Goal: Task Accomplishment & Management: Use online tool/utility

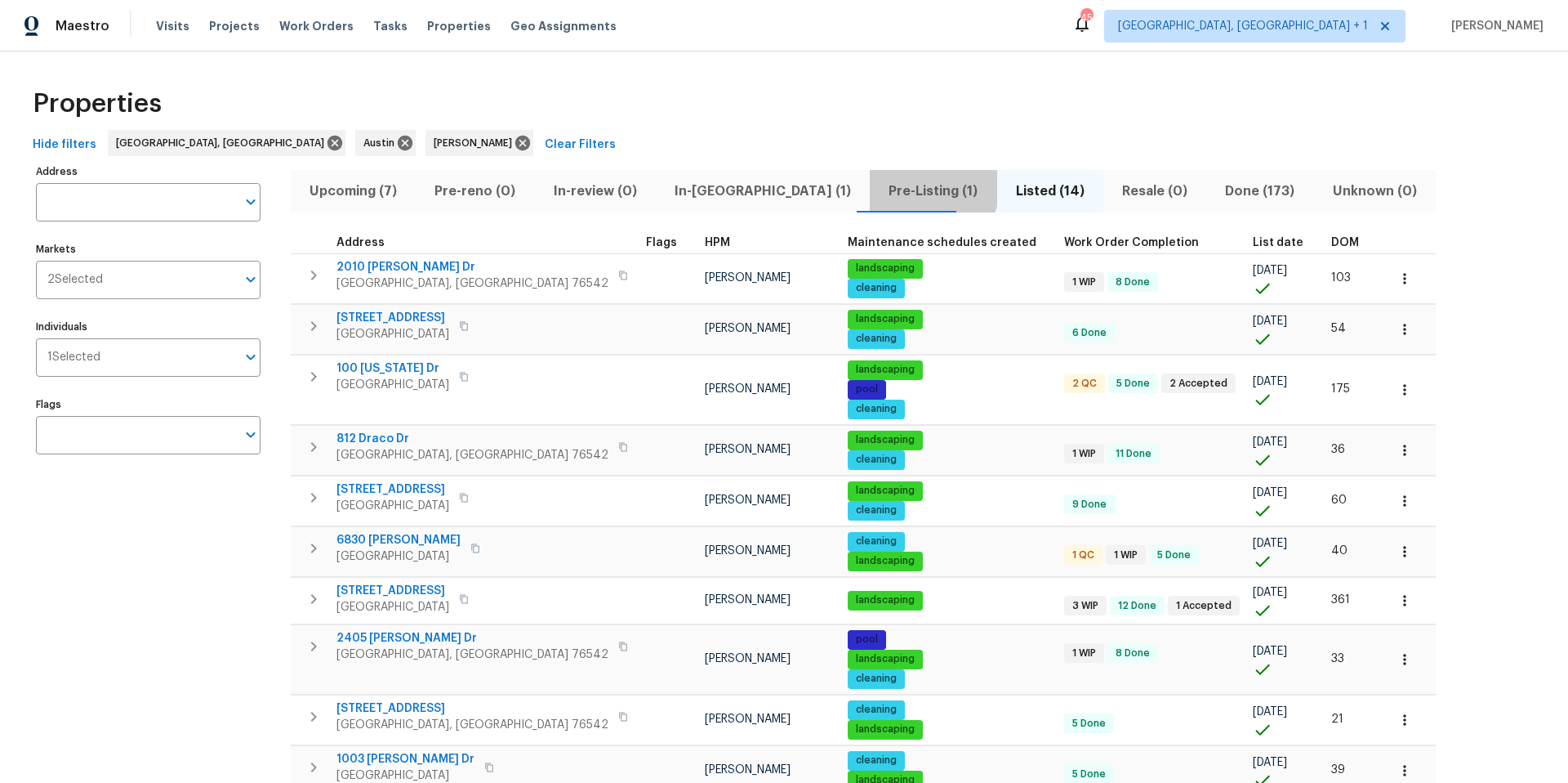
click at [880, 187] on span "Pre-Listing (1)" at bounding box center [933, 190] width 107 height 23
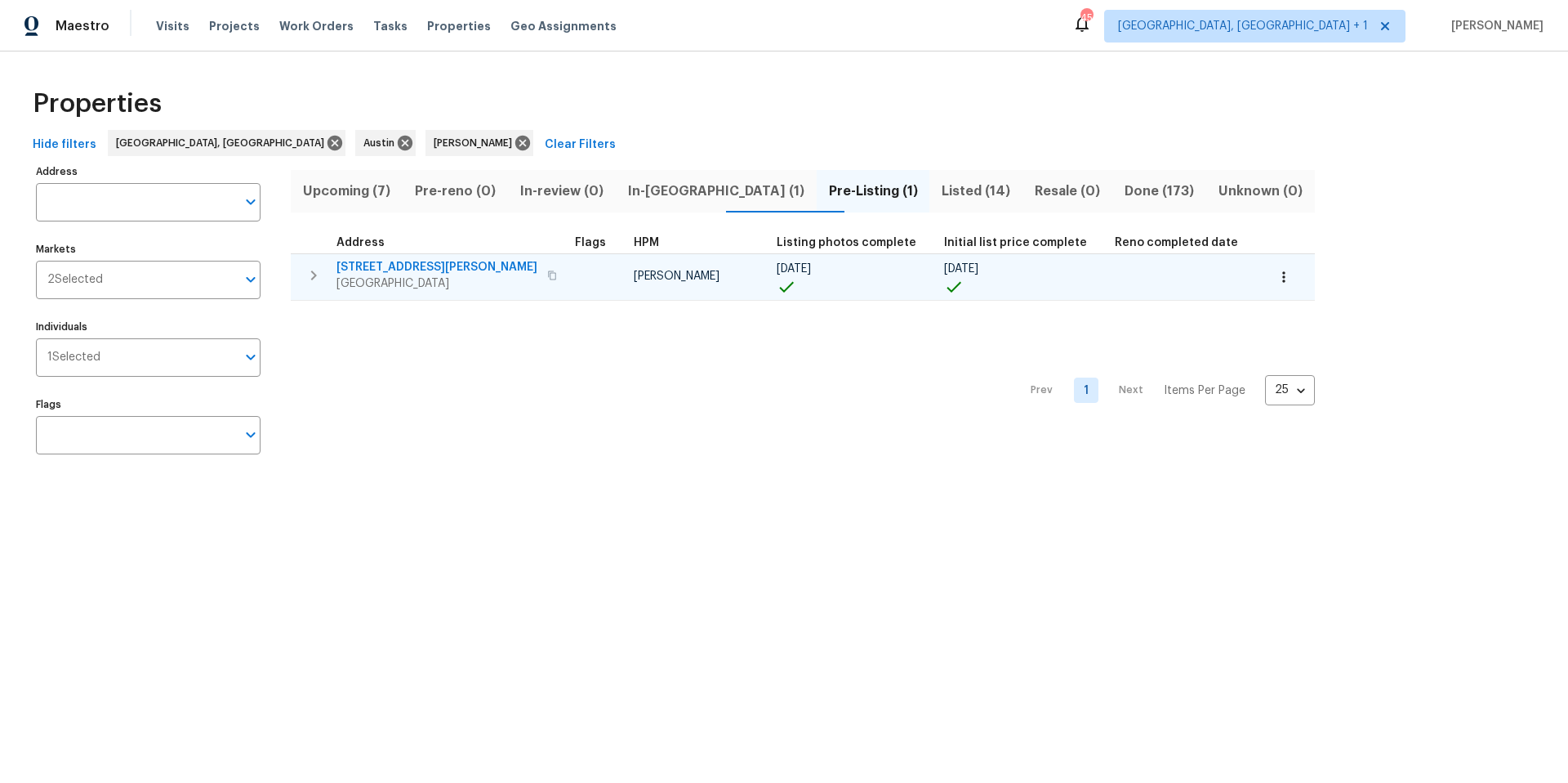
click at [1175, 276] on icon "button" at bounding box center [1284, 277] width 16 height 16
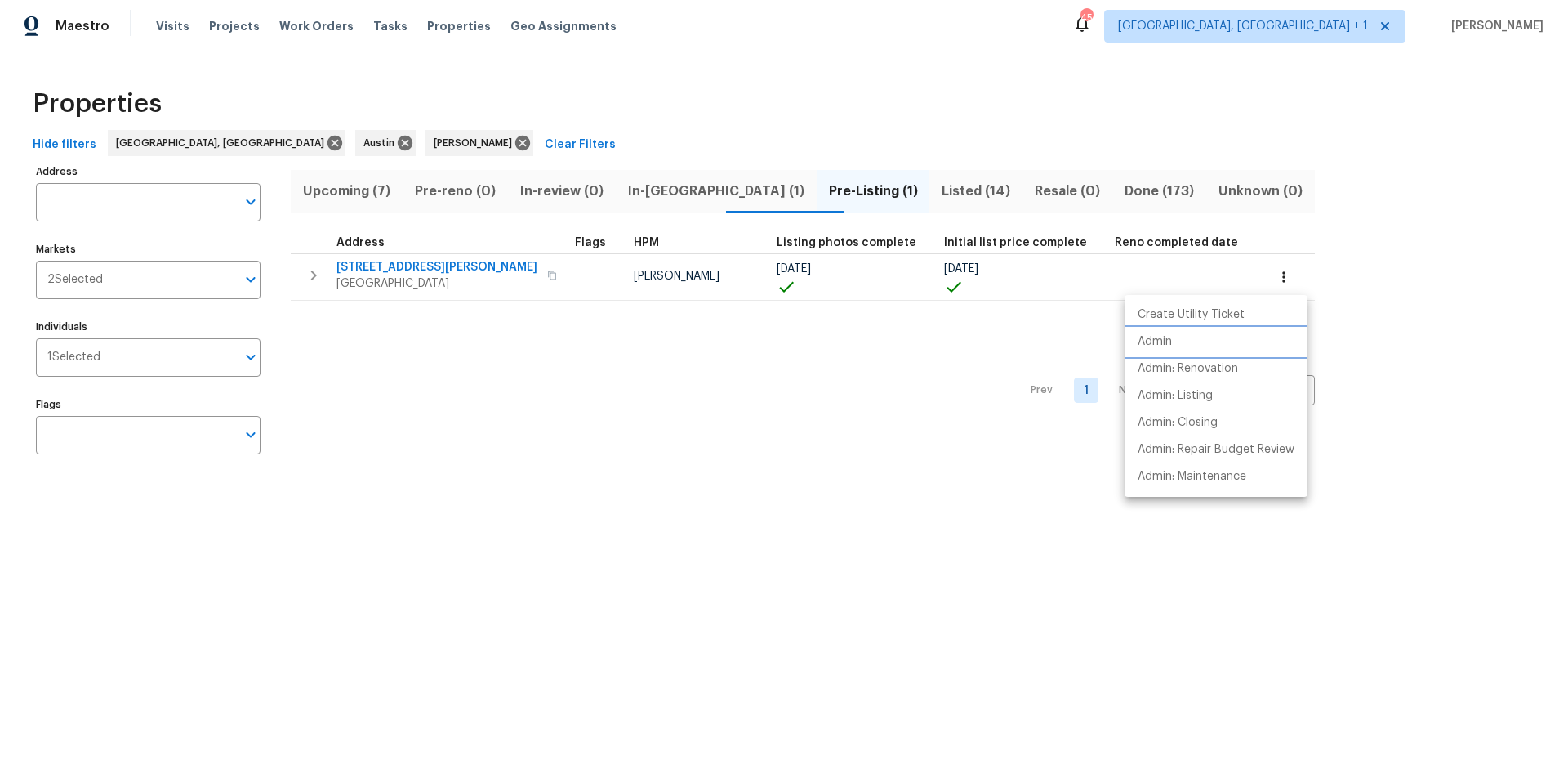
click at [1175, 332] on li "Admin" at bounding box center [1217, 342] width 183 height 27
drag, startPoint x: 799, startPoint y: 499, endPoint x: 803, endPoint y: 490, distance: 9.8
click at [800, 493] on div at bounding box center [784, 391] width 1568 height 783
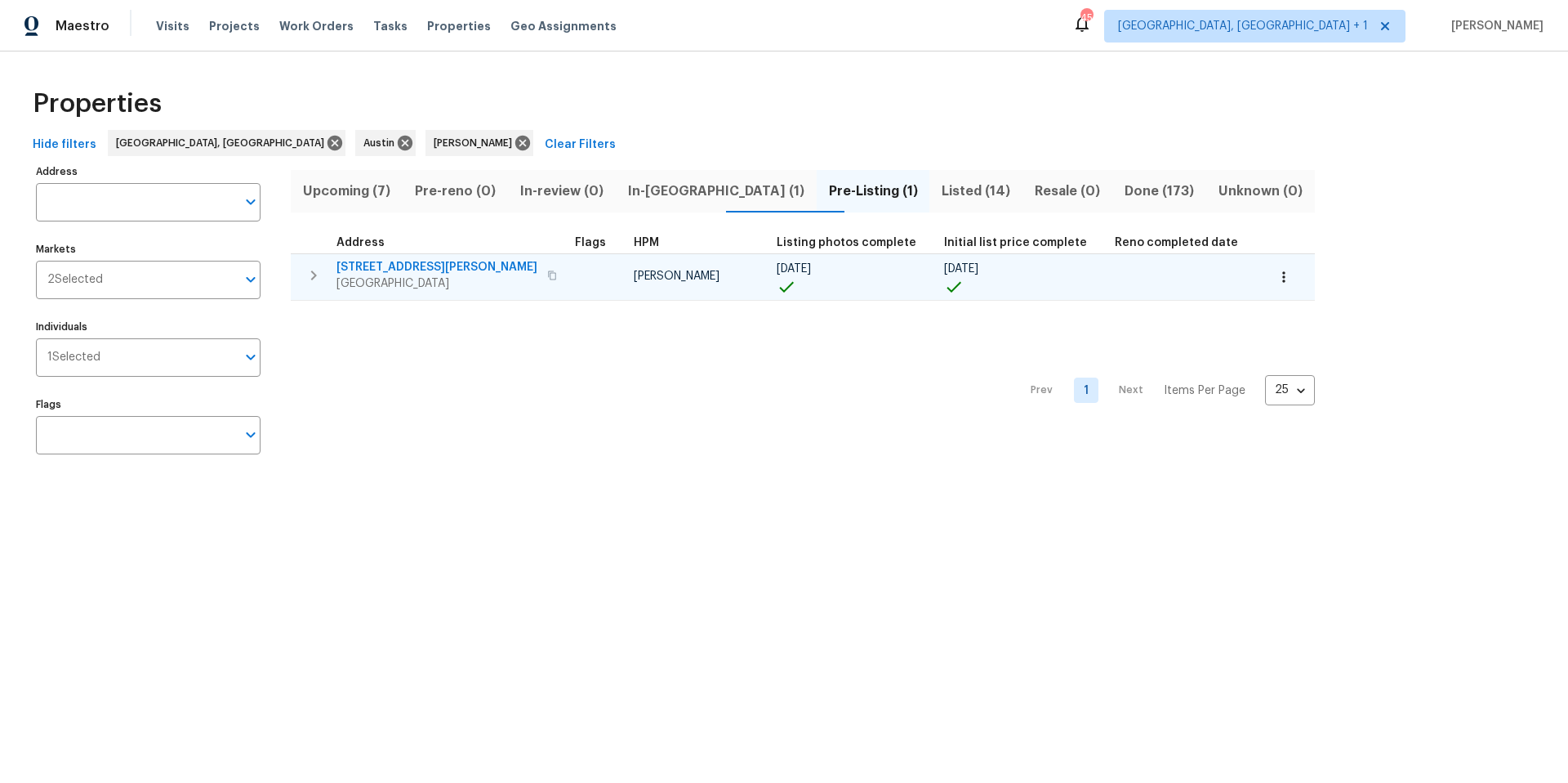
click at [412, 259] on span "3603 Roosevelt Cv" at bounding box center [438, 267] width 201 height 16
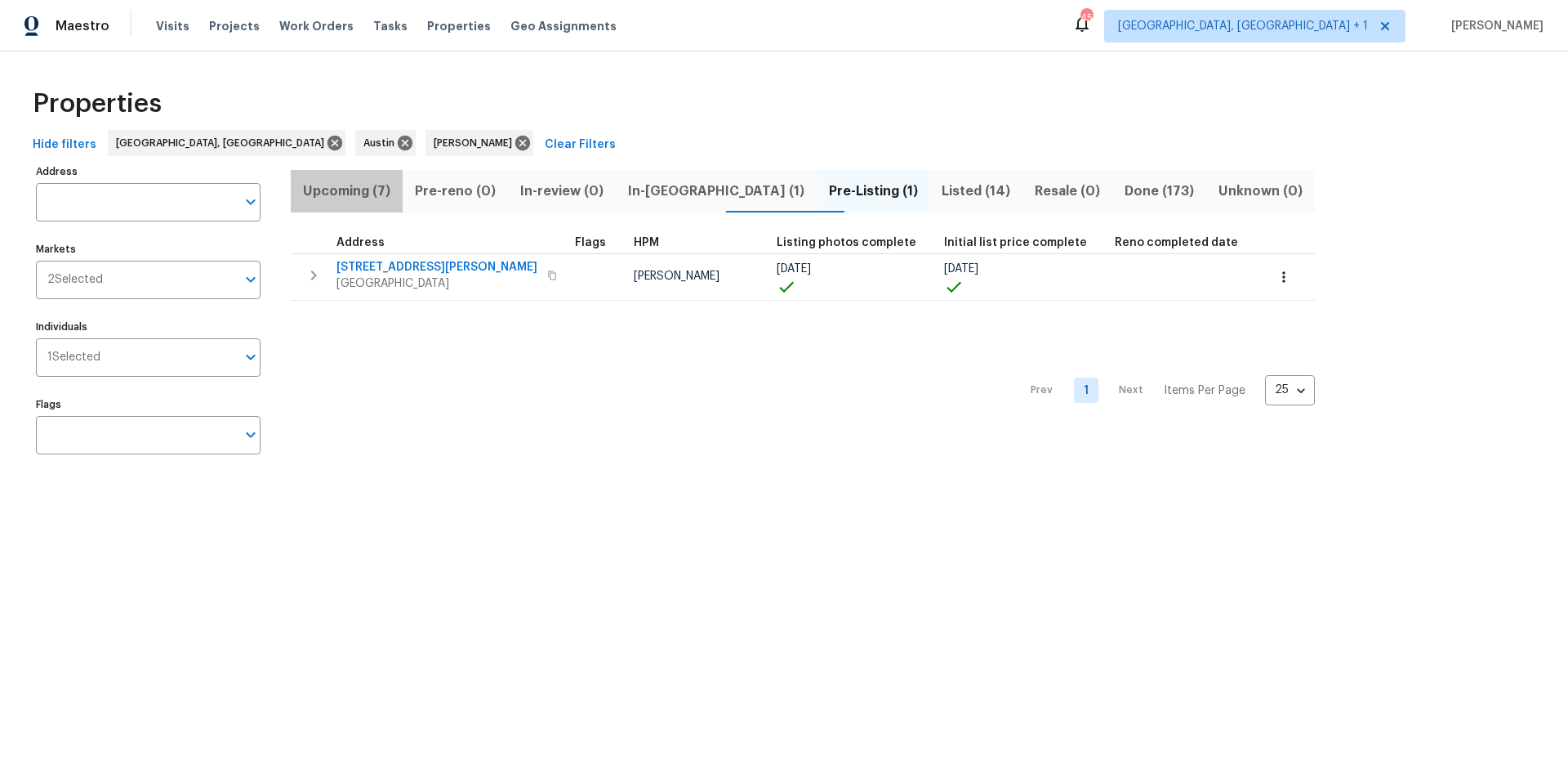
click at [342, 198] on span "Upcoming (7)" at bounding box center [346, 190] width 92 height 23
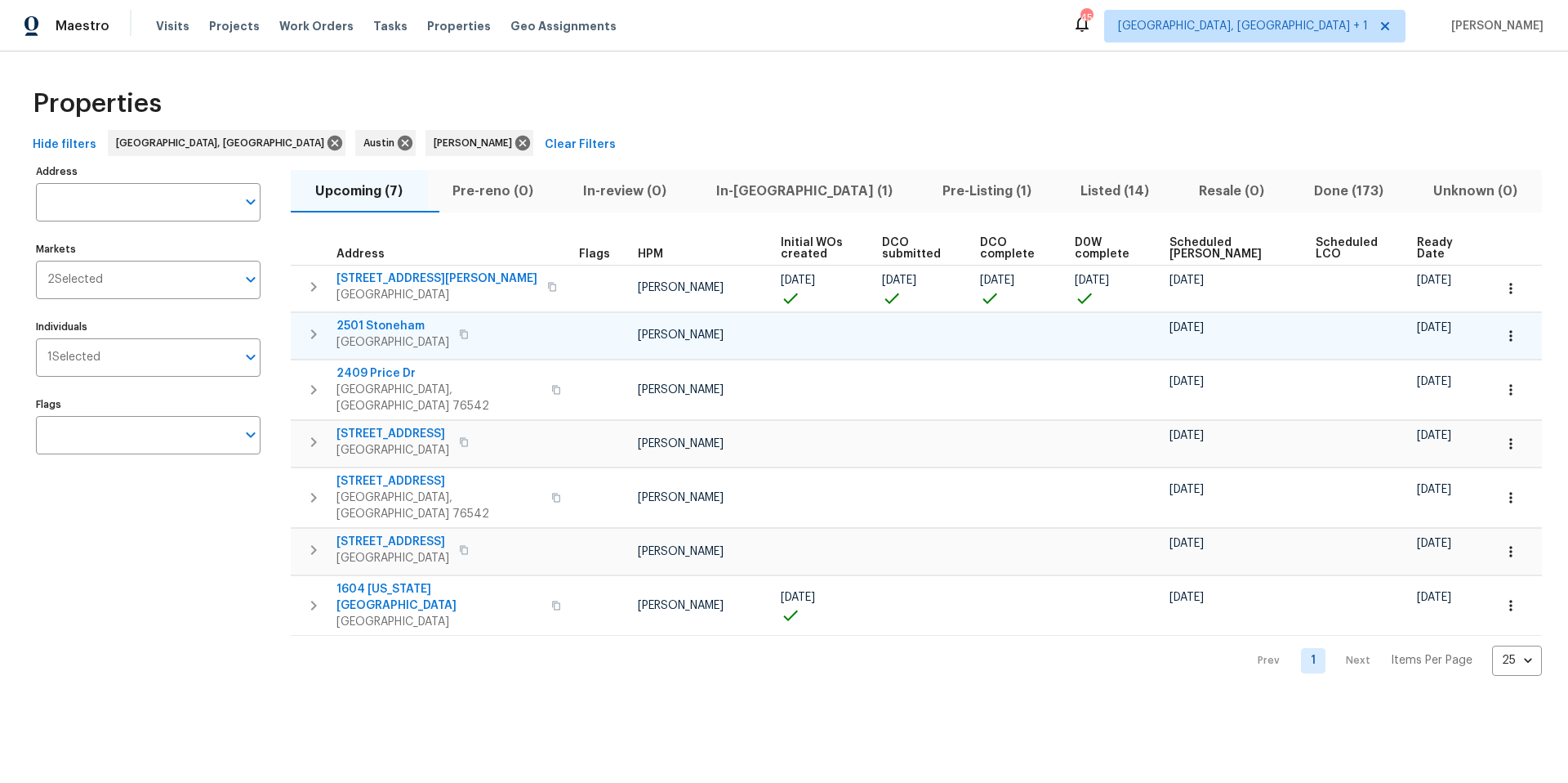
click at [1175, 333] on icon "button" at bounding box center [1511, 336] width 16 height 16
click at [1175, 493] on p "Admin: Repair Budget Review" at bounding box center [1462, 508] width 157 height 17
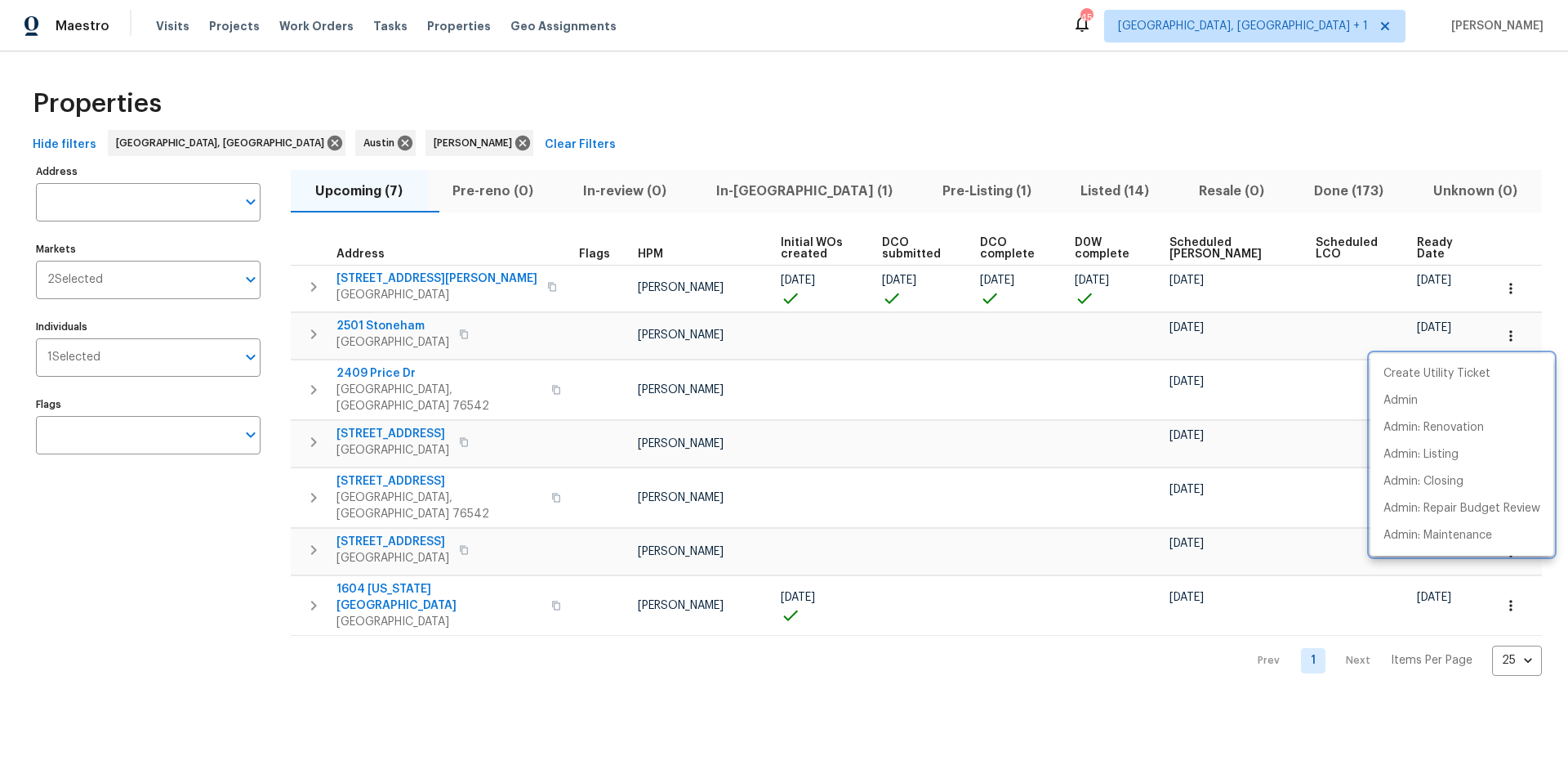
click at [1028, 193] on div at bounding box center [784, 391] width 1568 height 783
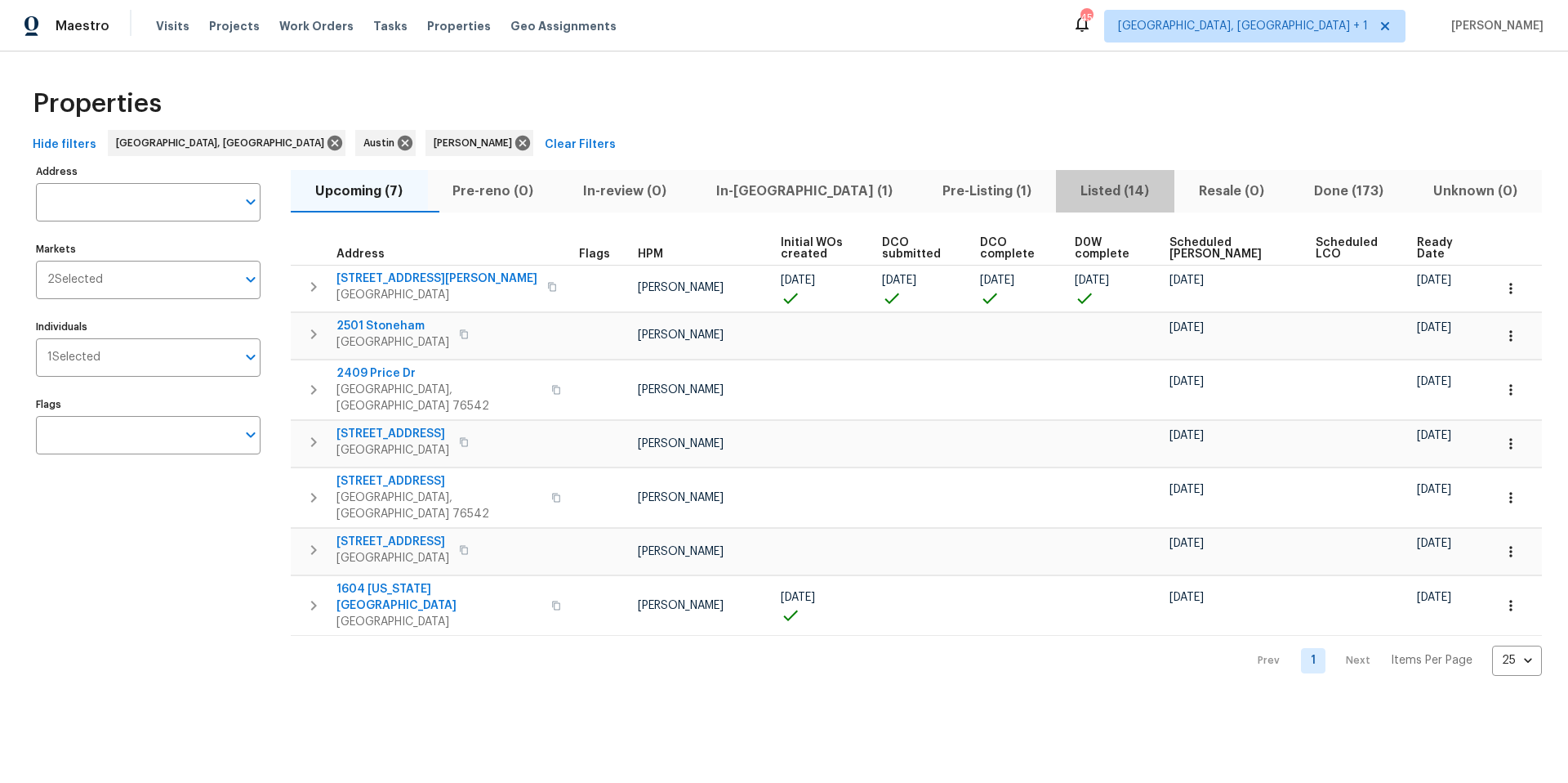
click at [1065, 190] on span "Listed (14)" at bounding box center [1115, 190] width 99 height 23
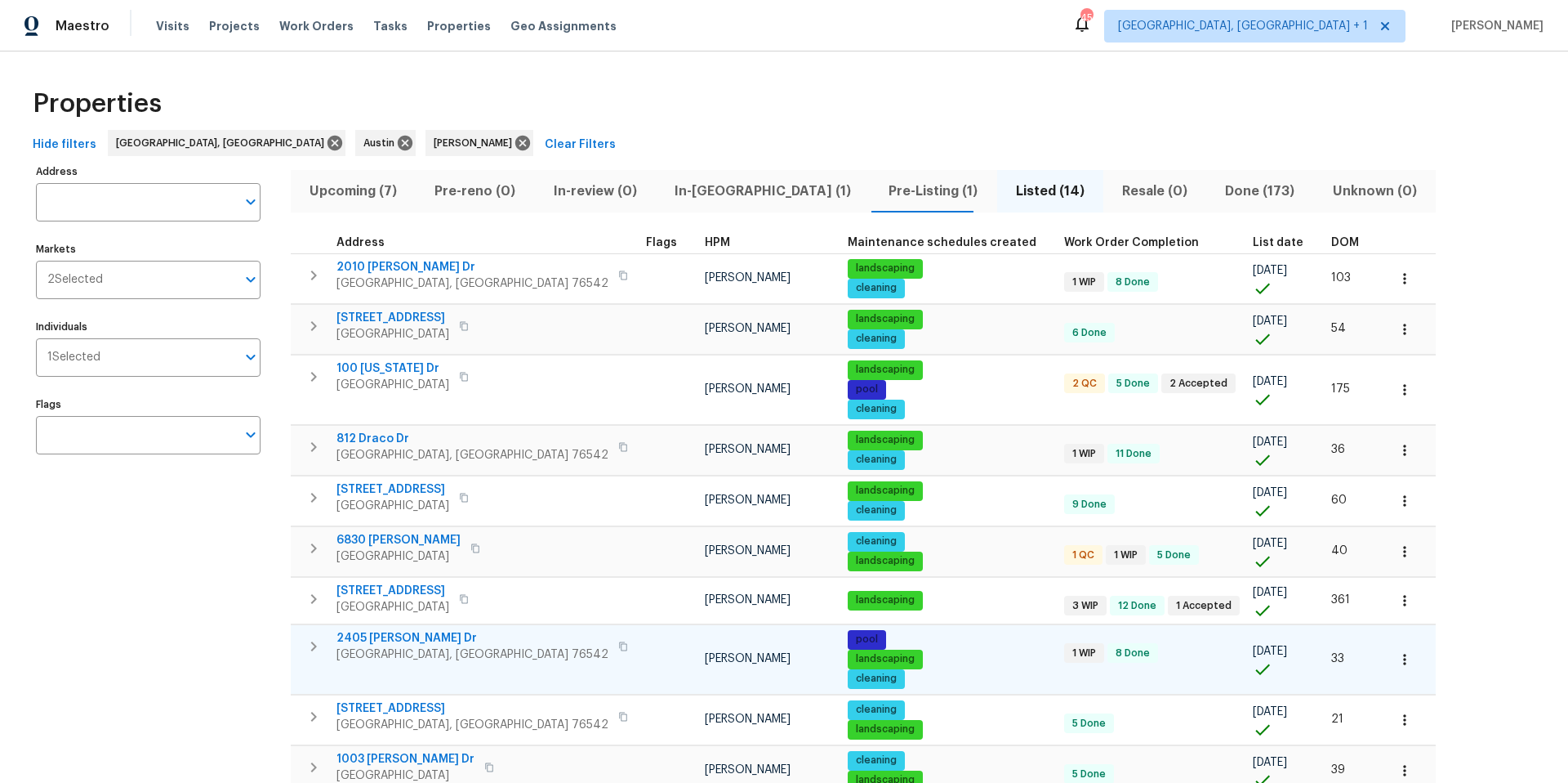
click at [380, 493] on span "2405 [PERSON_NAME] Dr" at bounding box center [472, 638] width 272 height 16
click at [391, 314] on span "1610 Cottonwood Ct" at bounding box center [393, 318] width 113 height 16
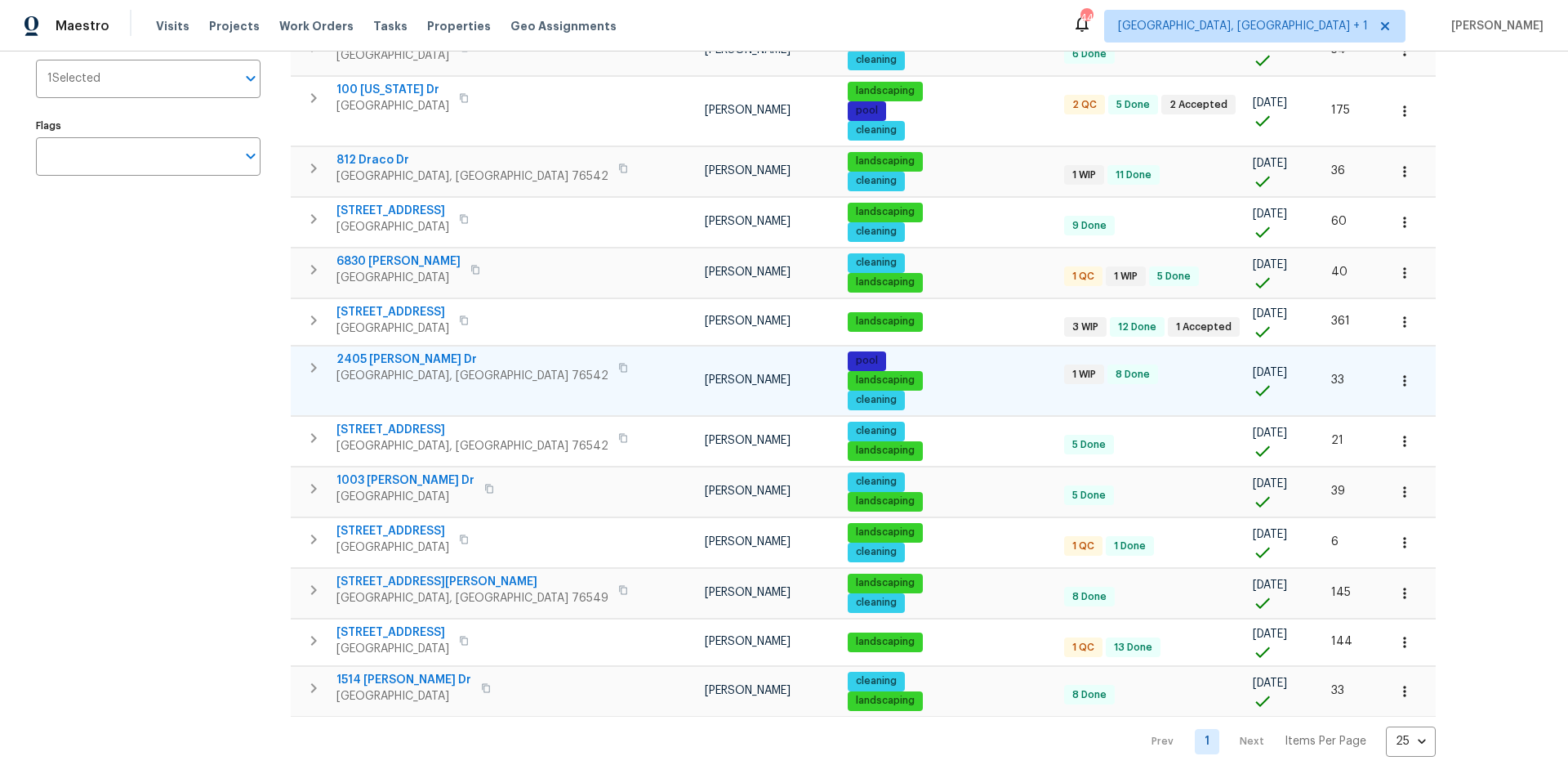
scroll to position [291, 0]
click at [406, 493] on span "1514 Barcus Dr" at bounding box center [404, 680] width 135 height 16
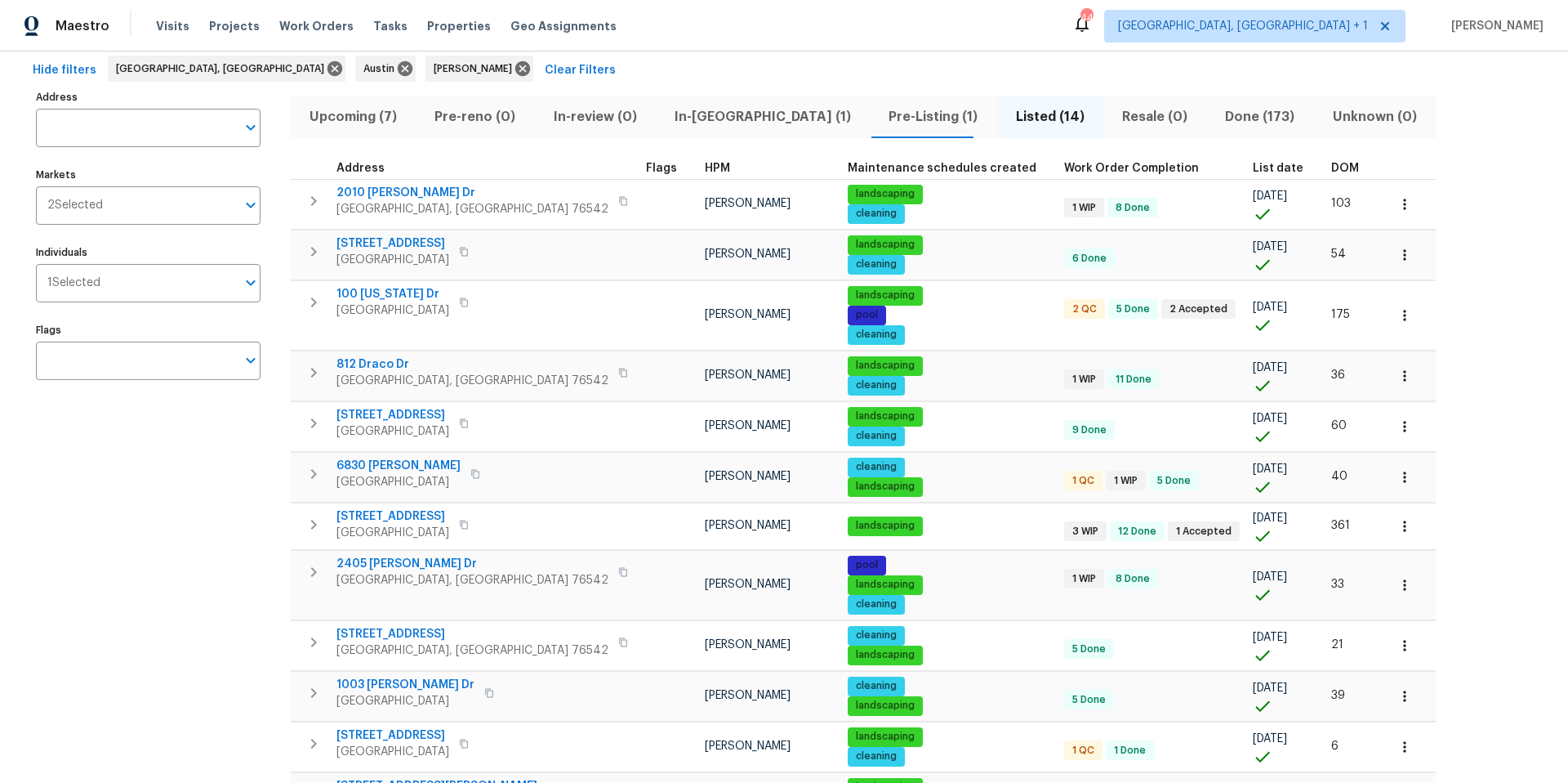
scroll to position [0, 0]
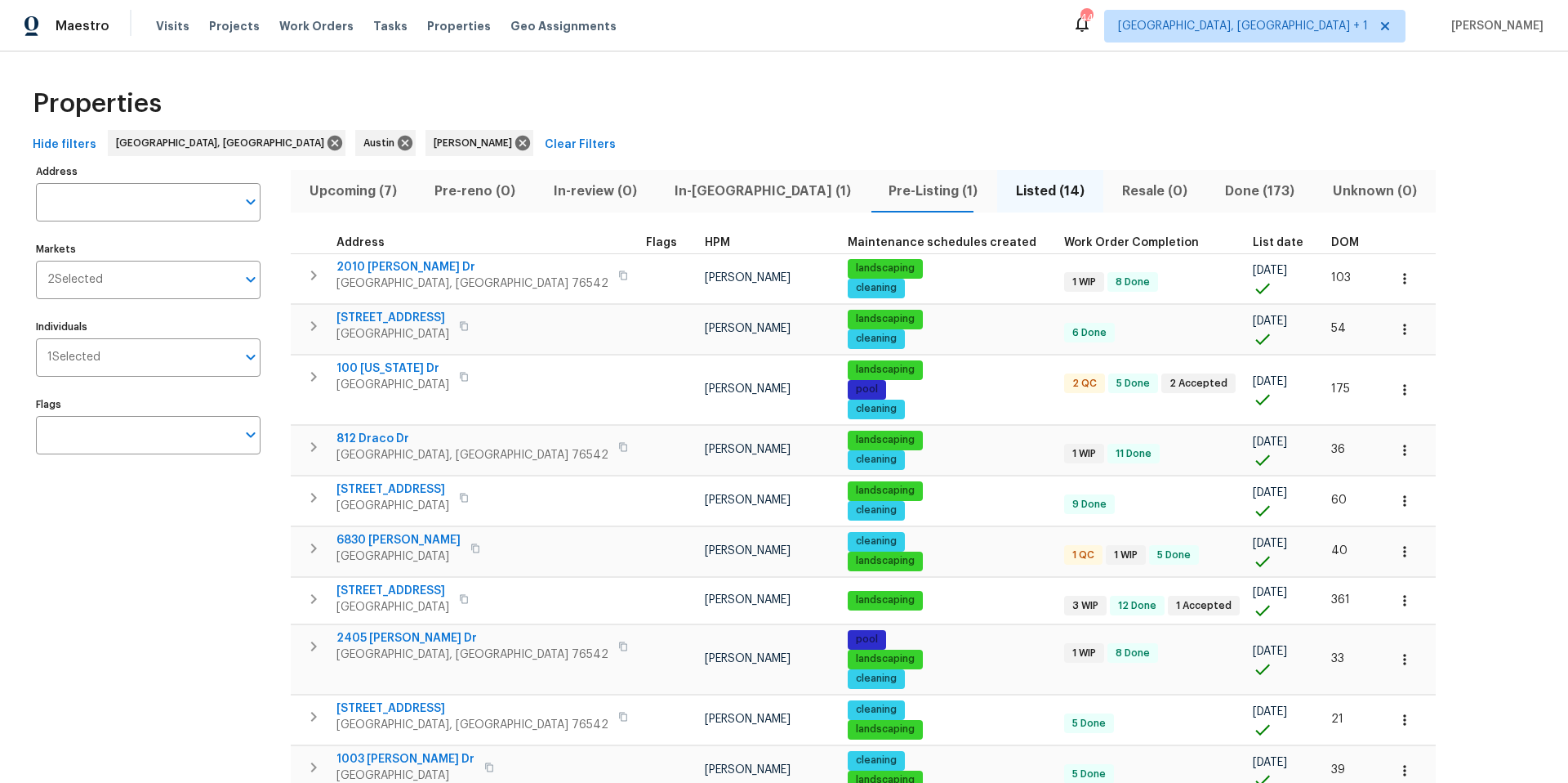
drag, startPoint x: 345, startPoint y: 188, endPoint x: 362, endPoint y: 186, distance: 17.1
click at [345, 188] on span "Upcoming (7)" at bounding box center [352, 190] width 105 height 23
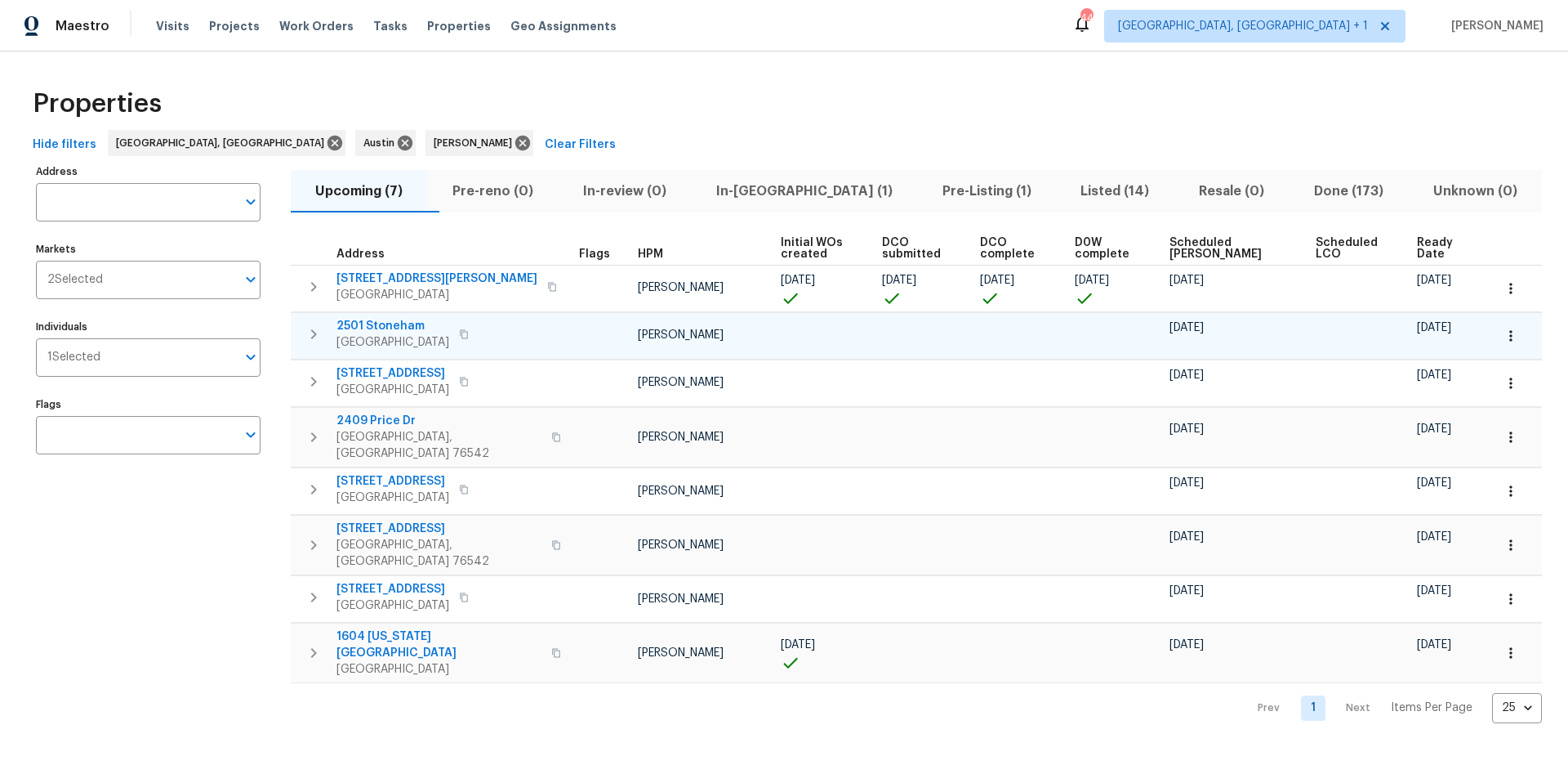
click at [460, 332] on icon "button" at bounding box center [463, 334] width 8 height 9
click at [1175, 244] on span "Scheduled COE" at bounding box center [1228, 248] width 118 height 23
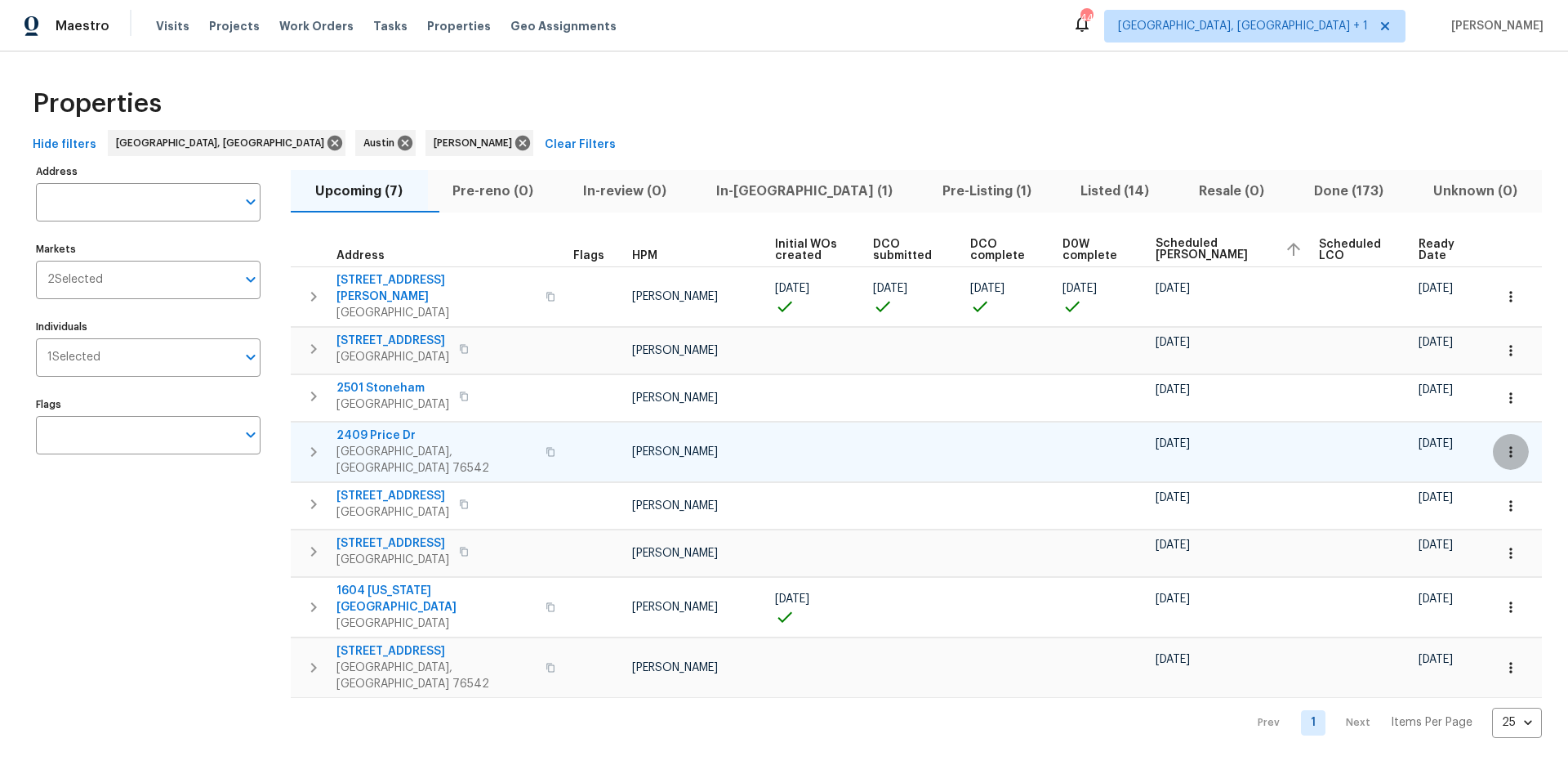
click at [1175, 444] on icon "button" at bounding box center [1511, 452] width 16 height 16
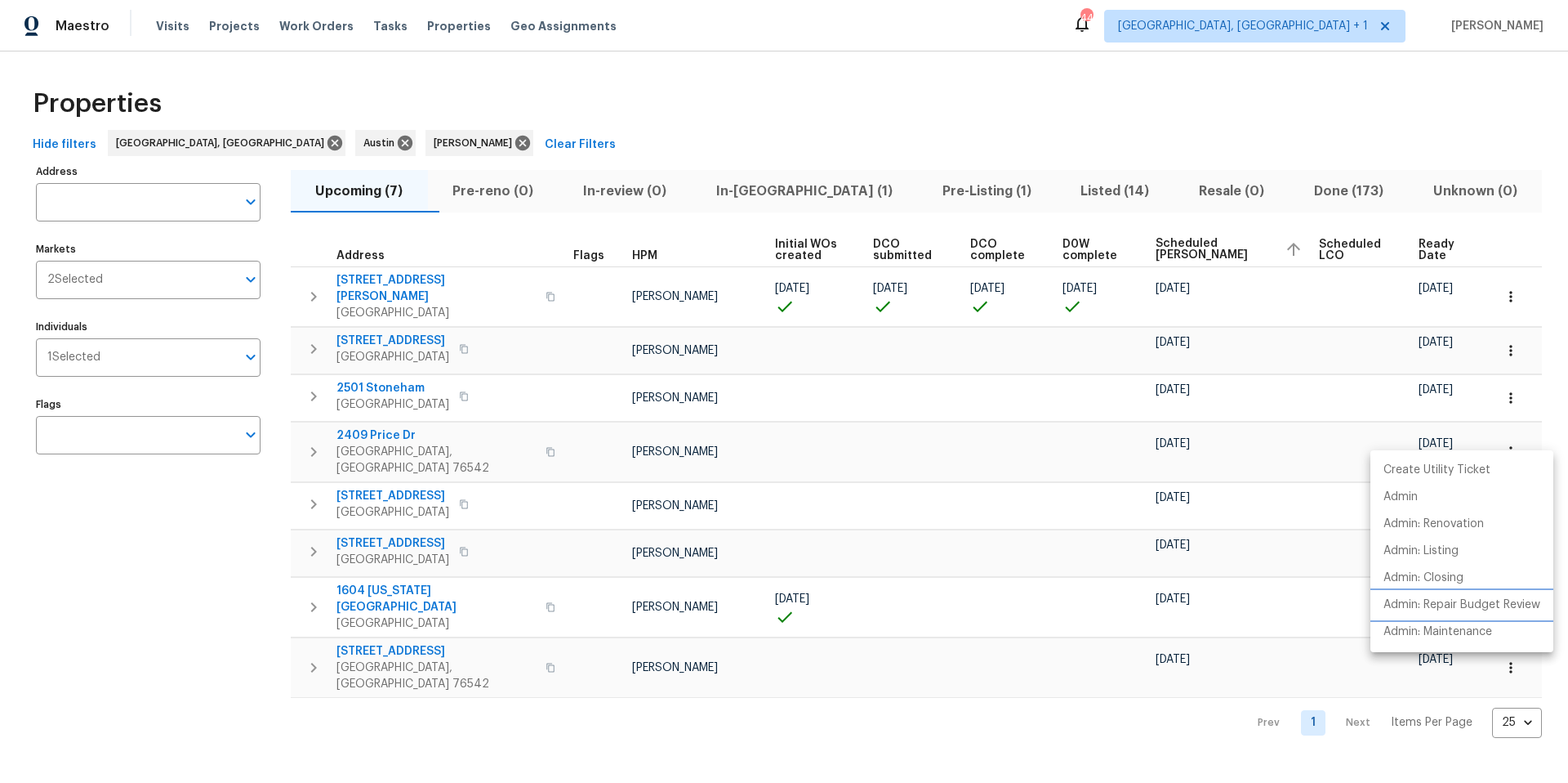
click at [1175, 493] on p "Admin: Repair Budget Review" at bounding box center [1462, 604] width 157 height 17
click at [925, 475] on div at bounding box center [784, 391] width 1568 height 783
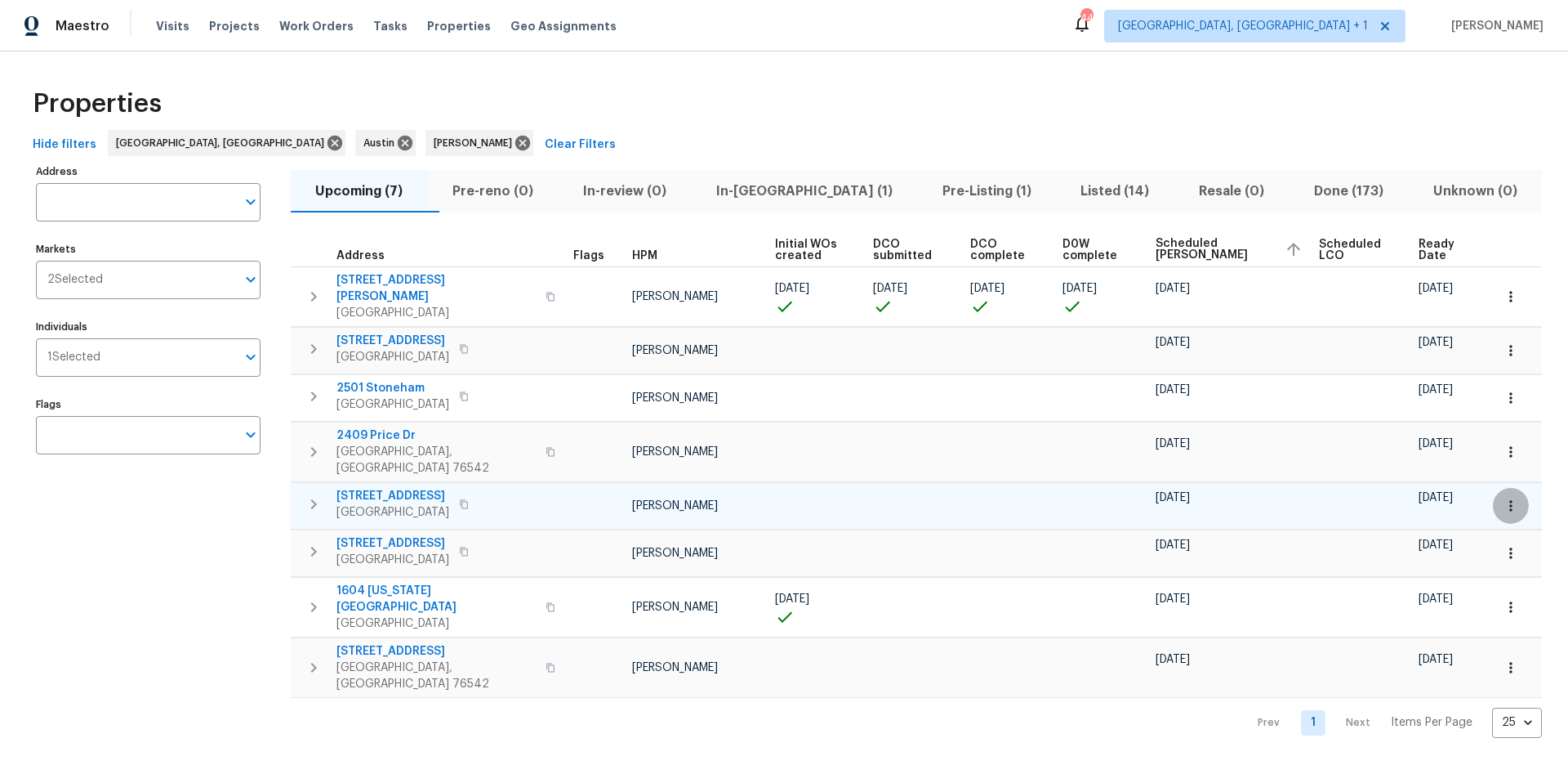
click at [1175, 493] on icon "button" at bounding box center [1511, 506] width 16 height 16
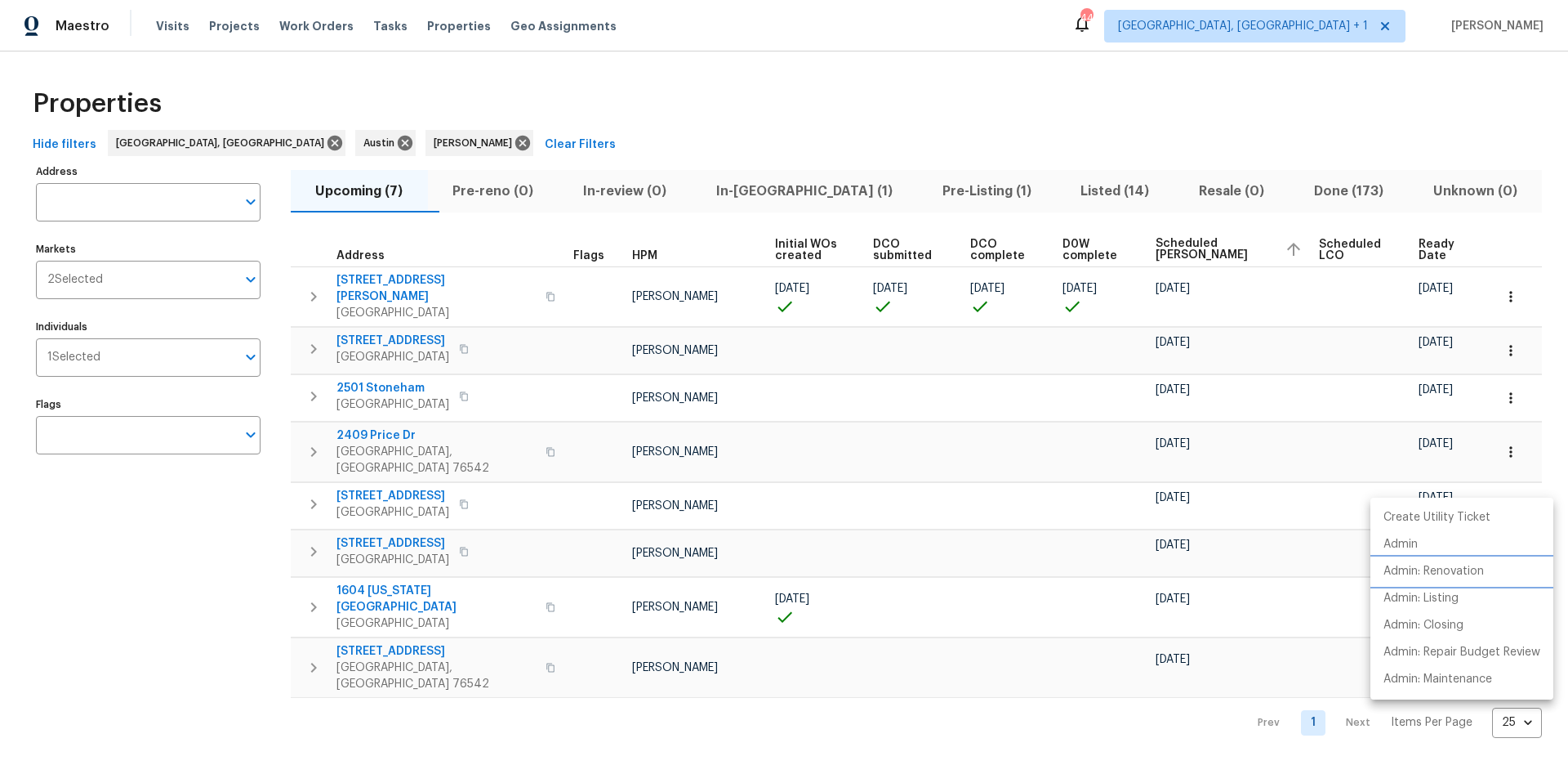
click at [1175, 493] on p "Admin: Renovation" at bounding box center [1434, 571] width 101 height 17
click at [1049, 393] on div at bounding box center [784, 391] width 1568 height 783
click at [1175, 343] on icon "button" at bounding box center [1511, 351] width 16 height 16
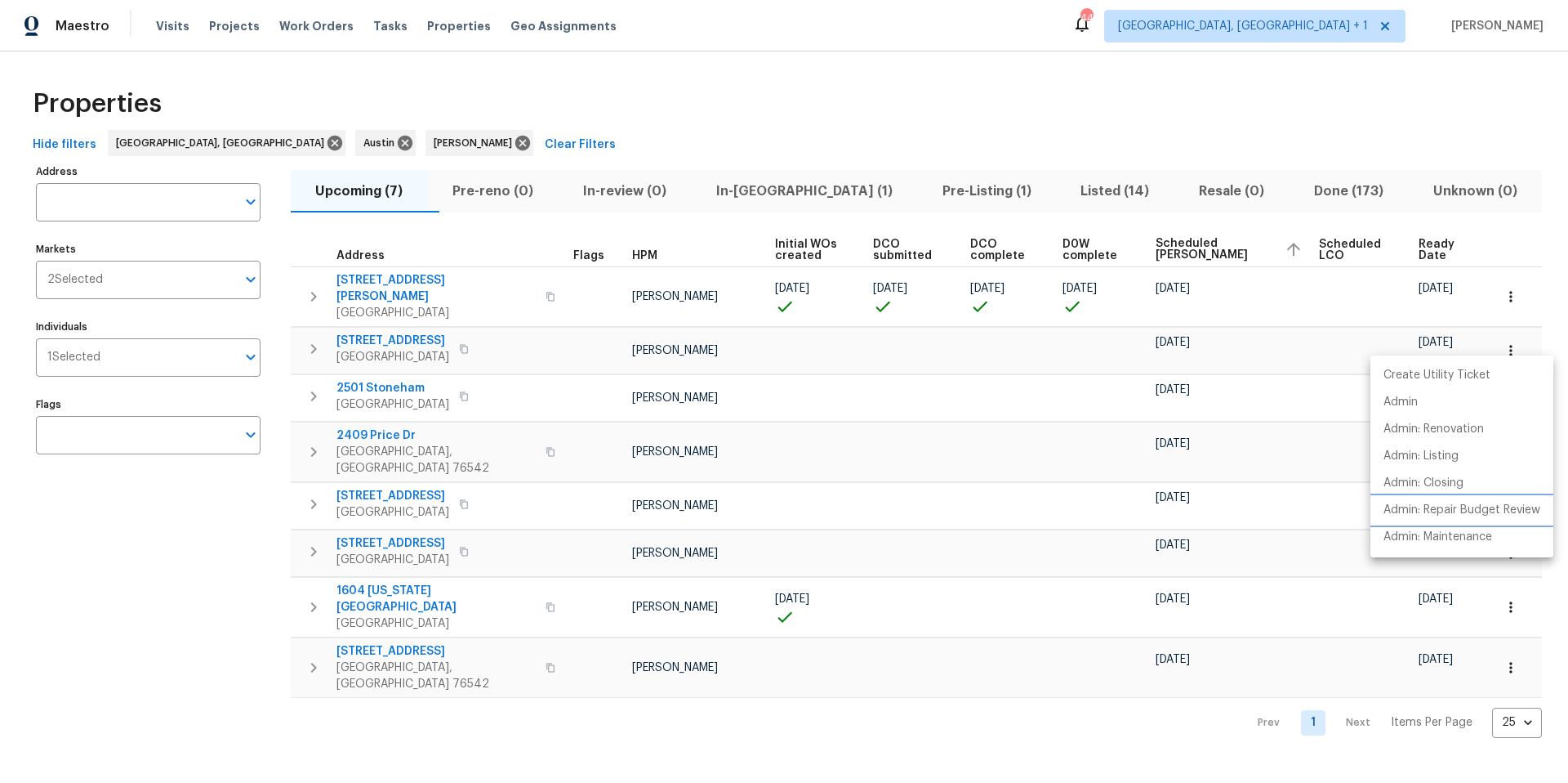
click at [1175, 493] on p "Admin: Repair Budget Review" at bounding box center [1462, 510] width 157 height 17
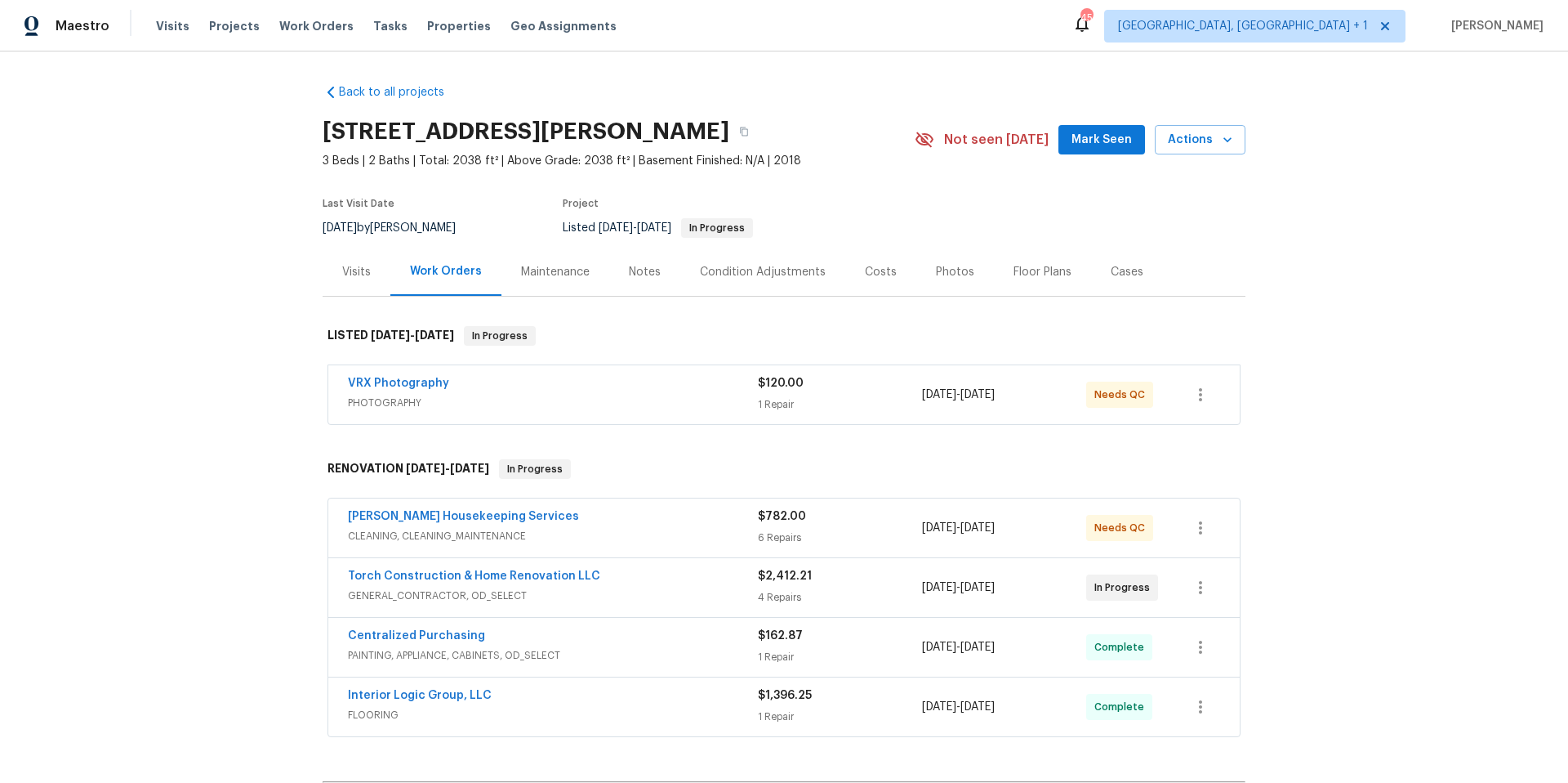
click at [940, 269] on div "Photos" at bounding box center [956, 272] width 38 height 16
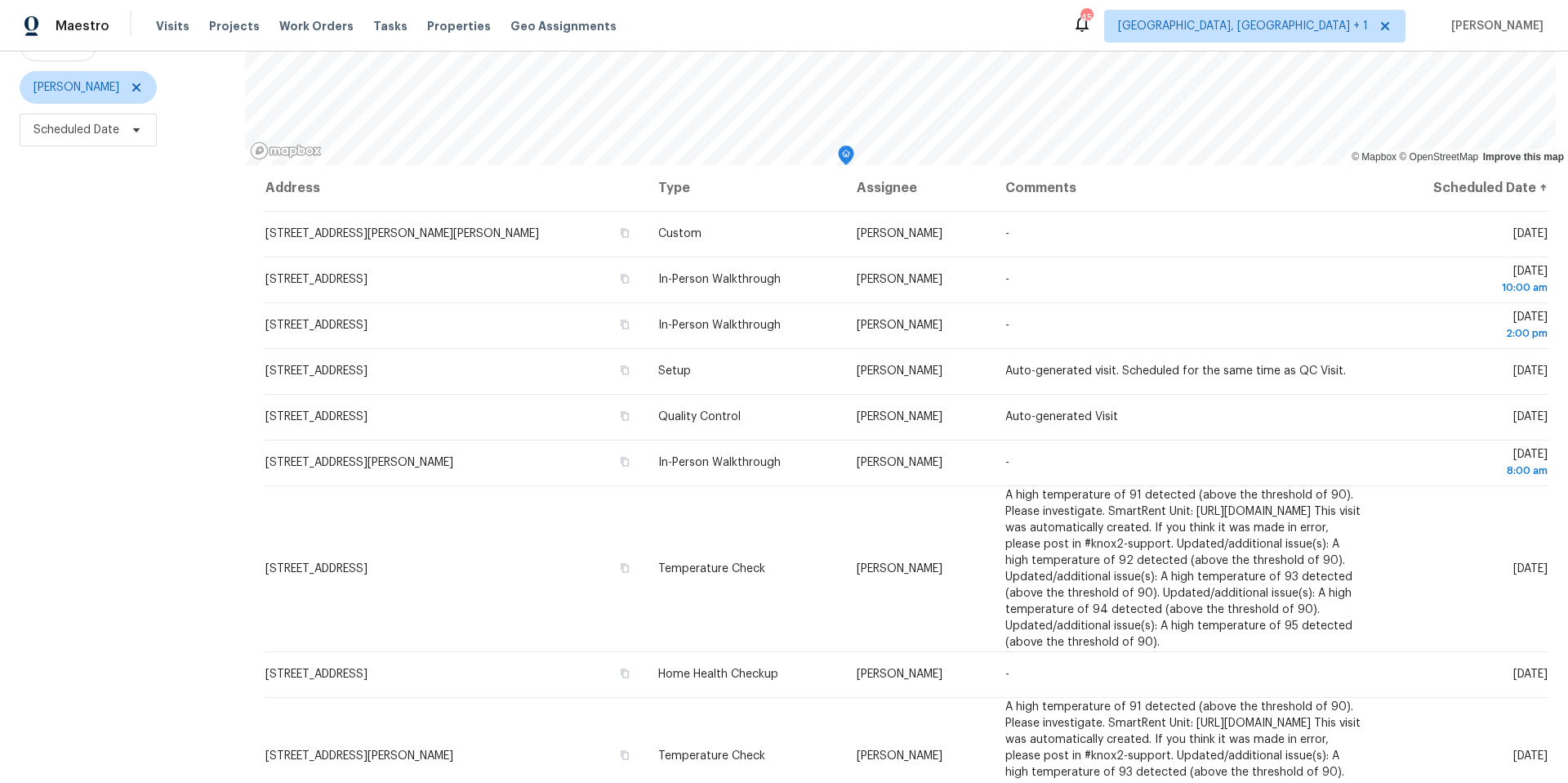
scroll to position [196, 0]
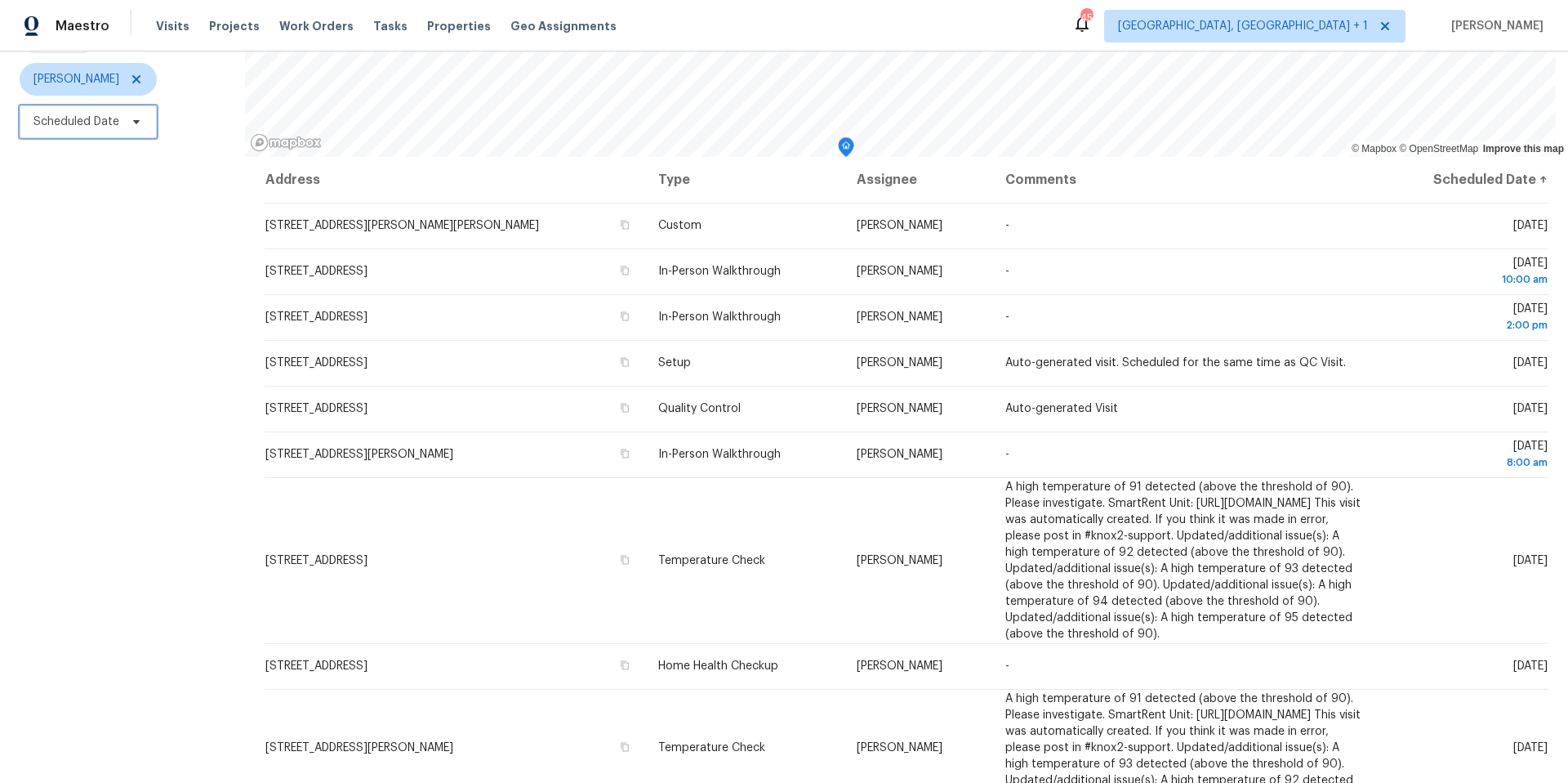
click at [153, 125] on span "Scheduled Date" at bounding box center [88, 122] width 137 height 33
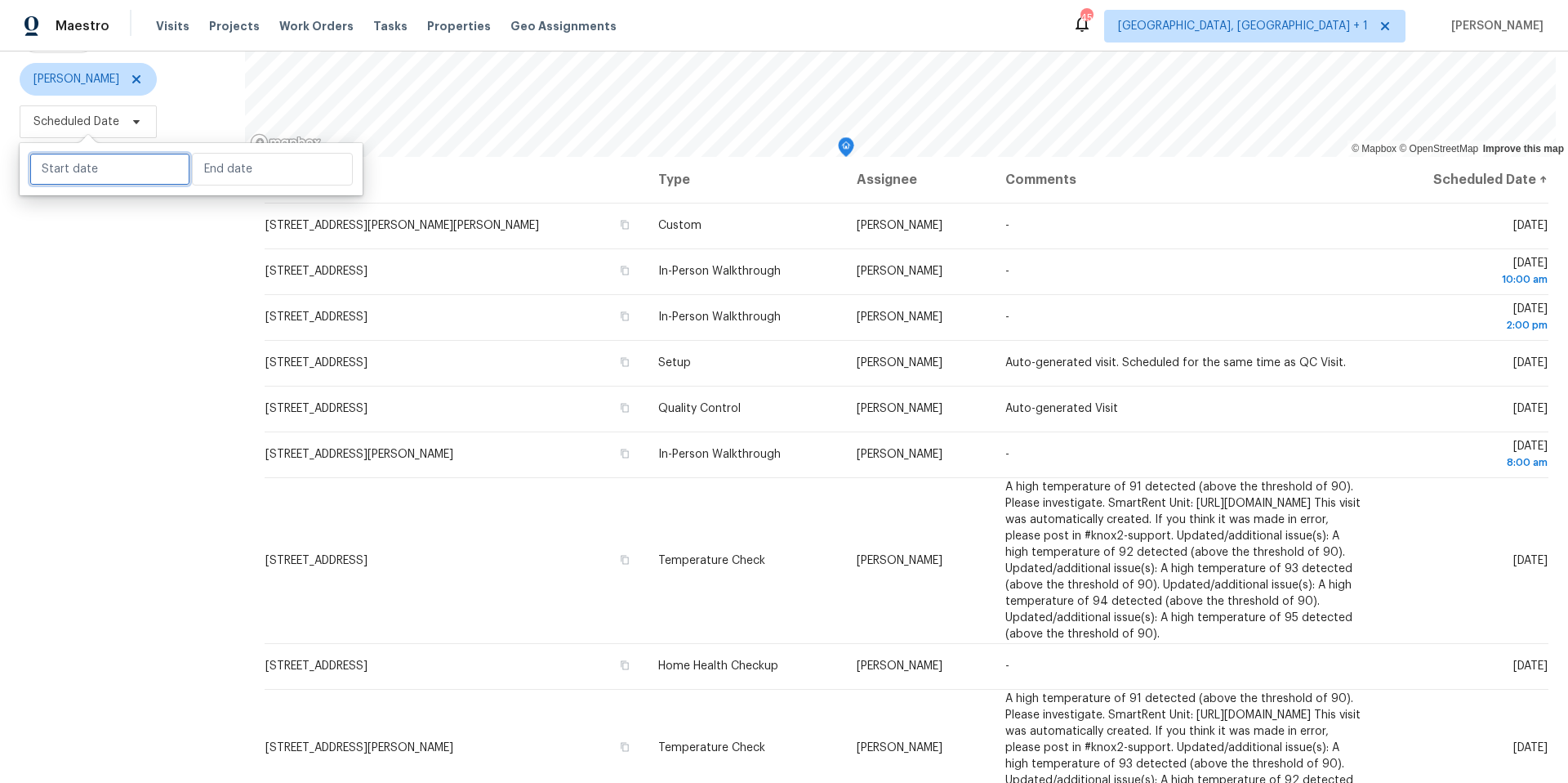
select select "8"
select select "2025"
select select "9"
select select "2025"
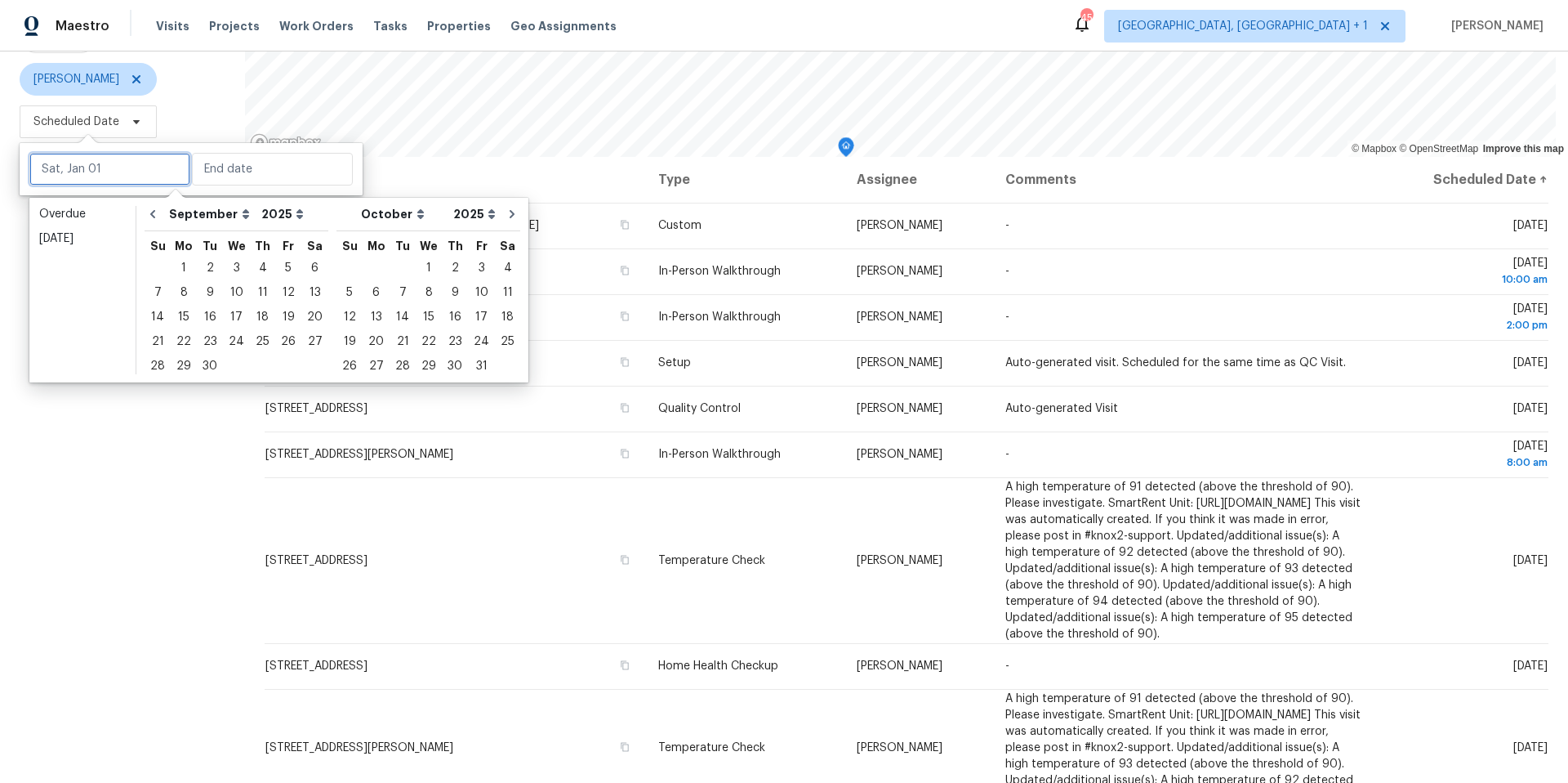
click at [143, 159] on input "text" at bounding box center [110, 169] width 161 height 33
click at [231, 339] on div "24" at bounding box center [236, 341] width 27 height 23
type input "[DATE]"
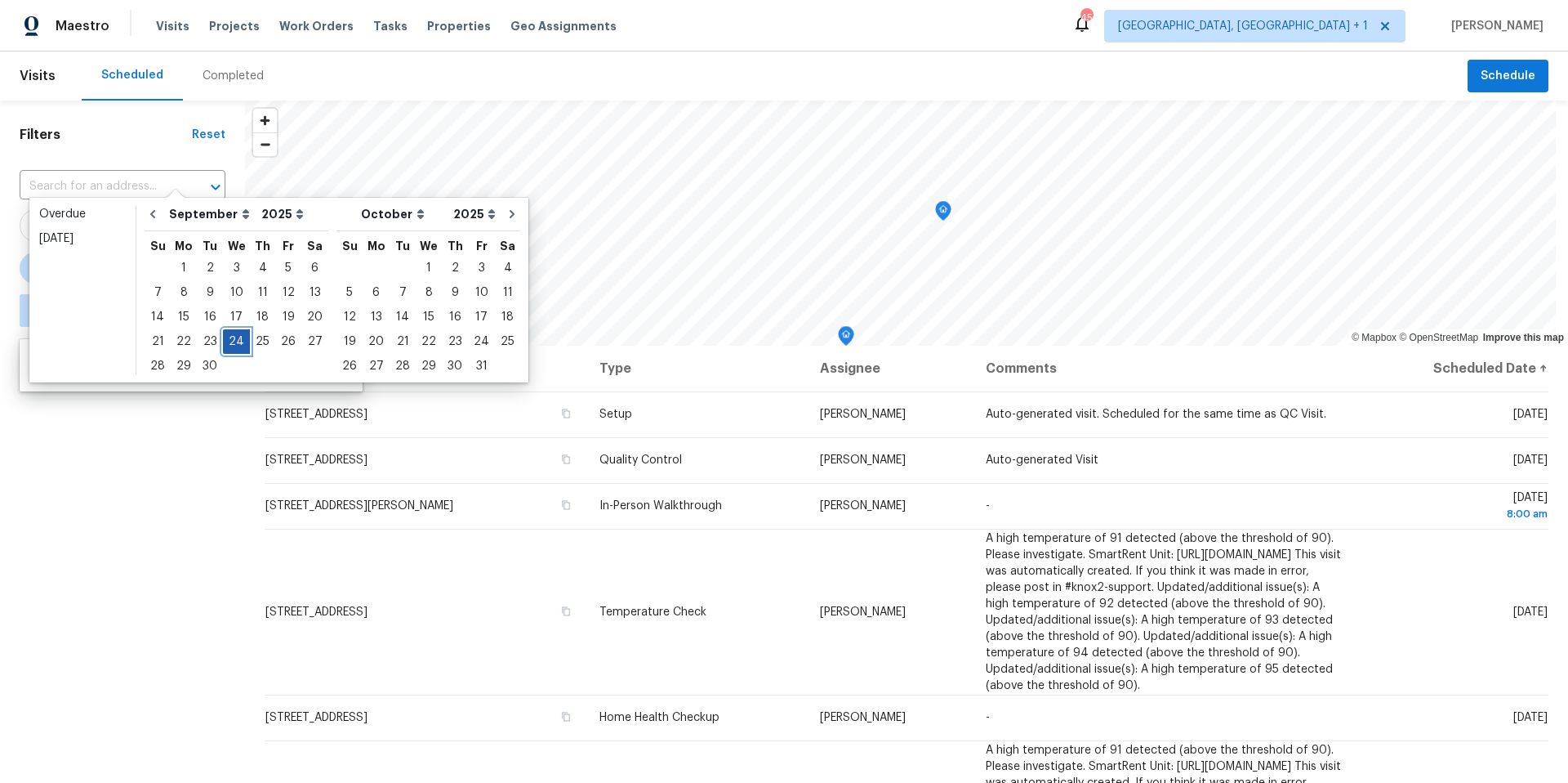
click at [231, 339] on div "24" at bounding box center [236, 341] width 27 height 23
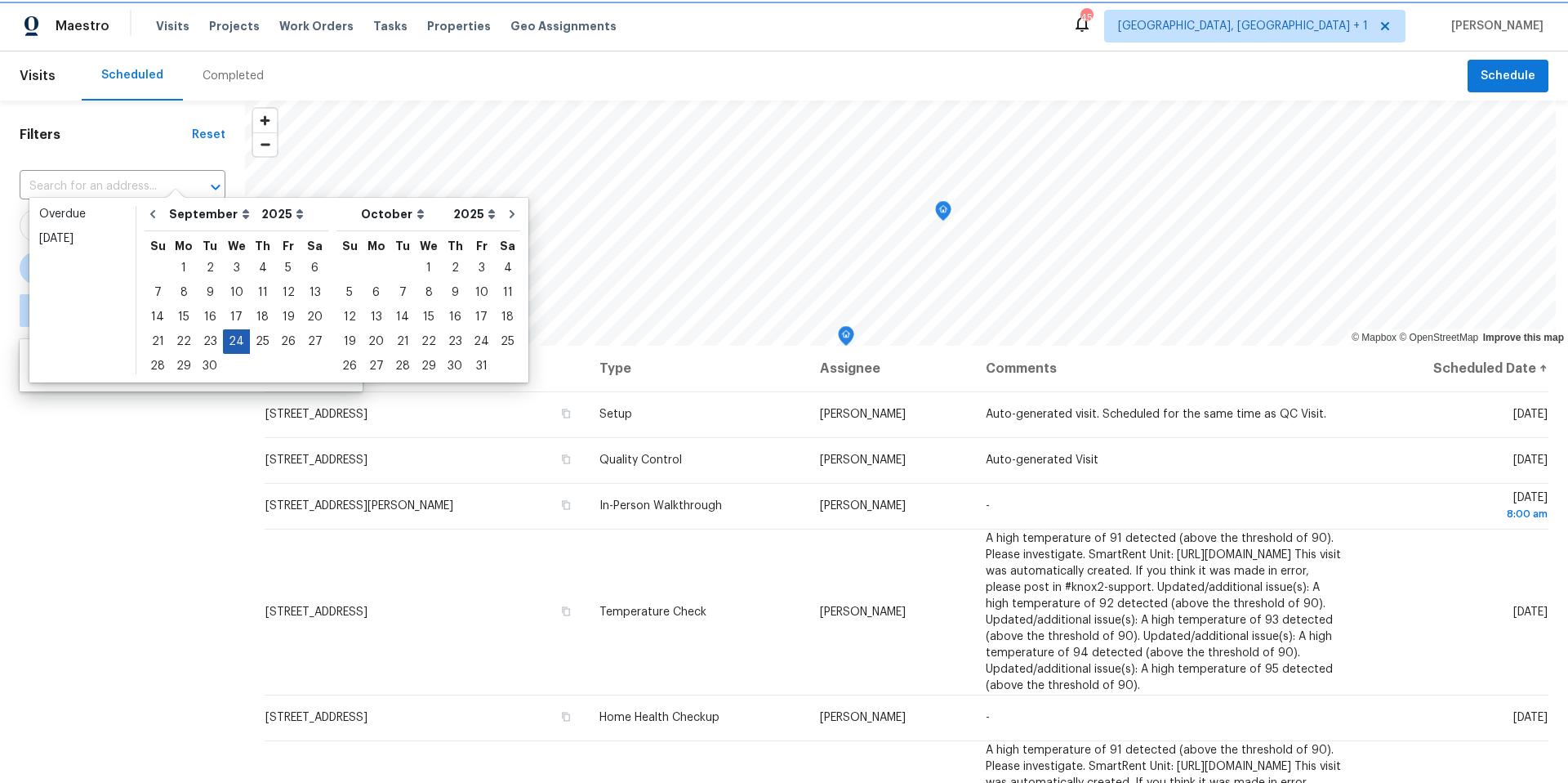
type input "[DATE]"
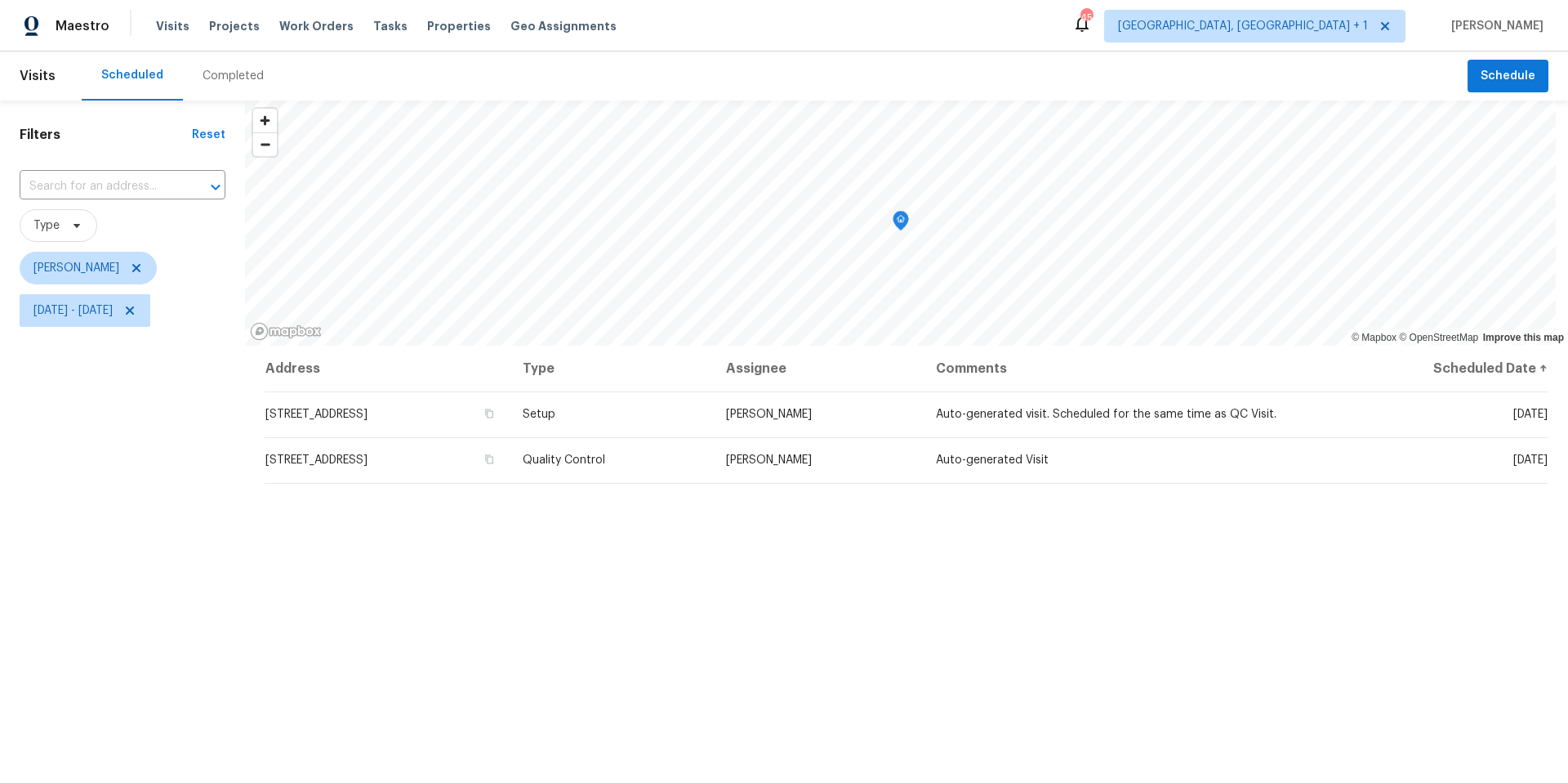
click at [557, 559] on div "Address Type Assignee Comments Scheduled Date ↑ 2909 Phoenix Dr, Killeen, TX 76…" at bounding box center [907, 658] width 1324 height 625
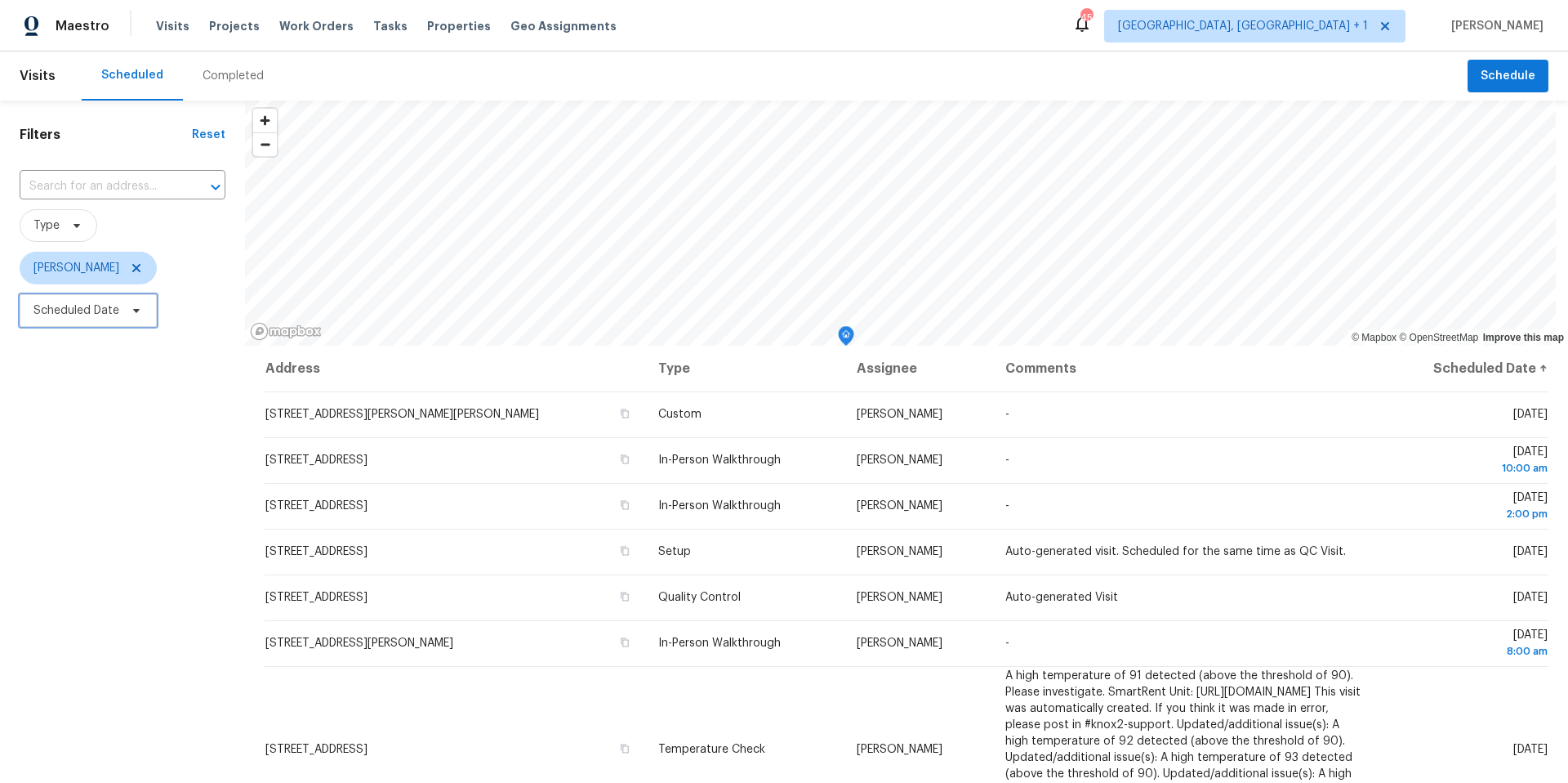
click at [140, 309] on icon at bounding box center [136, 310] width 13 height 13
click at [133, 375] on input "text" at bounding box center [110, 365] width 161 height 33
select select "8"
select select "2025"
select select "9"
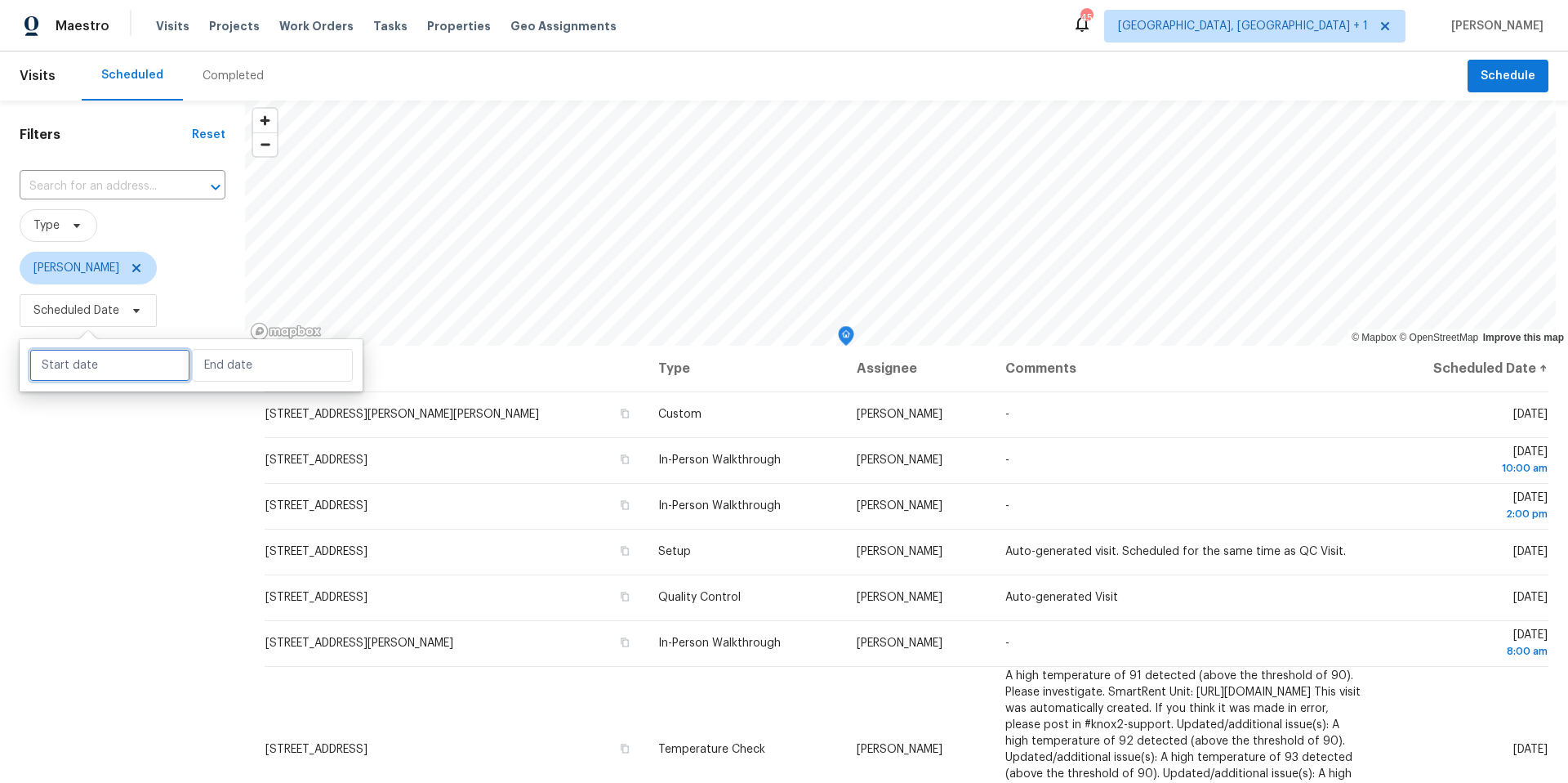
select select "2025"
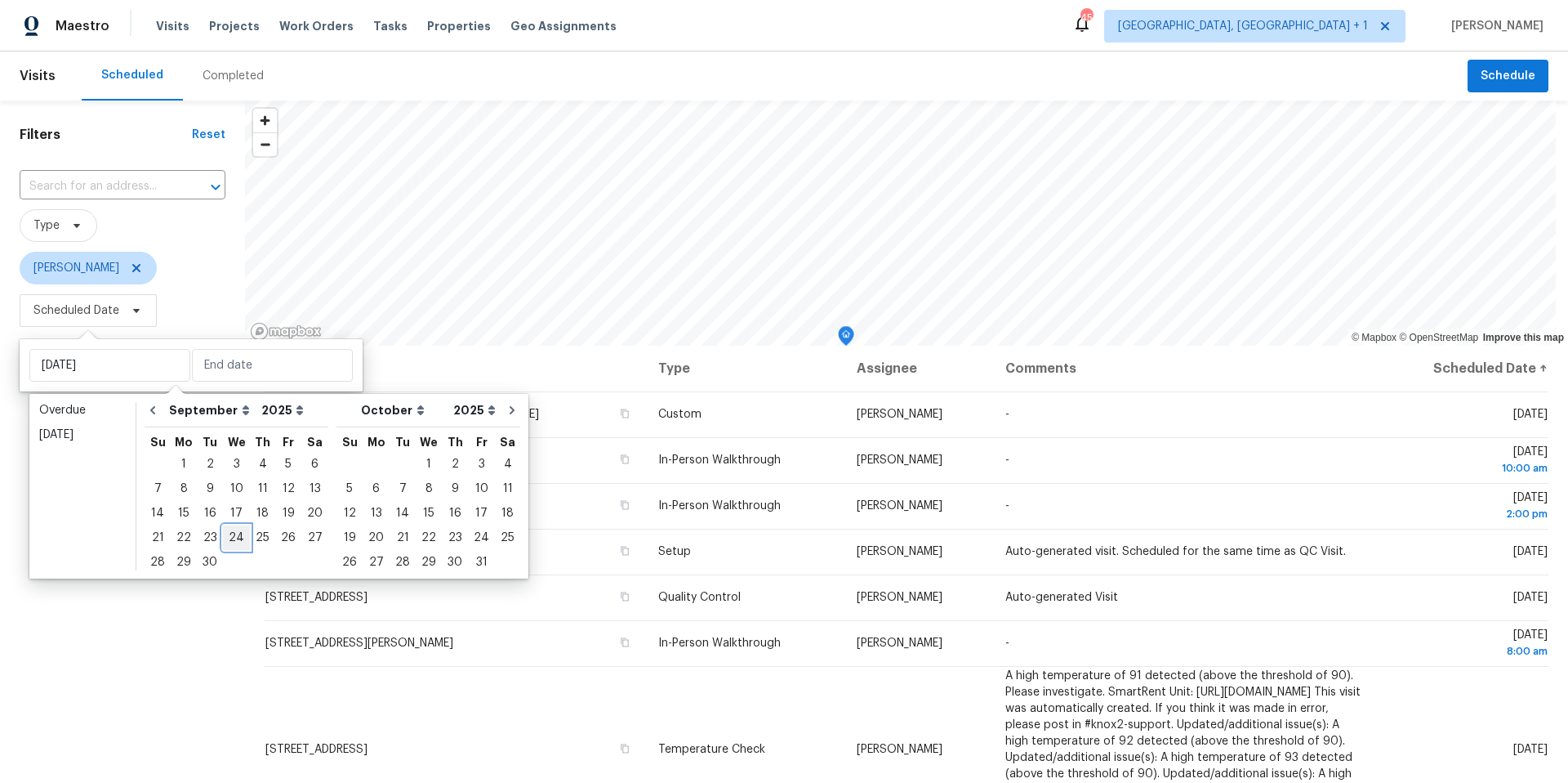
click at [230, 540] on div "24" at bounding box center [236, 538] width 27 height 23
type input "[DATE]"
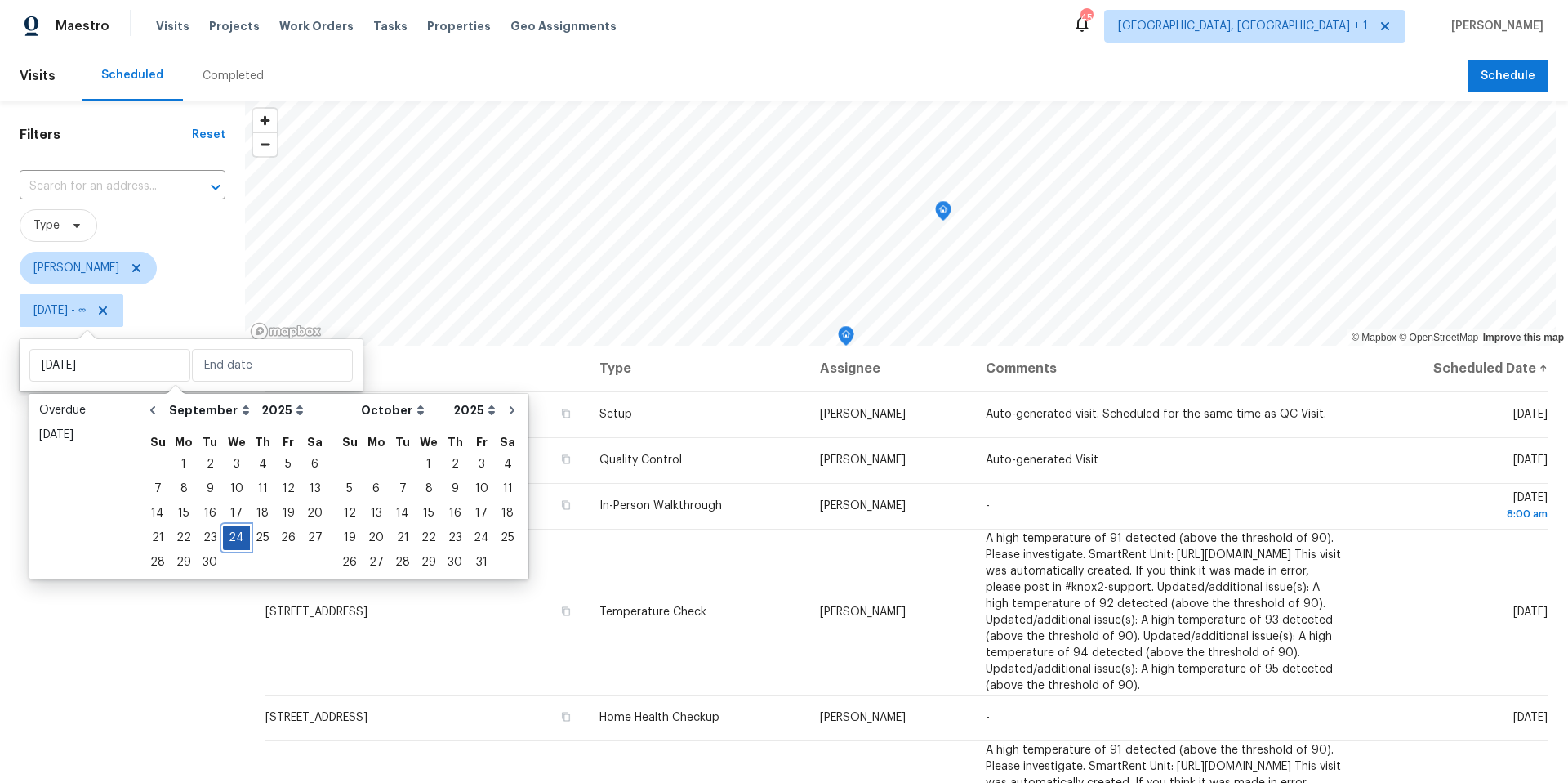
click at [230, 540] on div "24" at bounding box center [236, 538] width 27 height 23
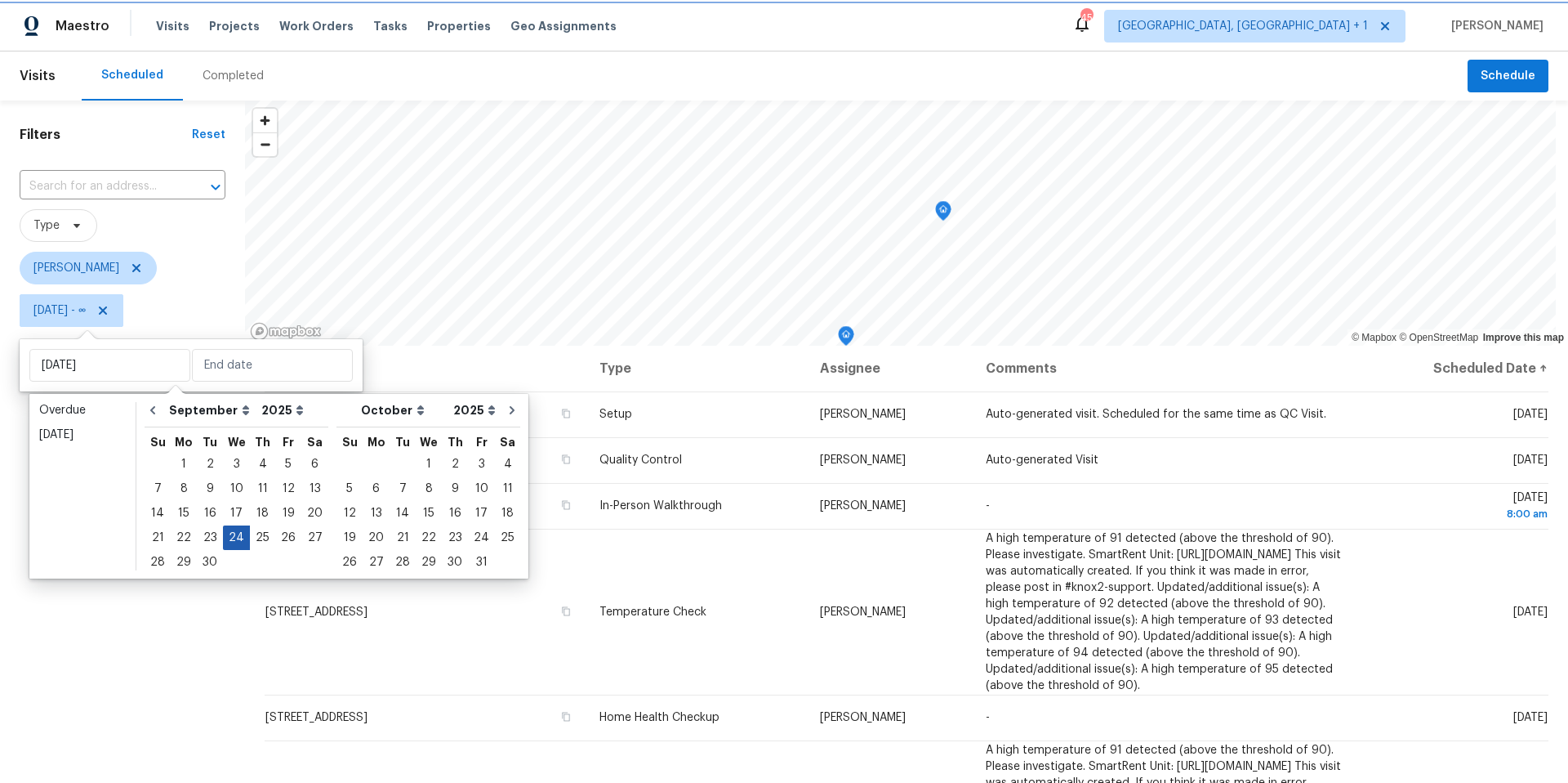
type input "Wed, Sep 24"
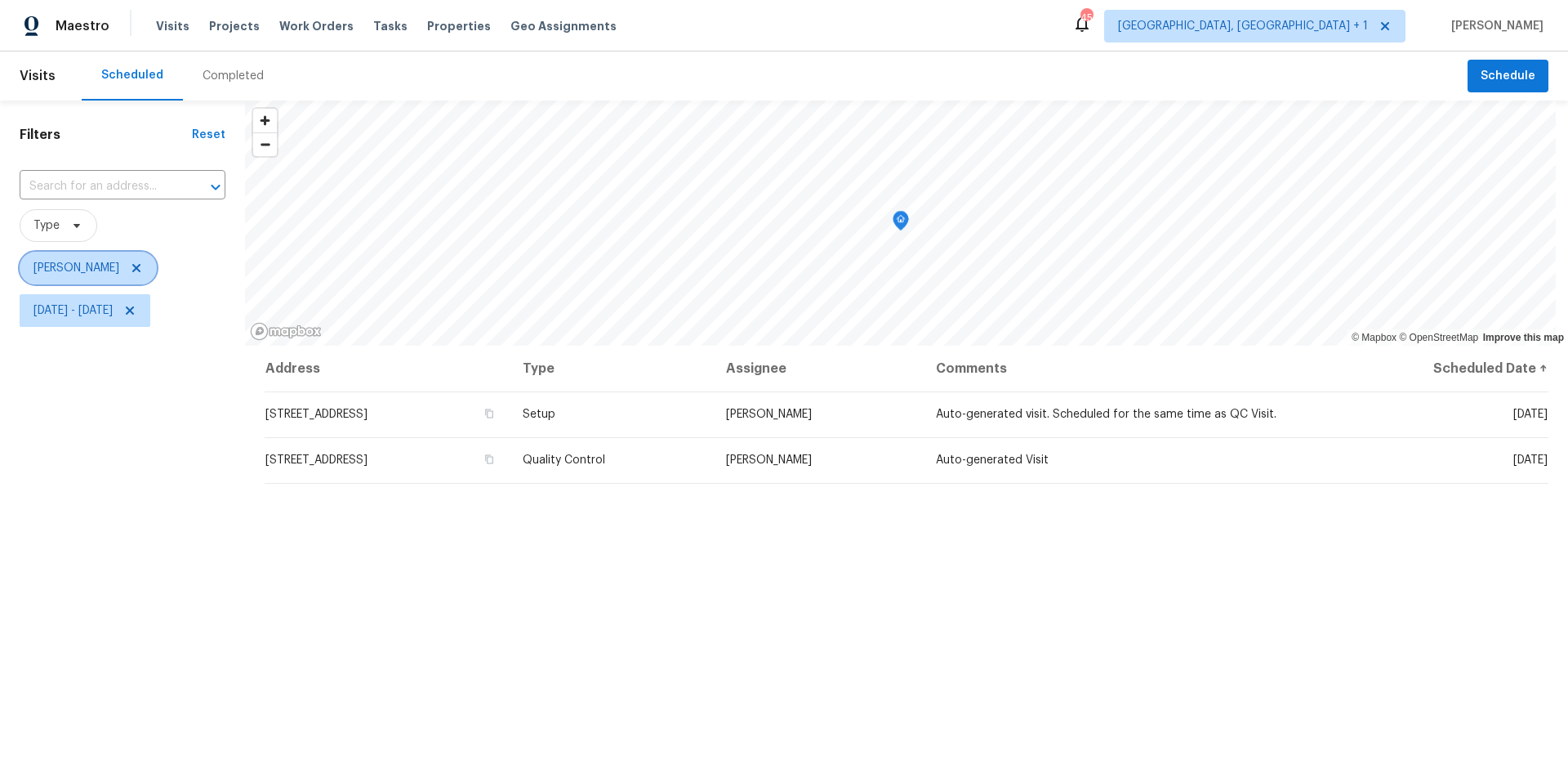
click at [131, 269] on icon at bounding box center [136, 268] width 13 height 13
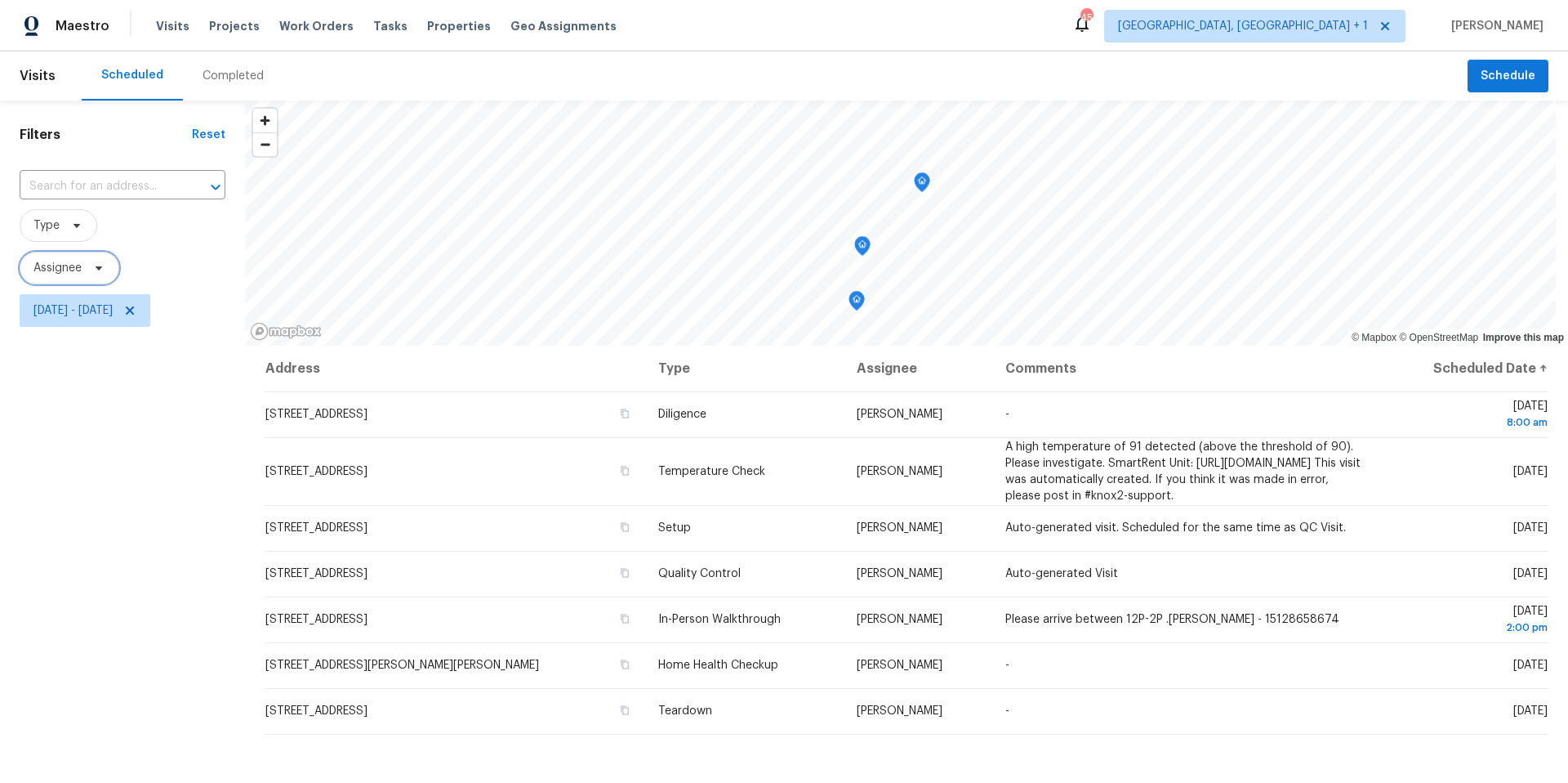
click at [93, 270] on icon at bounding box center [99, 268] width 13 height 13
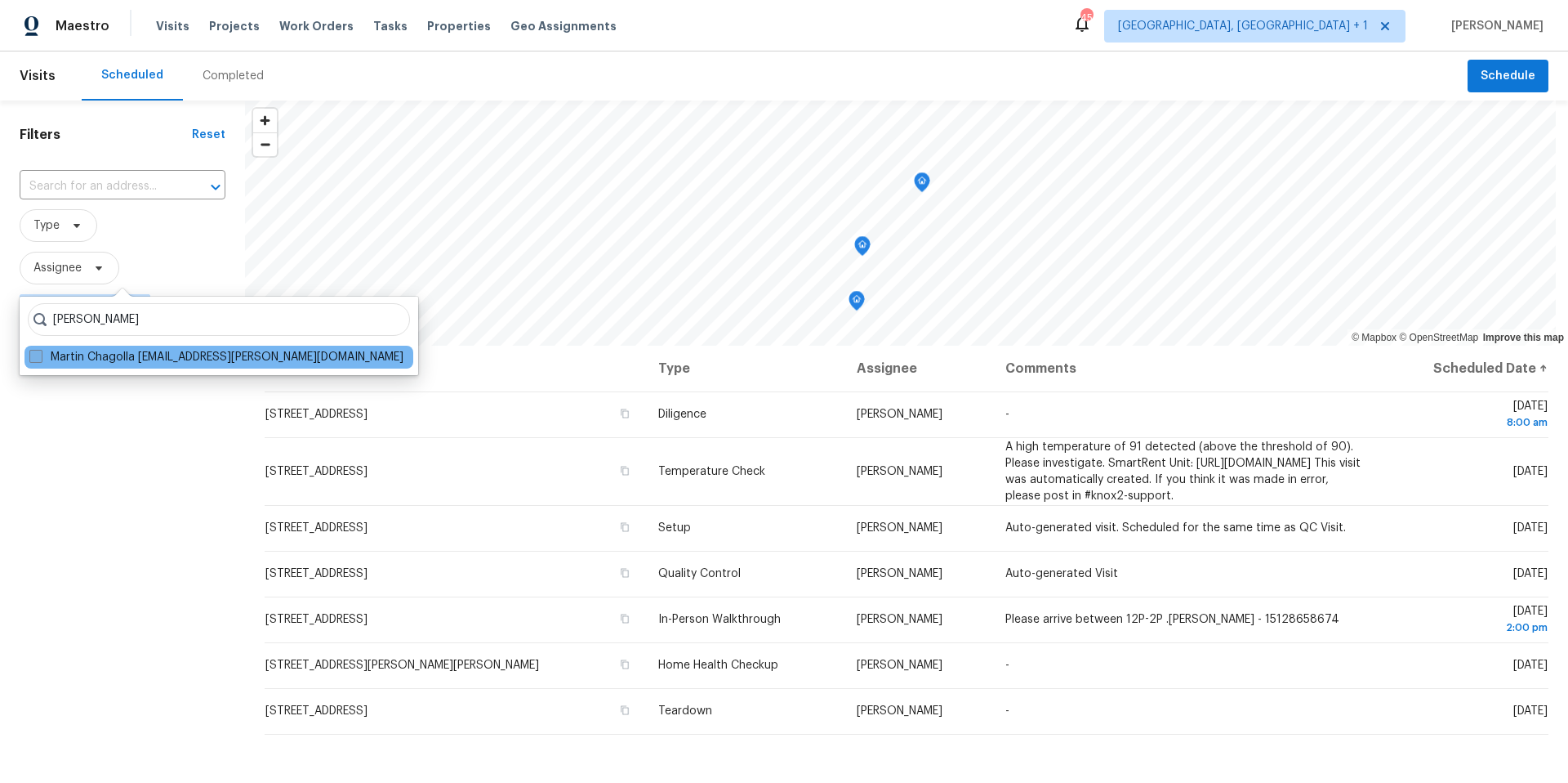
type input "martin chagolla"
click at [38, 355] on span at bounding box center [36, 356] width 13 height 13
click at [38, 355] on input "Martin Chagolla martin.chagolla@opendoor.com" at bounding box center [35, 354] width 11 height 11
checkbox input "true"
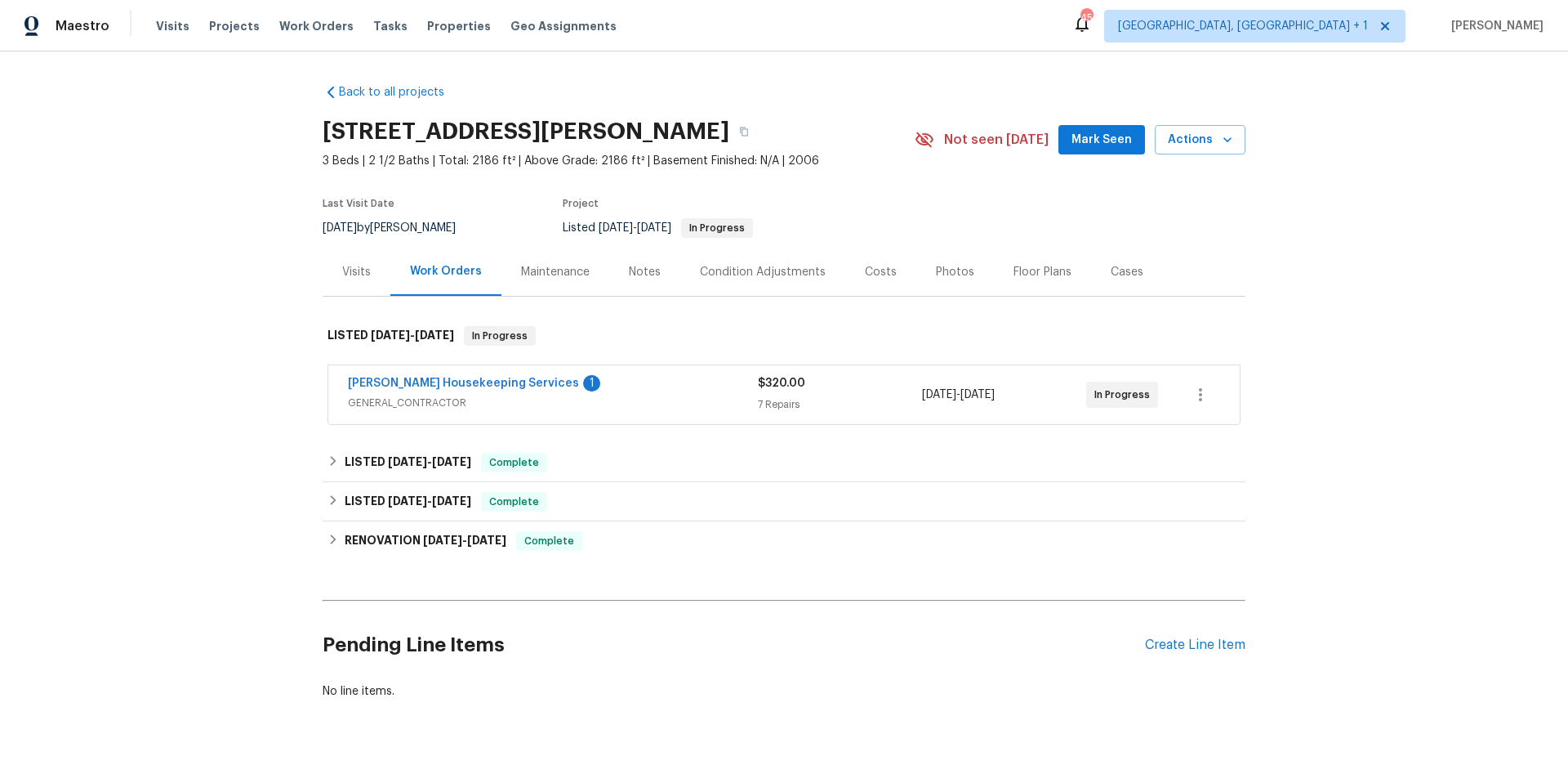
click at [356, 265] on div "Visits" at bounding box center [356, 272] width 28 height 16
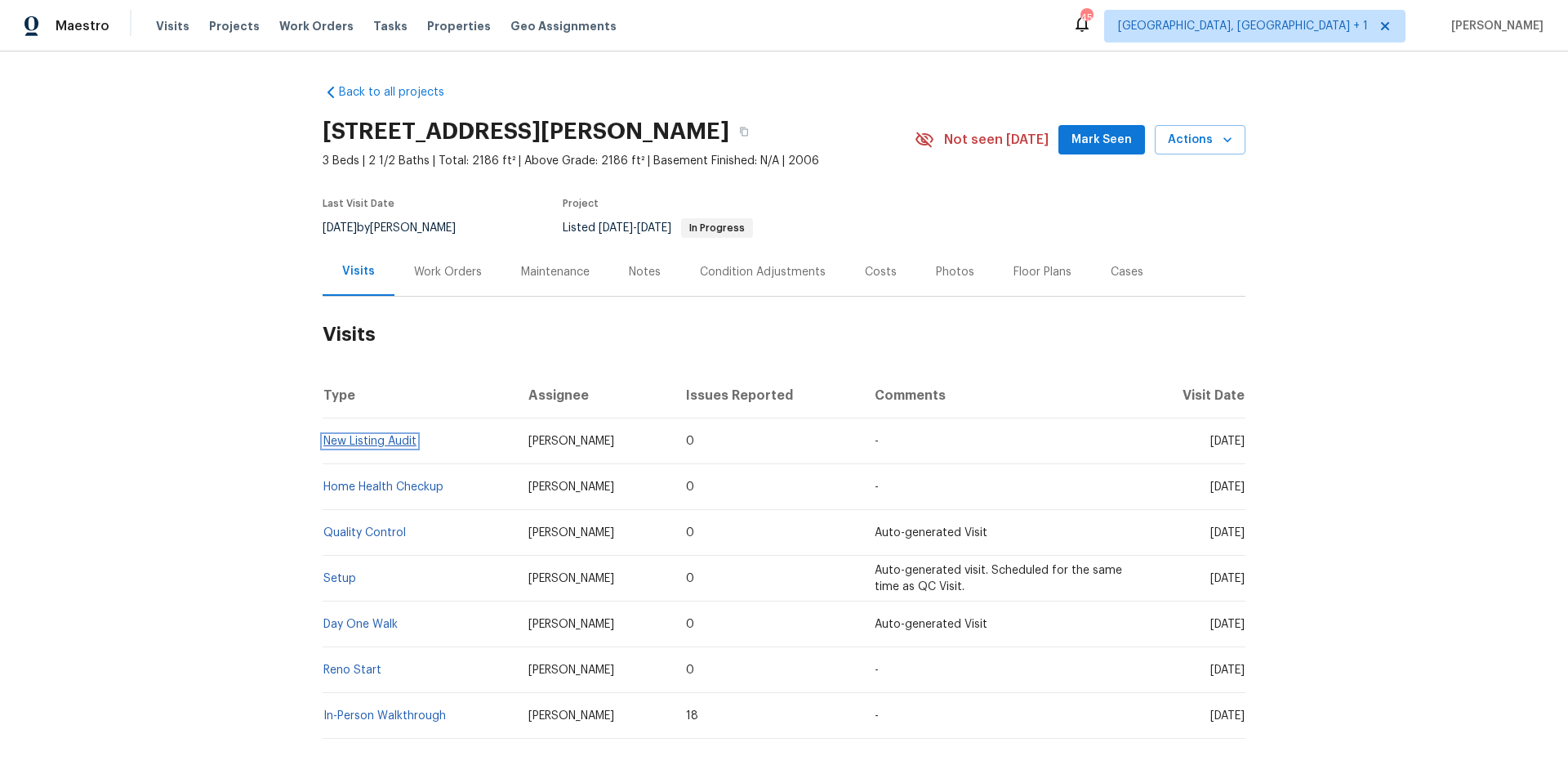
click at [384, 439] on link "New Listing Audit" at bounding box center [370, 441] width 93 height 11
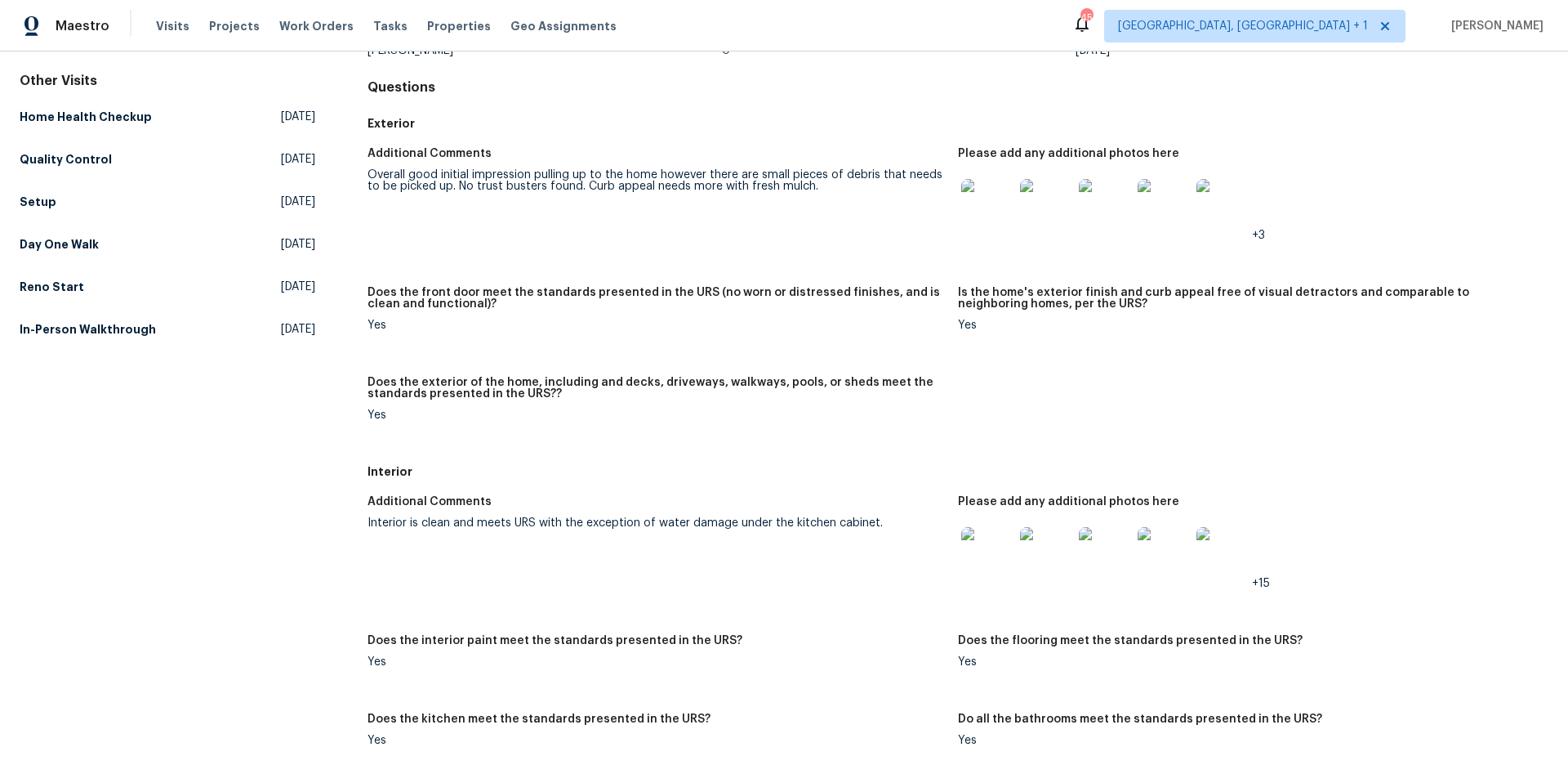
scroll to position [143, 0]
click at [1096, 553] on img at bounding box center [1105, 552] width 52 height 52
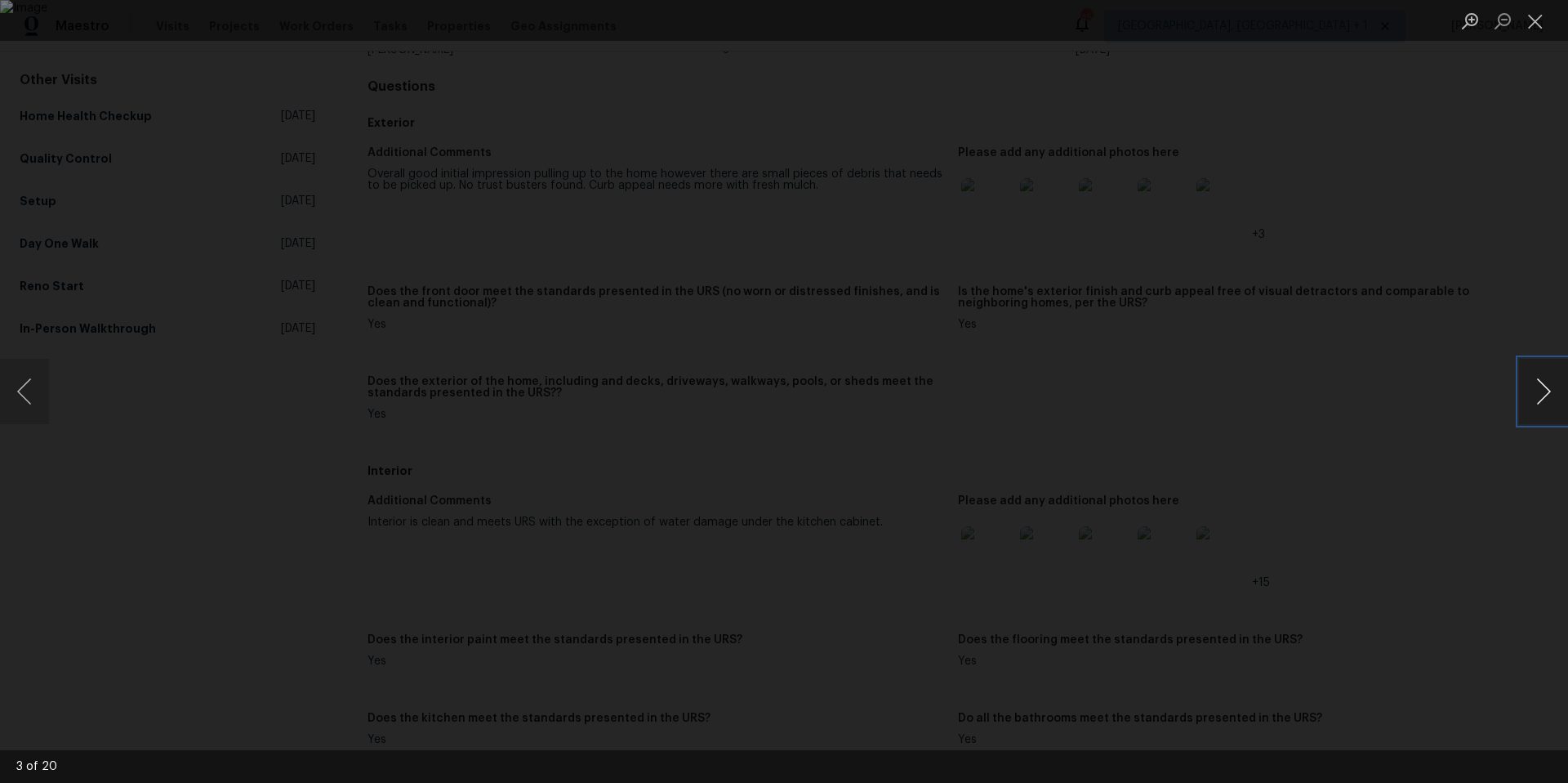
click at [1539, 391] on button "Next image" at bounding box center [1544, 391] width 49 height 65
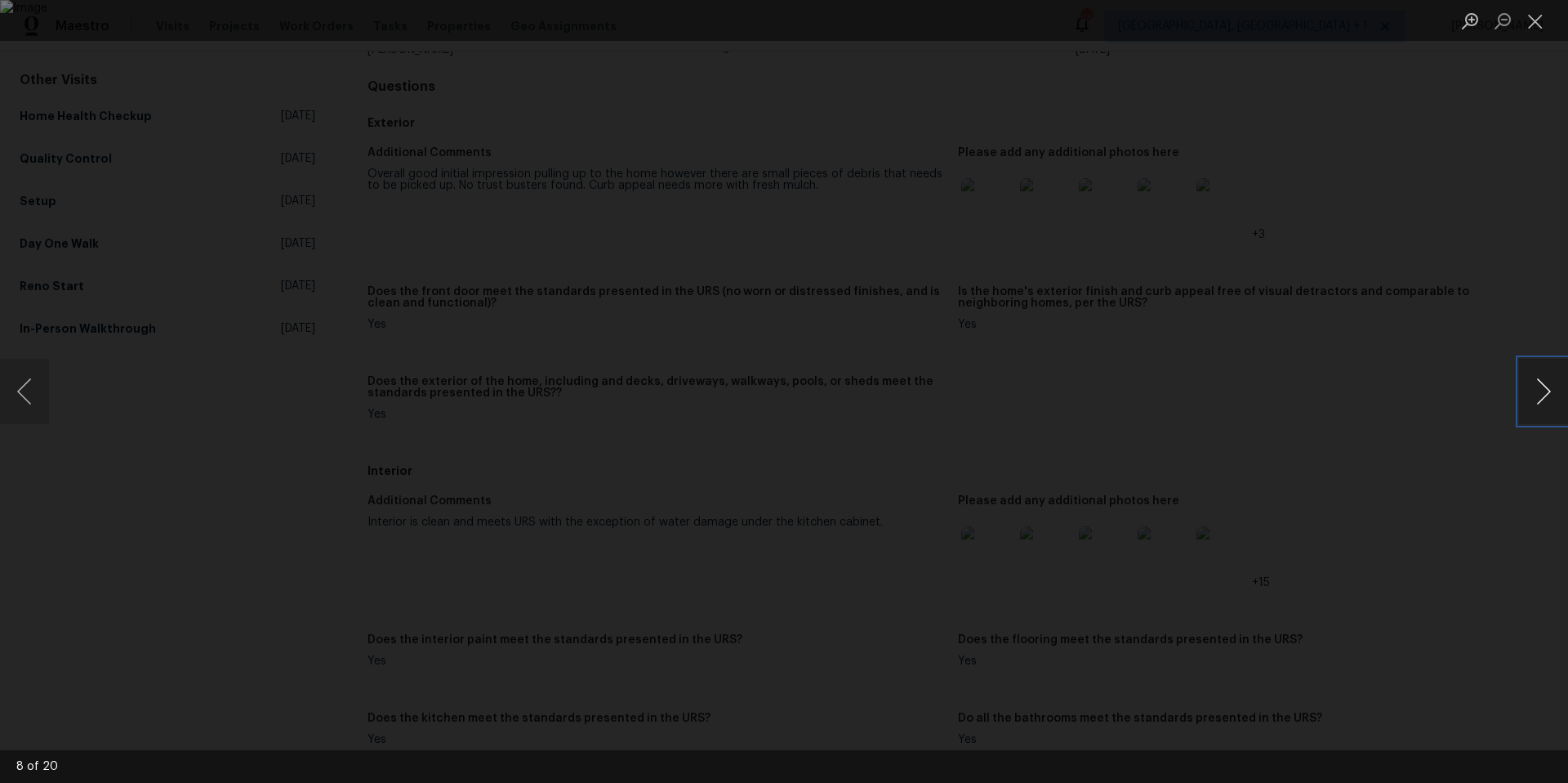
click at [1539, 391] on button "Next image" at bounding box center [1544, 391] width 49 height 65
click at [1530, 19] on button "Close lightbox" at bounding box center [1536, 20] width 33 height 28
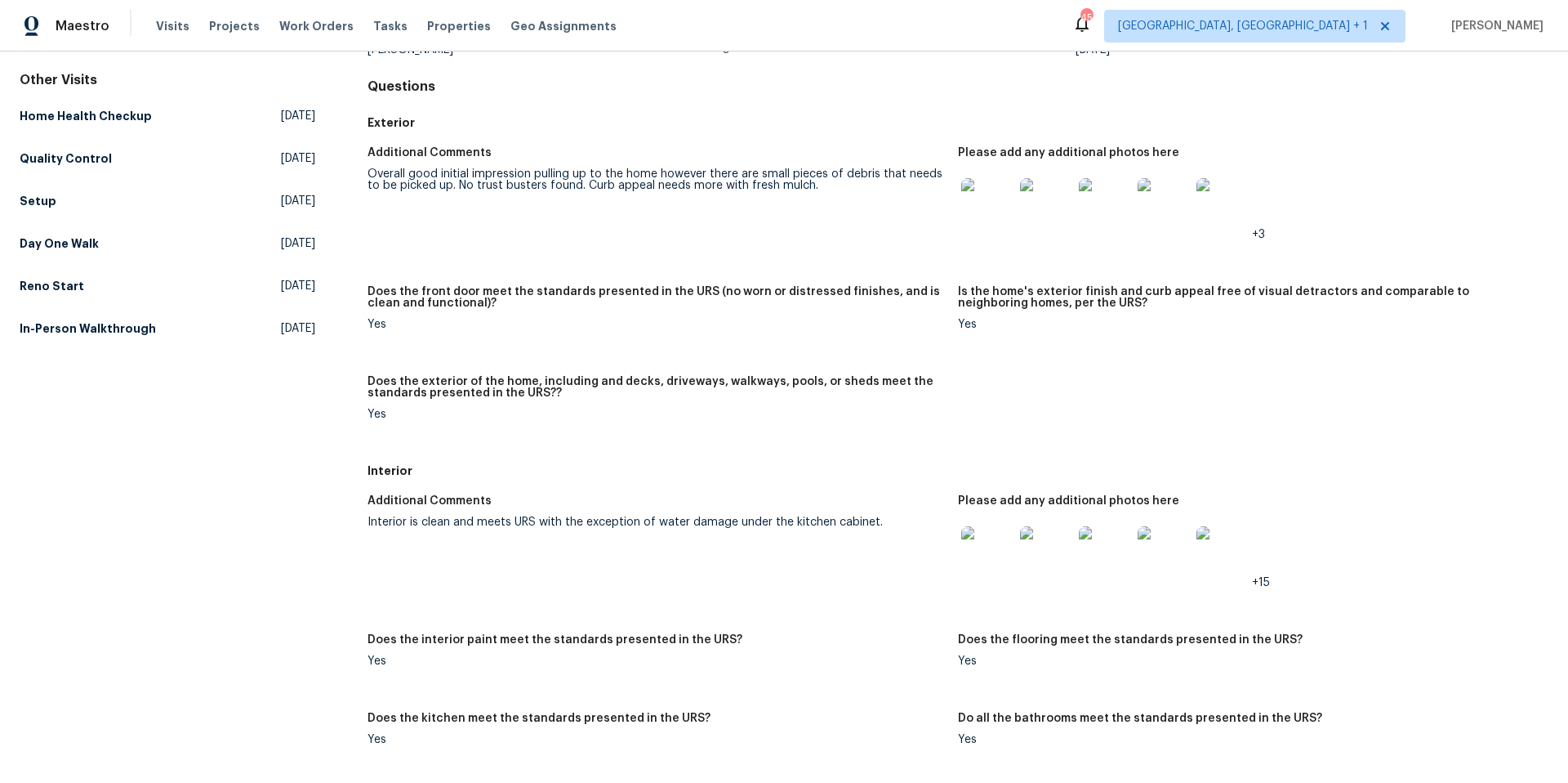
click at [1044, 565] on img at bounding box center [1045, 552] width 52 height 52
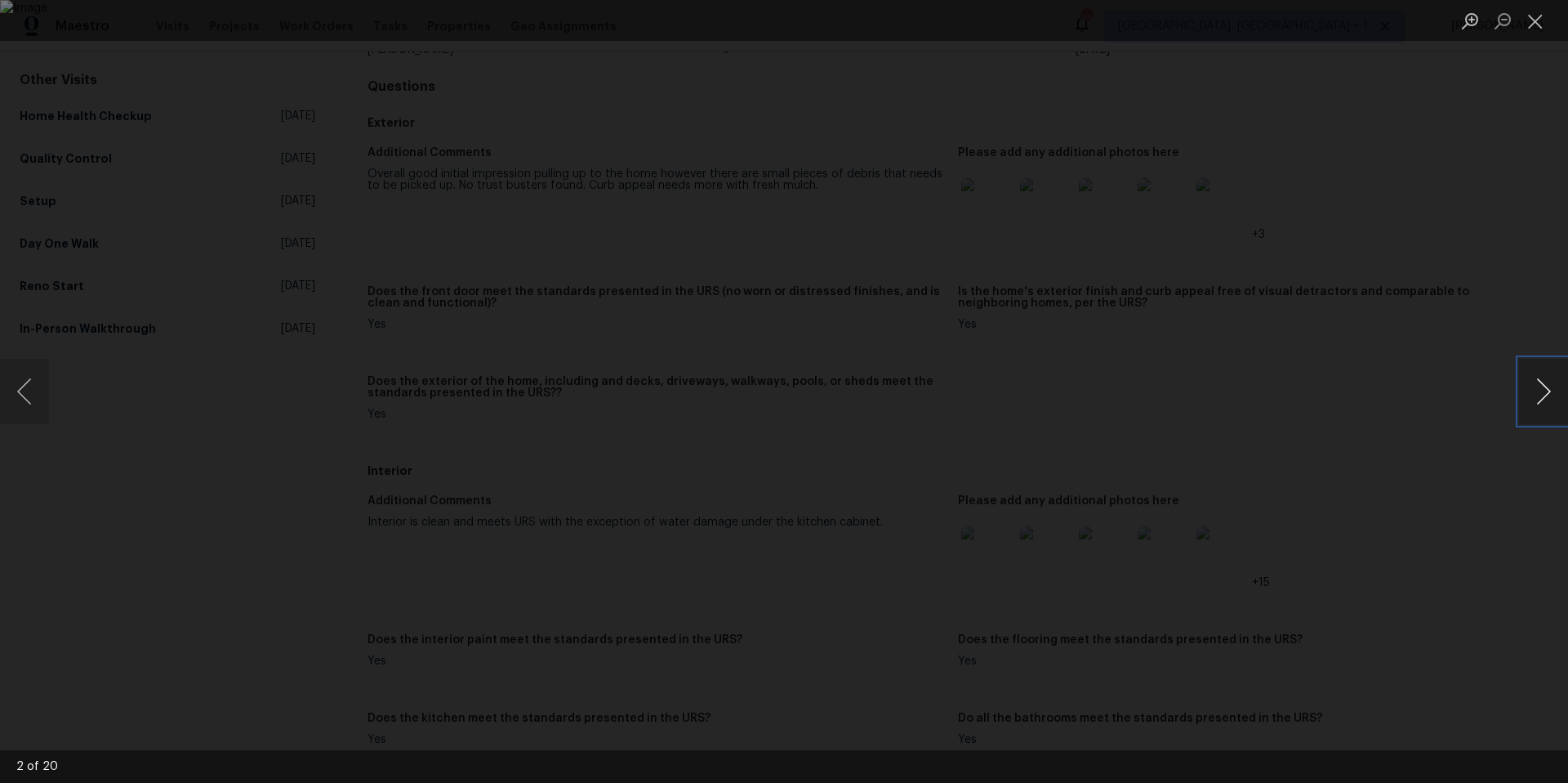
click at [1552, 375] on button "Next image" at bounding box center [1544, 391] width 49 height 65
click at [1535, 22] on button "Close lightbox" at bounding box center [1536, 20] width 33 height 28
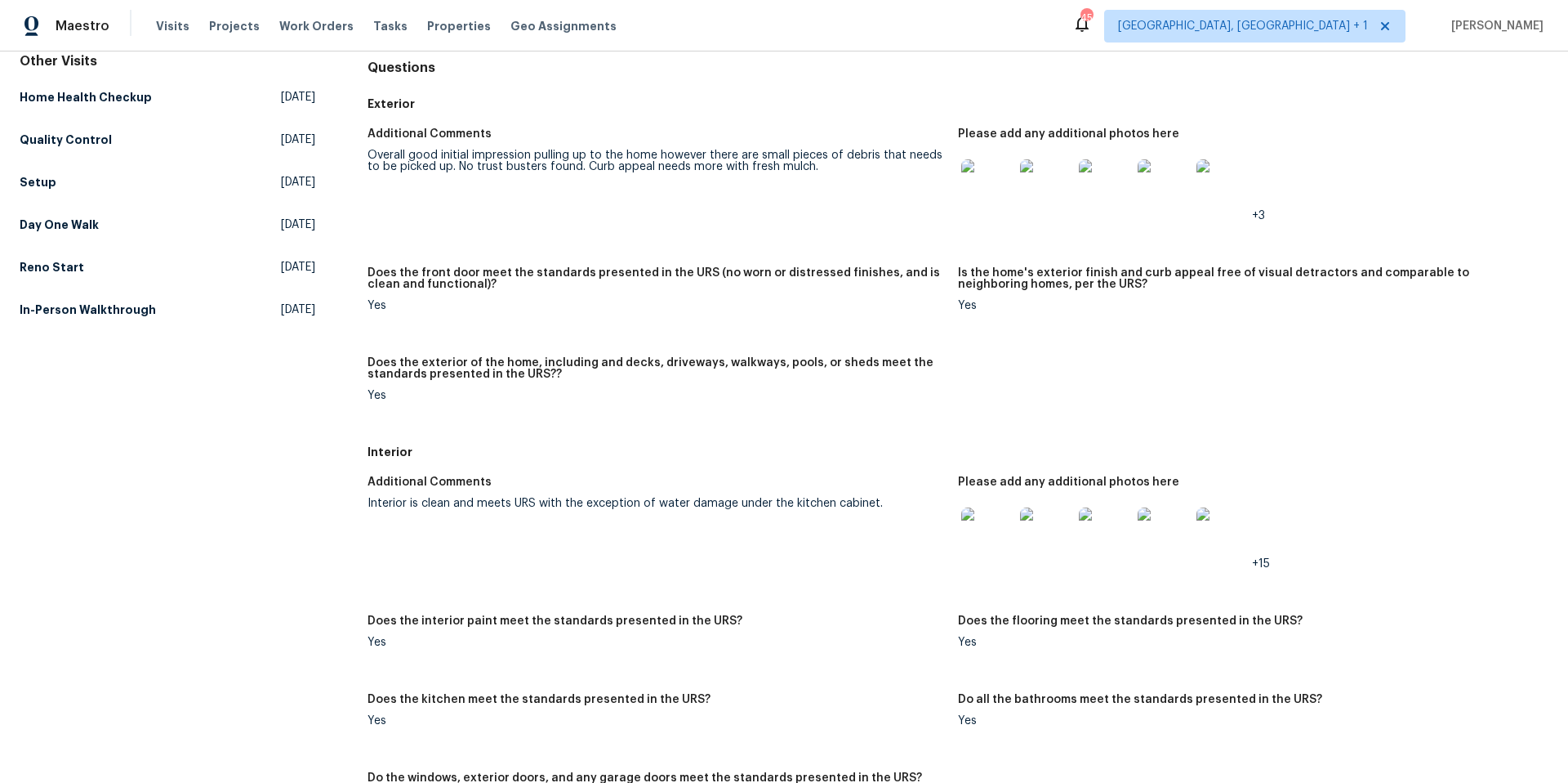
scroll to position [0, 0]
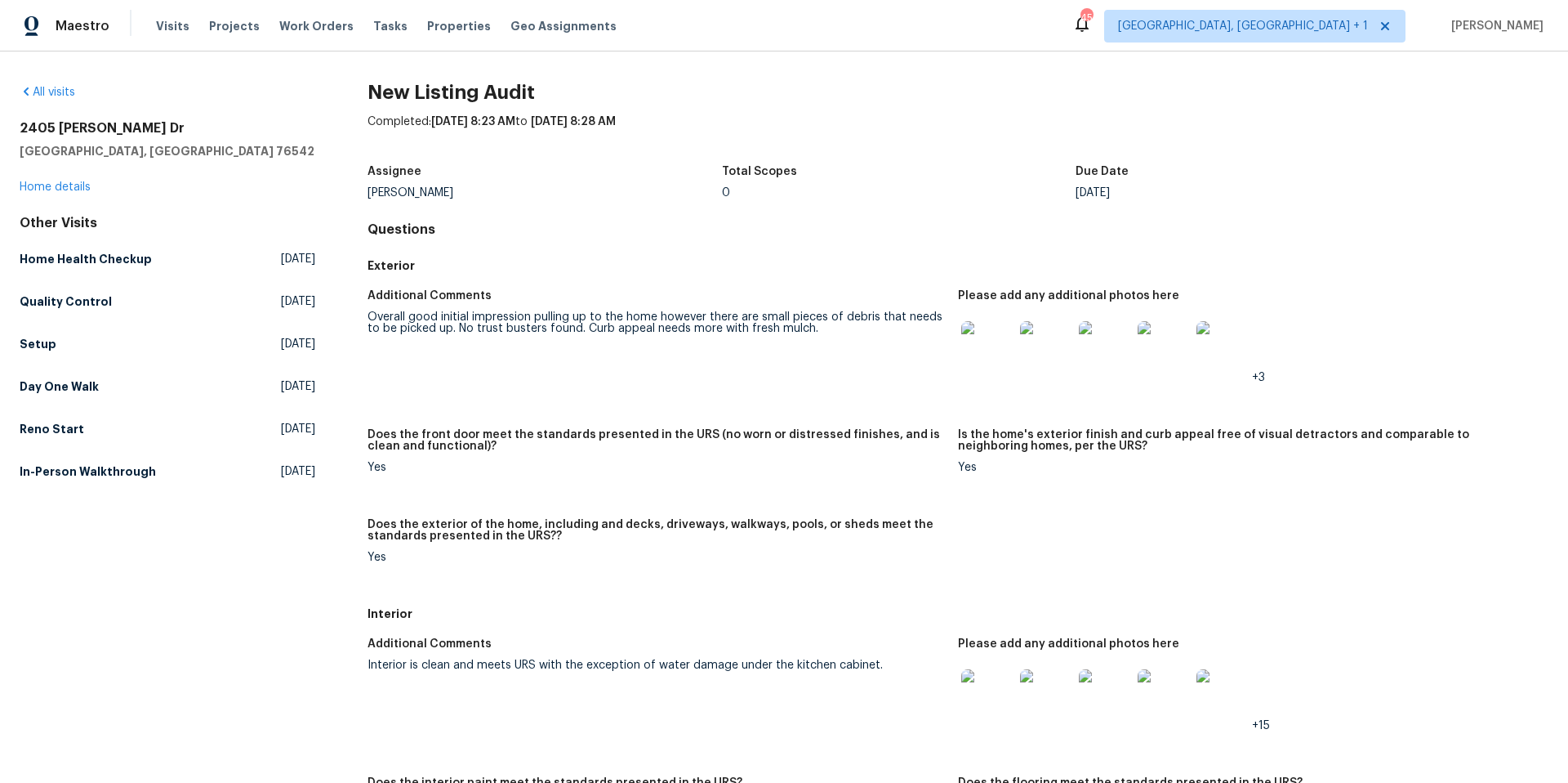
click at [41, 194] on div "2405 Riley Dr Killeen, TX 76542 Home details" at bounding box center [167, 158] width 296 height 75
click at [44, 190] on link "Home details" at bounding box center [55, 187] width 71 height 11
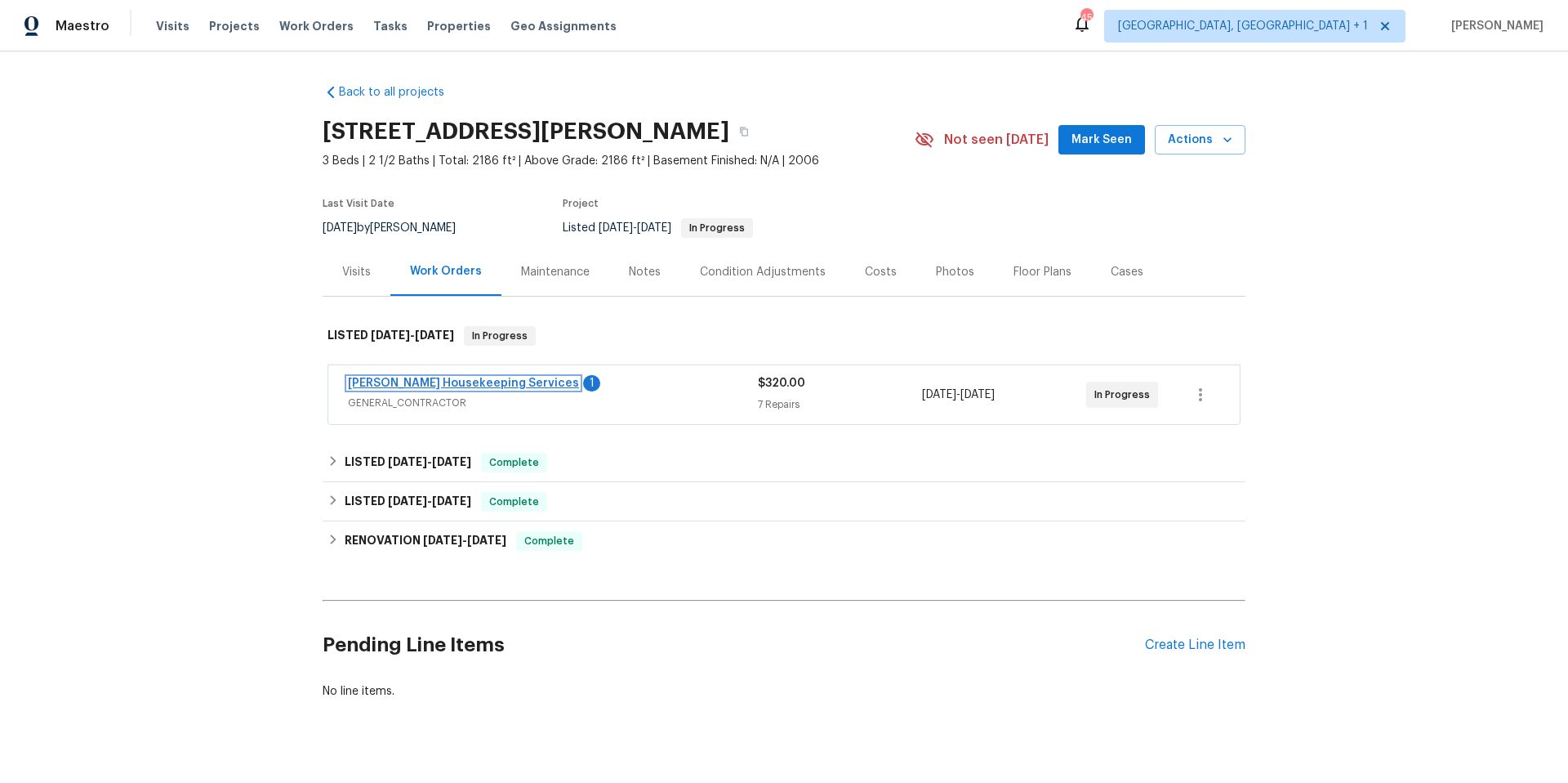
click at [467, 377] on link "Arelis Housekeeping Services" at bounding box center [463, 383] width 232 height 11
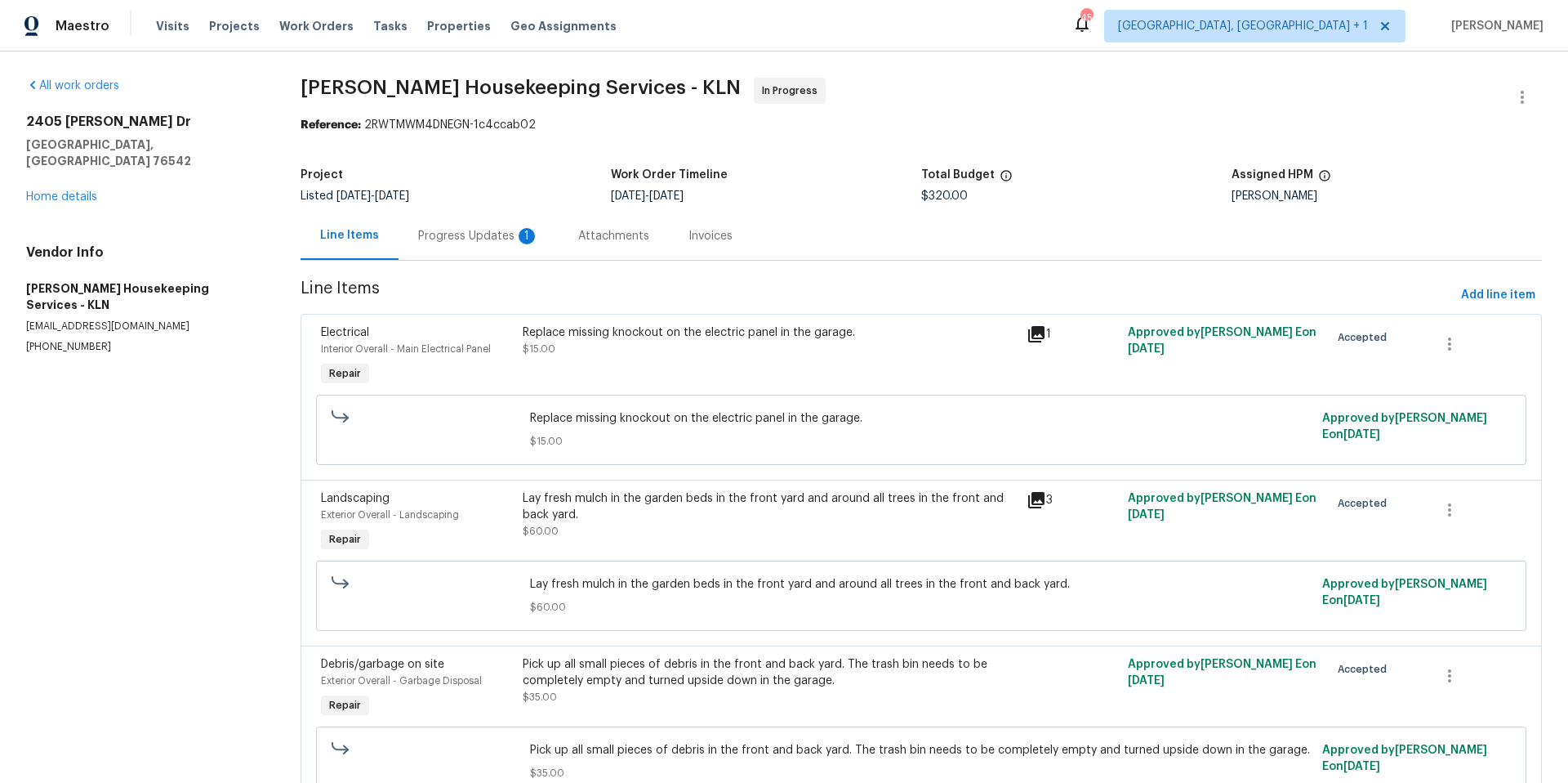
click at [480, 242] on div "Progress Updates 1" at bounding box center [479, 236] width 121 height 16
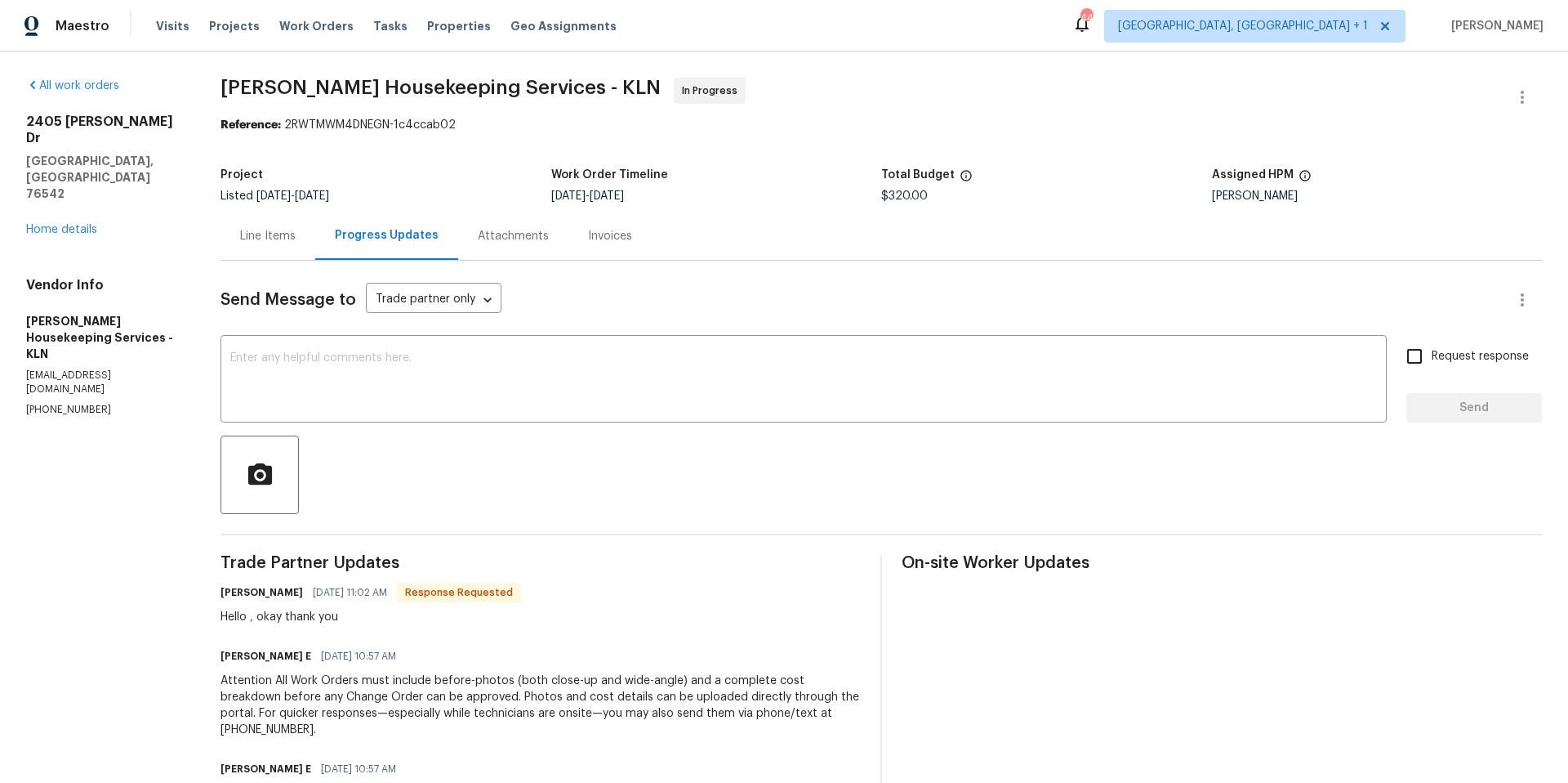
click at [266, 232] on div "Line Items" at bounding box center [267, 236] width 56 height 16
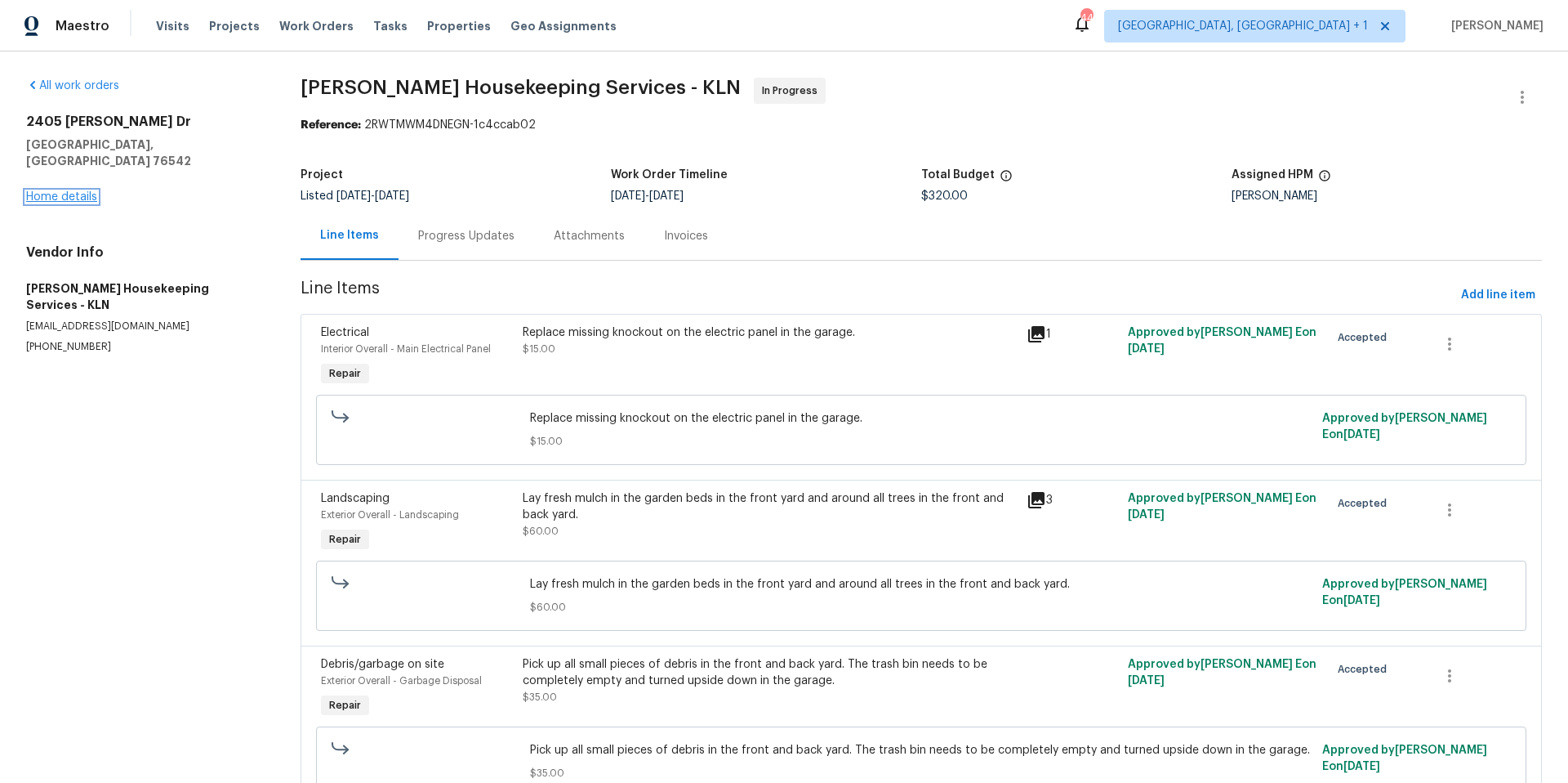
click at [88, 191] on link "Home details" at bounding box center [62, 197] width 71 height 11
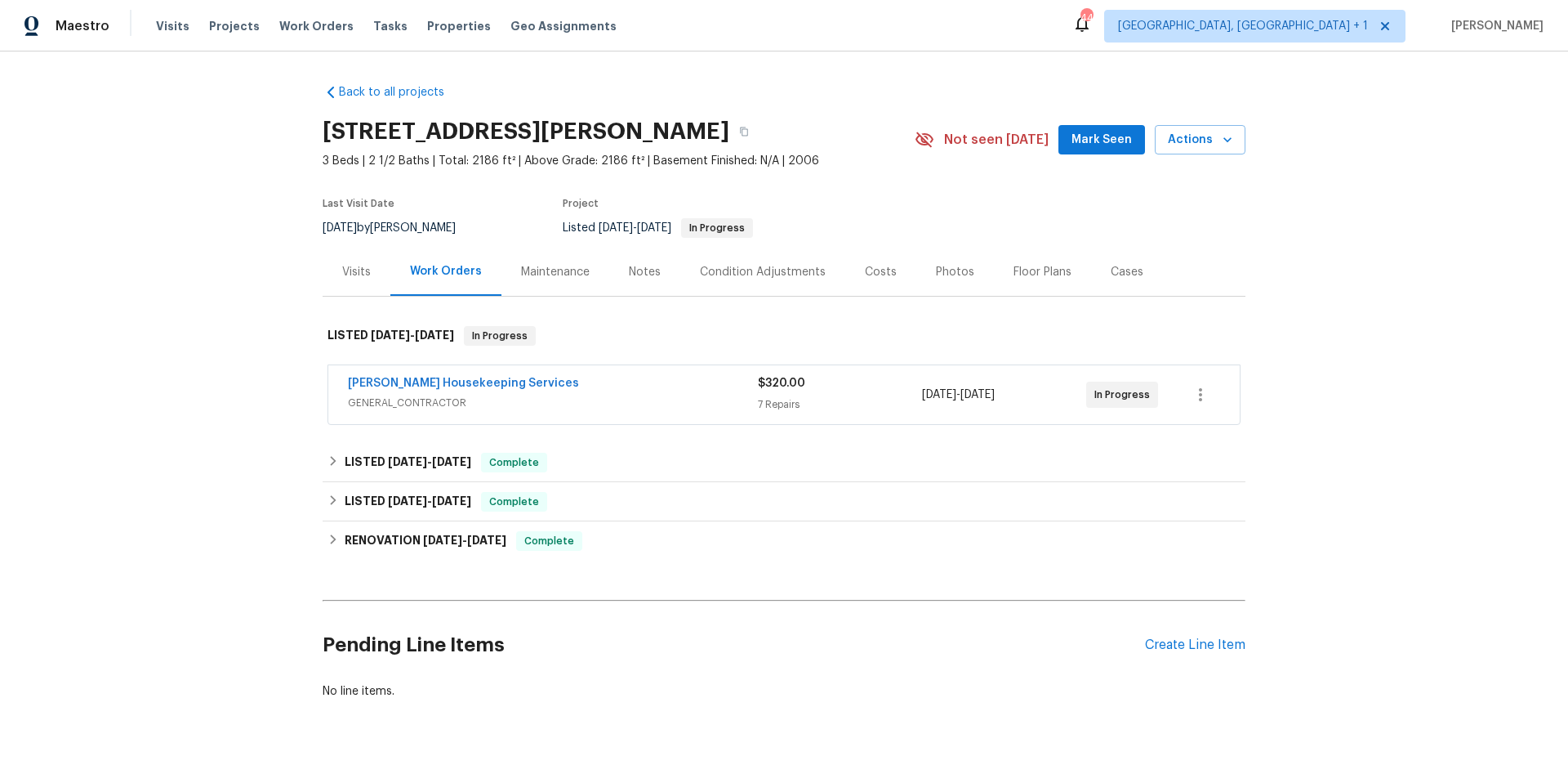
click at [352, 273] on div "Visits" at bounding box center [356, 272] width 28 height 16
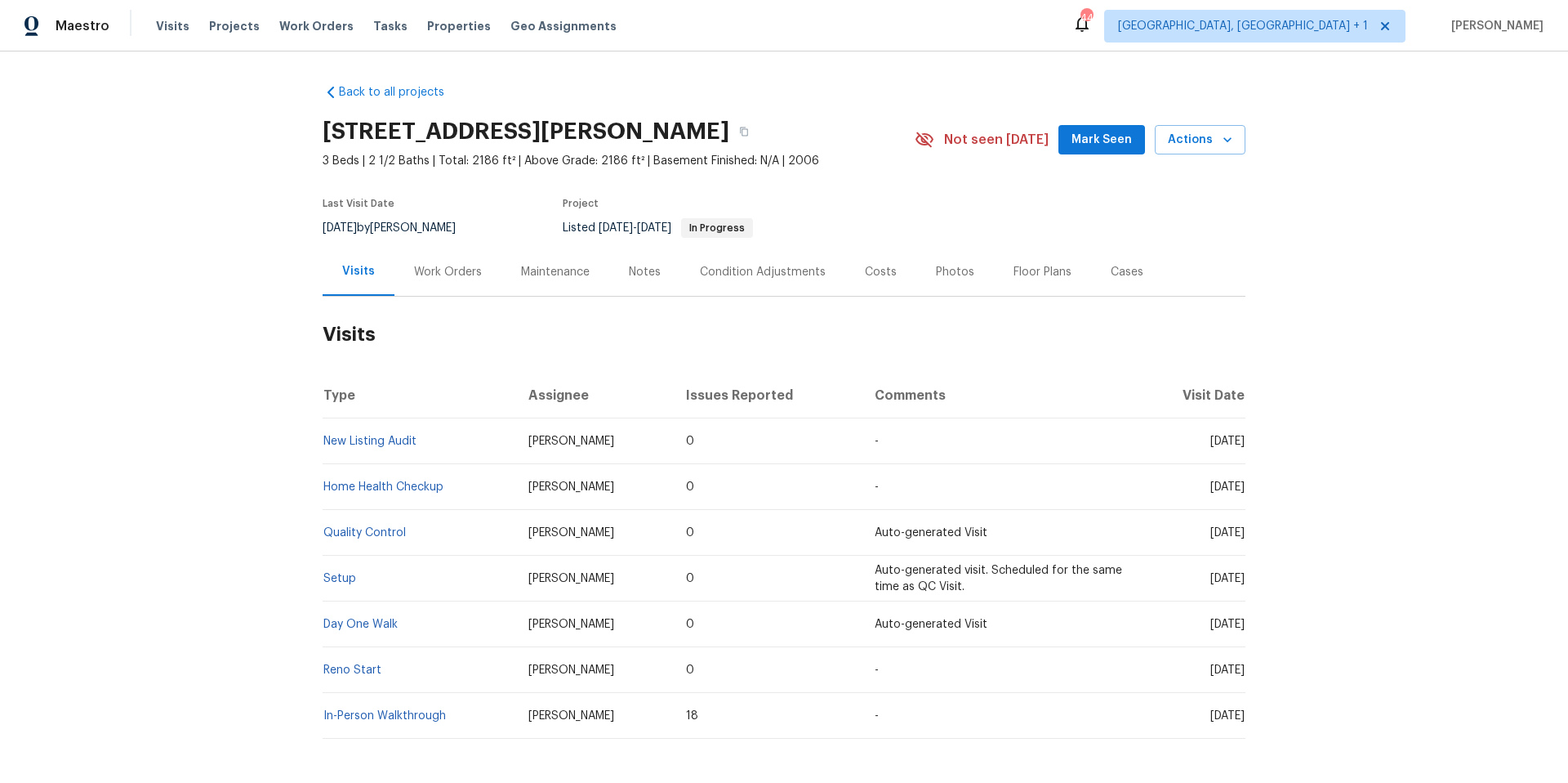
click at [379, 432] on td "New Listing Audit" at bounding box center [418, 441] width 193 height 46
click at [401, 445] on link "New Listing Audit" at bounding box center [370, 441] width 93 height 11
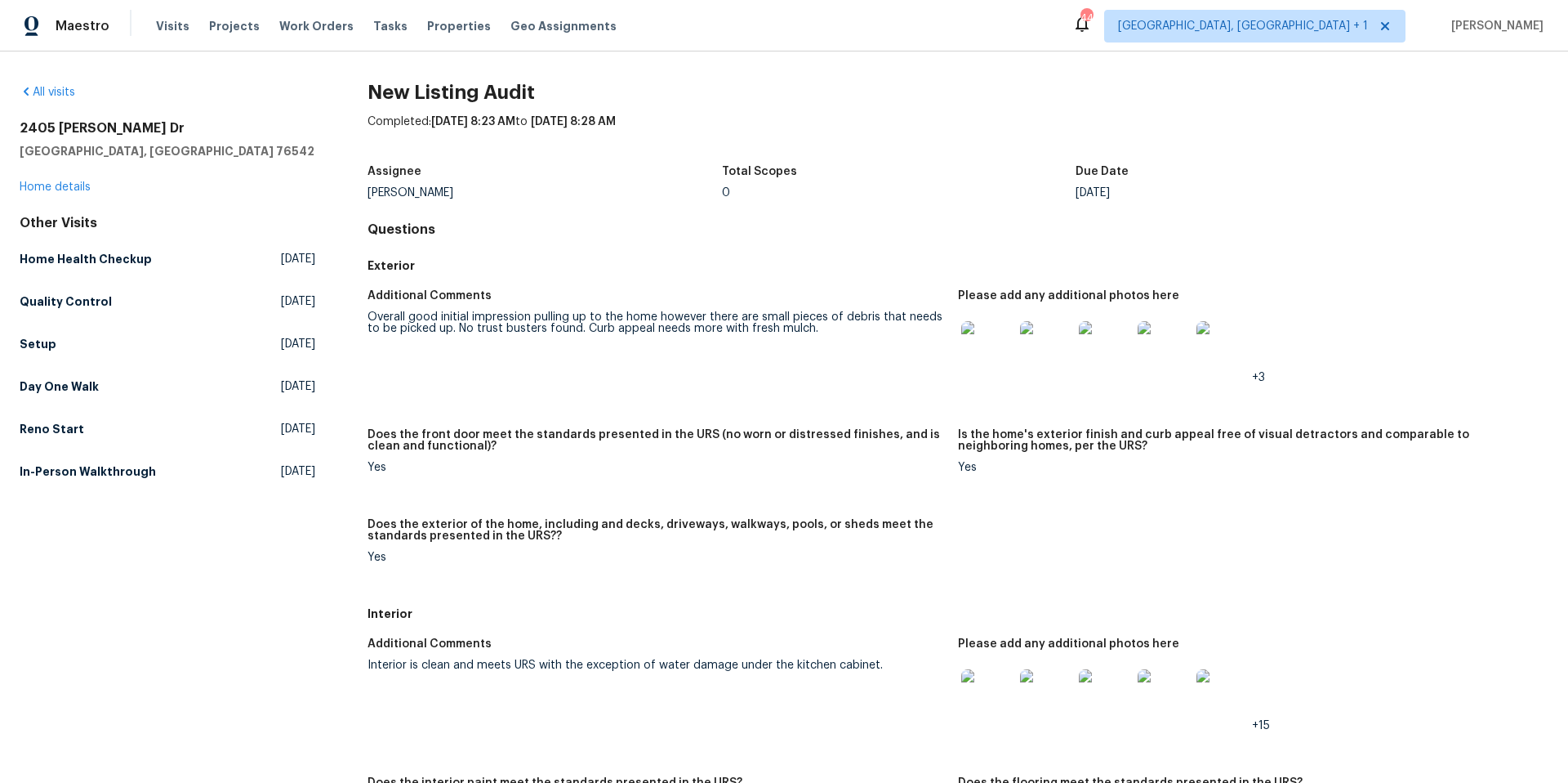
click at [1119, 701] on img at bounding box center [1105, 695] width 52 height 52
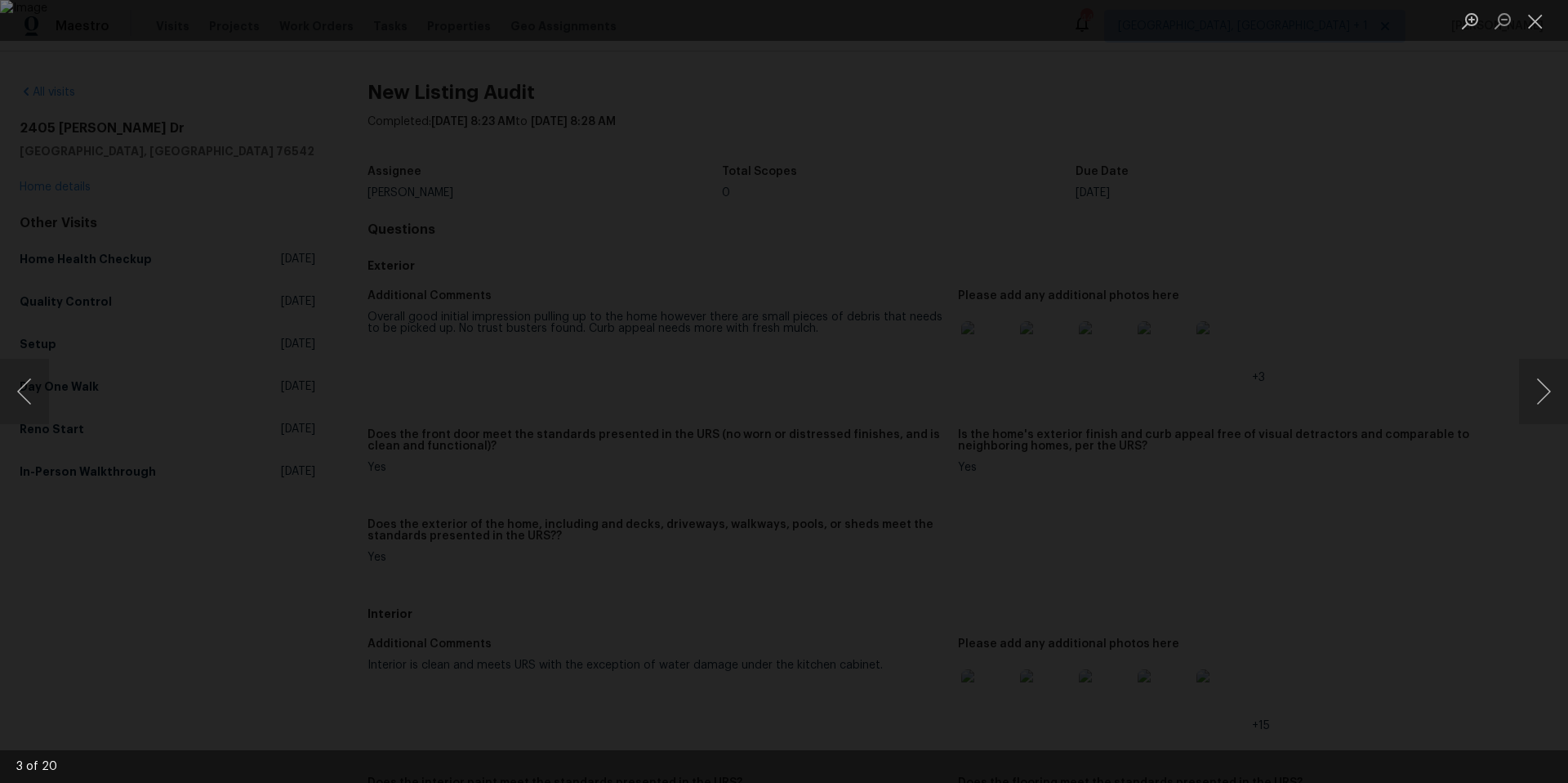
click at [811, 299] on img "Lightbox" at bounding box center [784, 391] width 1568 height 783
click at [811, 299] on img "Lightbox" at bounding box center [757, 484] width 3151 height 1572
click at [1542, 17] on button "Close lightbox" at bounding box center [1536, 20] width 33 height 28
click at [262, 141] on div "Lightbox" at bounding box center [784, 391] width 1568 height 783
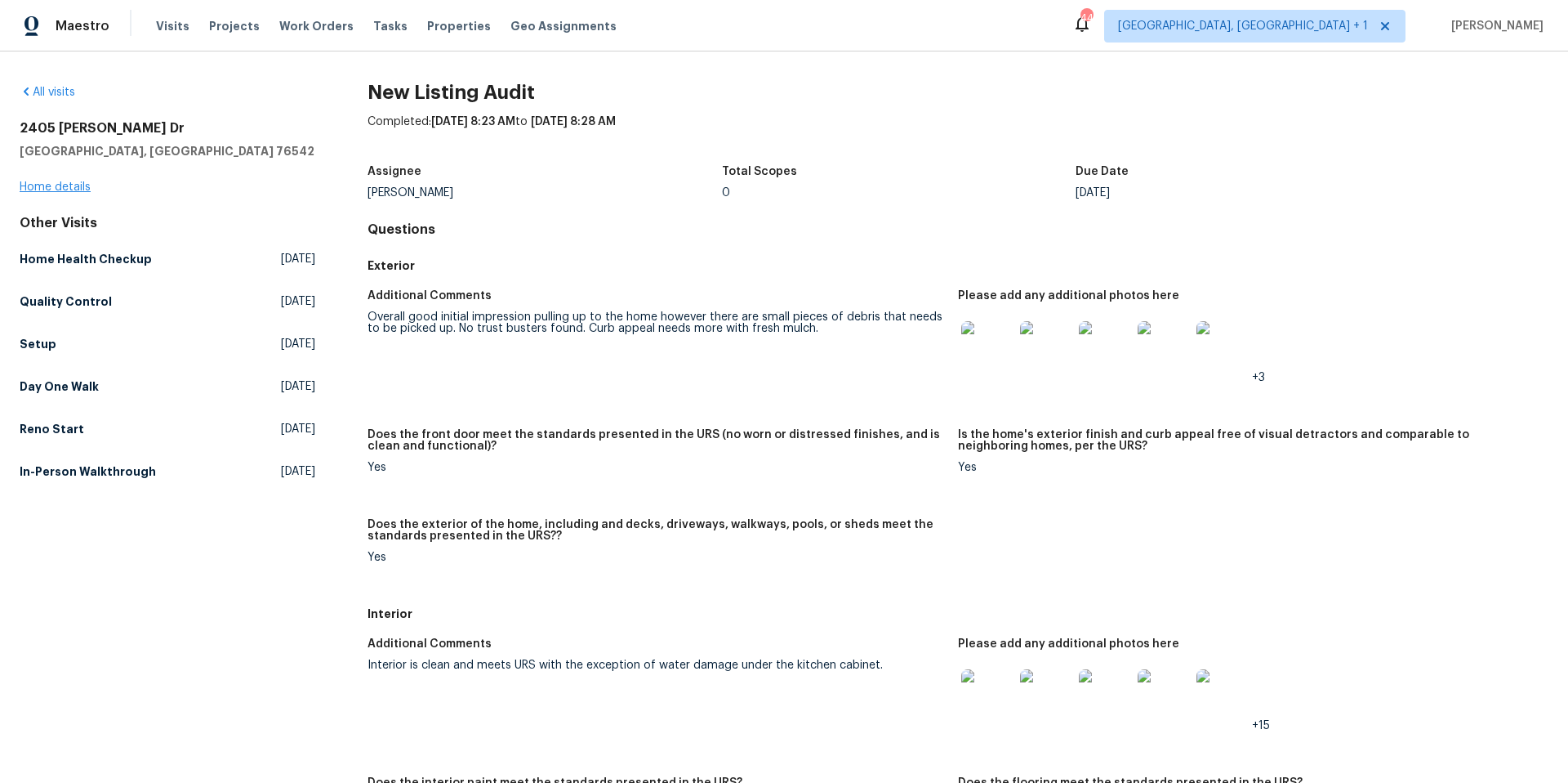
click at [73, 179] on div "2405 Riley Dr Killeen, TX 76542 Home details" at bounding box center [167, 158] width 296 height 75
click at [74, 184] on link "Home details" at bounding box center [55, 187] width 71 height 11
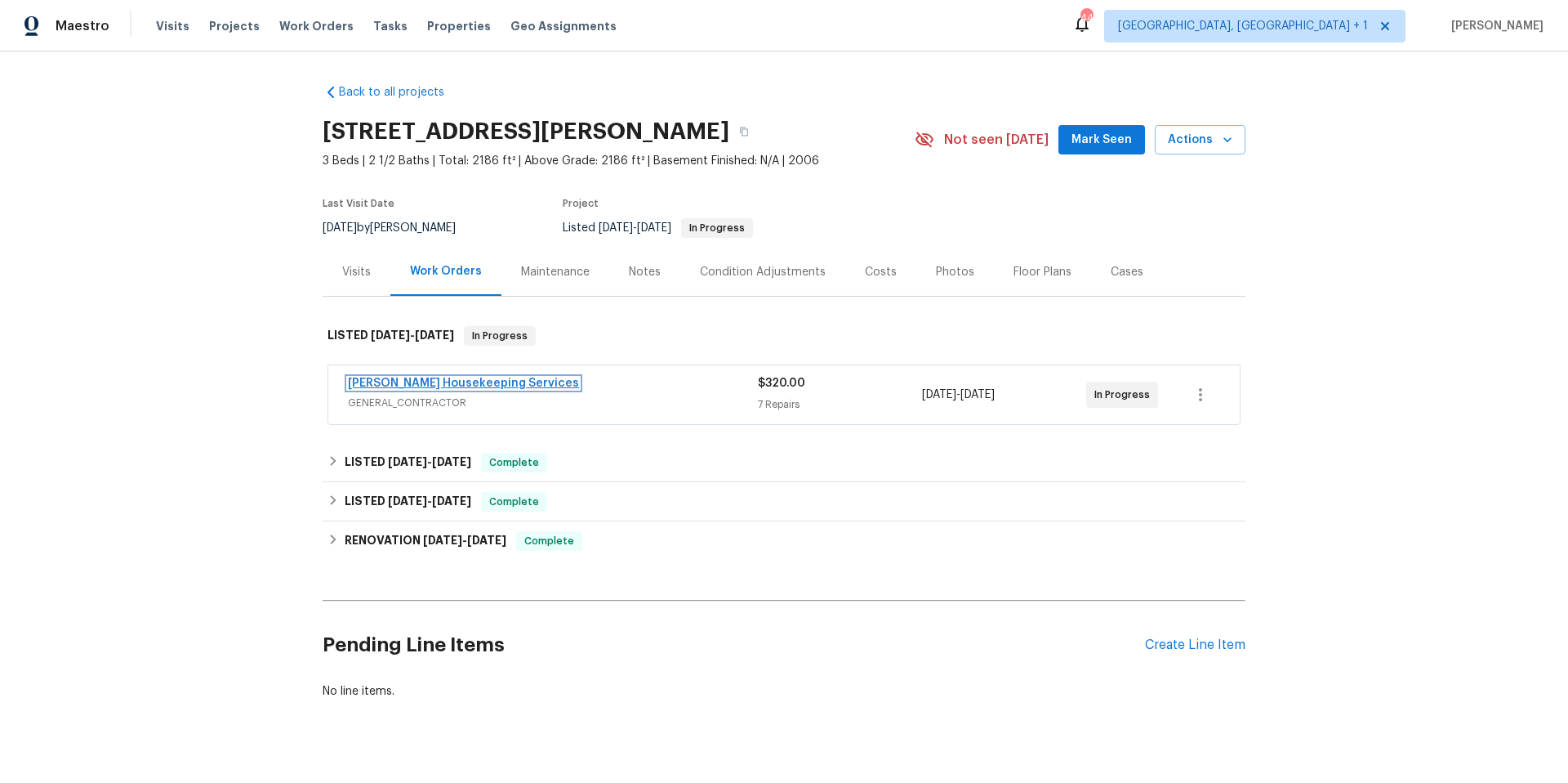
click at [486, 387] on link "Arelis Housekeeping Services" at bounding box center [463, 383] width 232 height 11
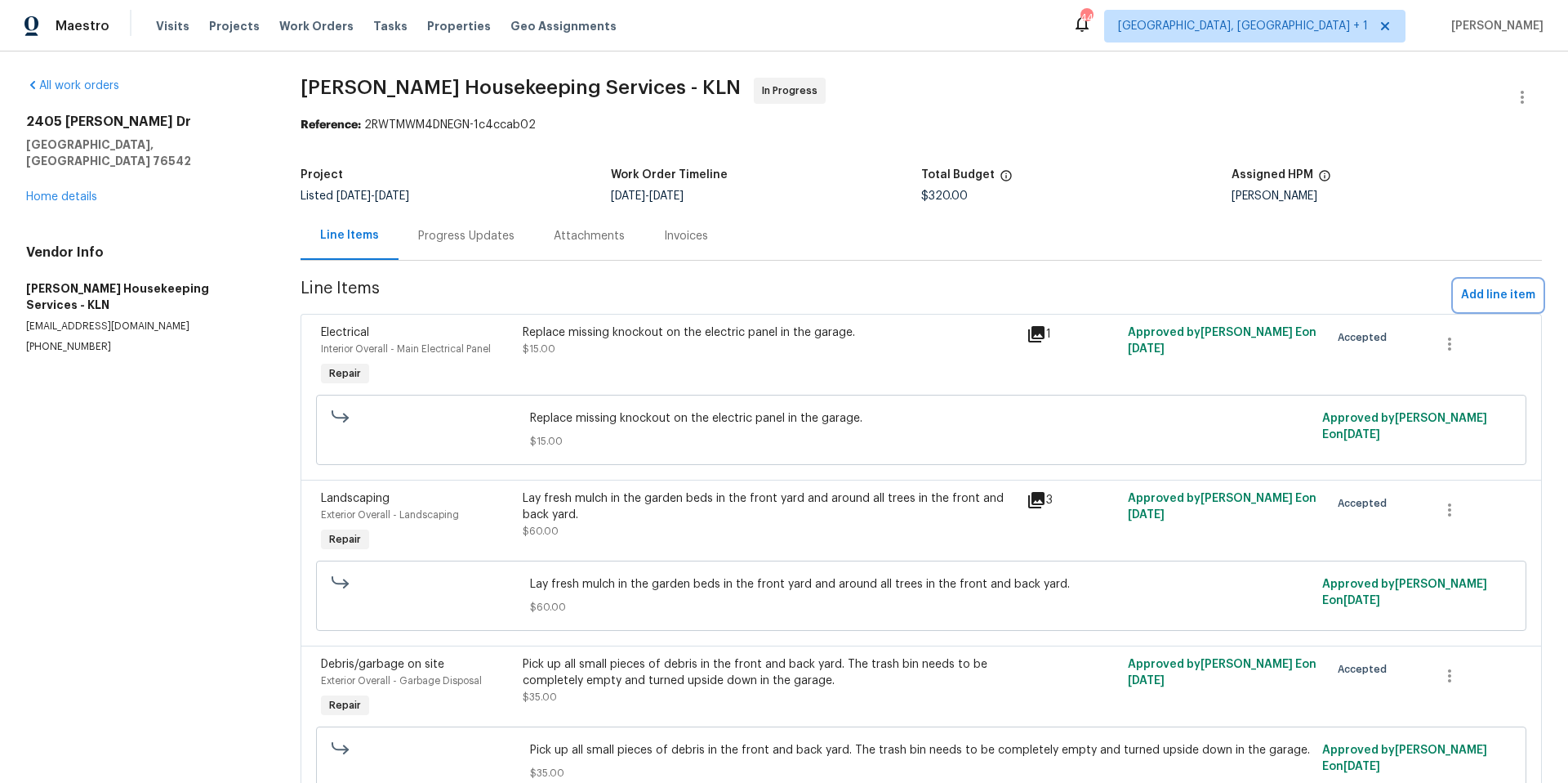
click at [1486, 285] on span "Add line item" at bounding box center [1498, 295] width 74 height 20
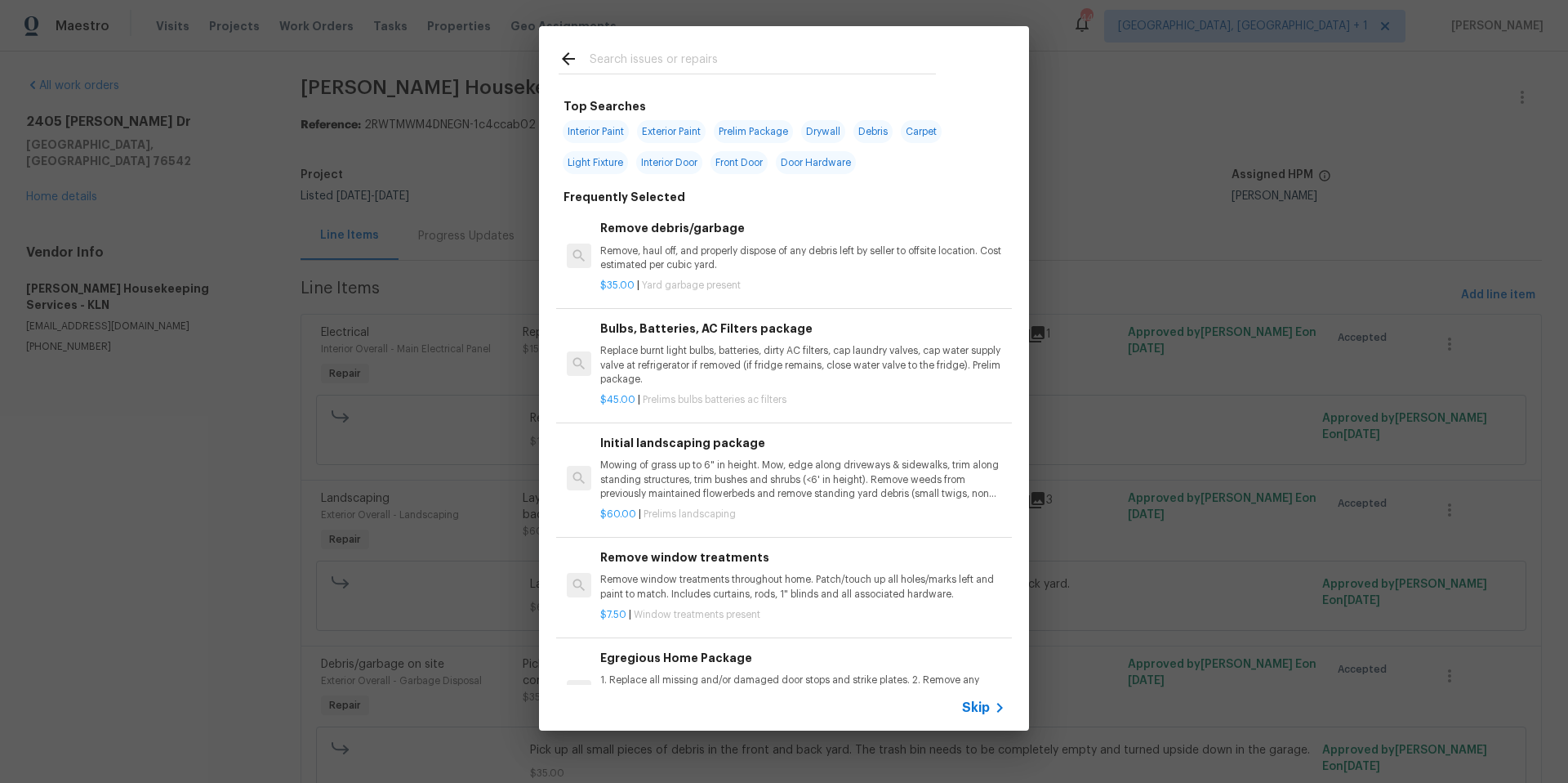
click at [686, 69] on input "text" at bounding box center [762, 61] width 346 height 25
type input "s"
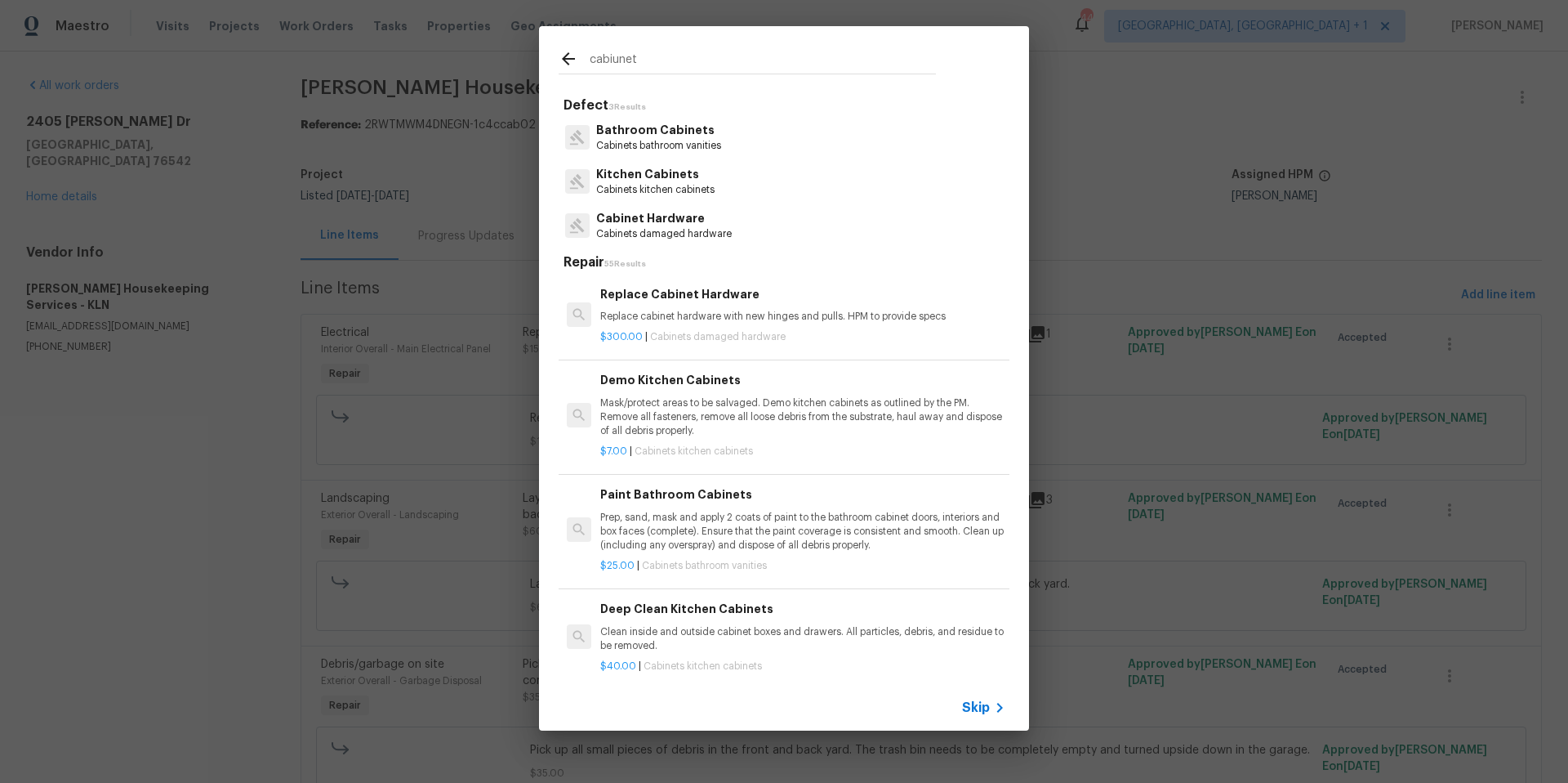
type input "cabiunet"
click at [665, 172] on p "Kitchen Cabinets" at bounding box center [654, 174] width 118 height 17
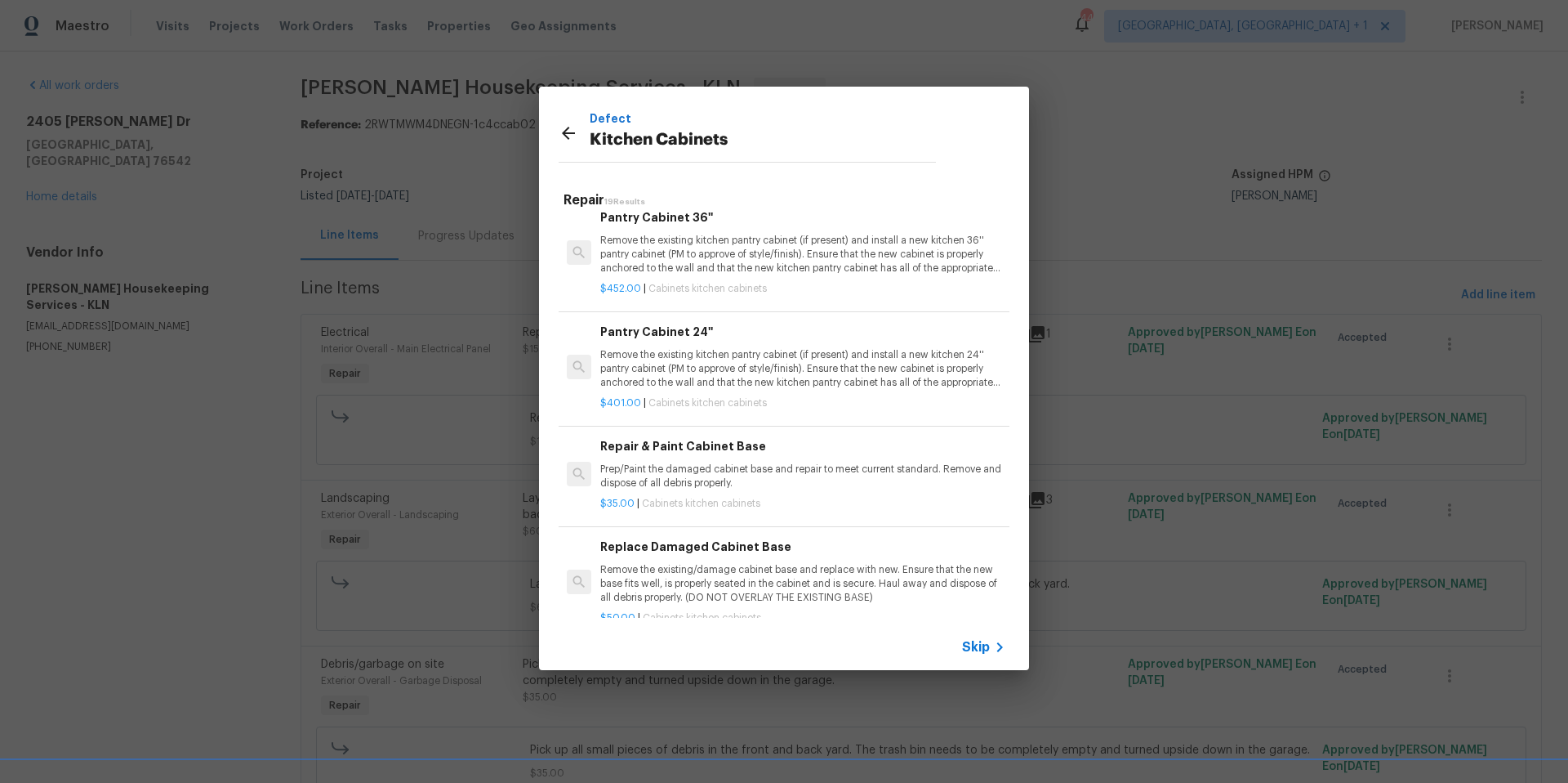
scroll to position [855, 0]
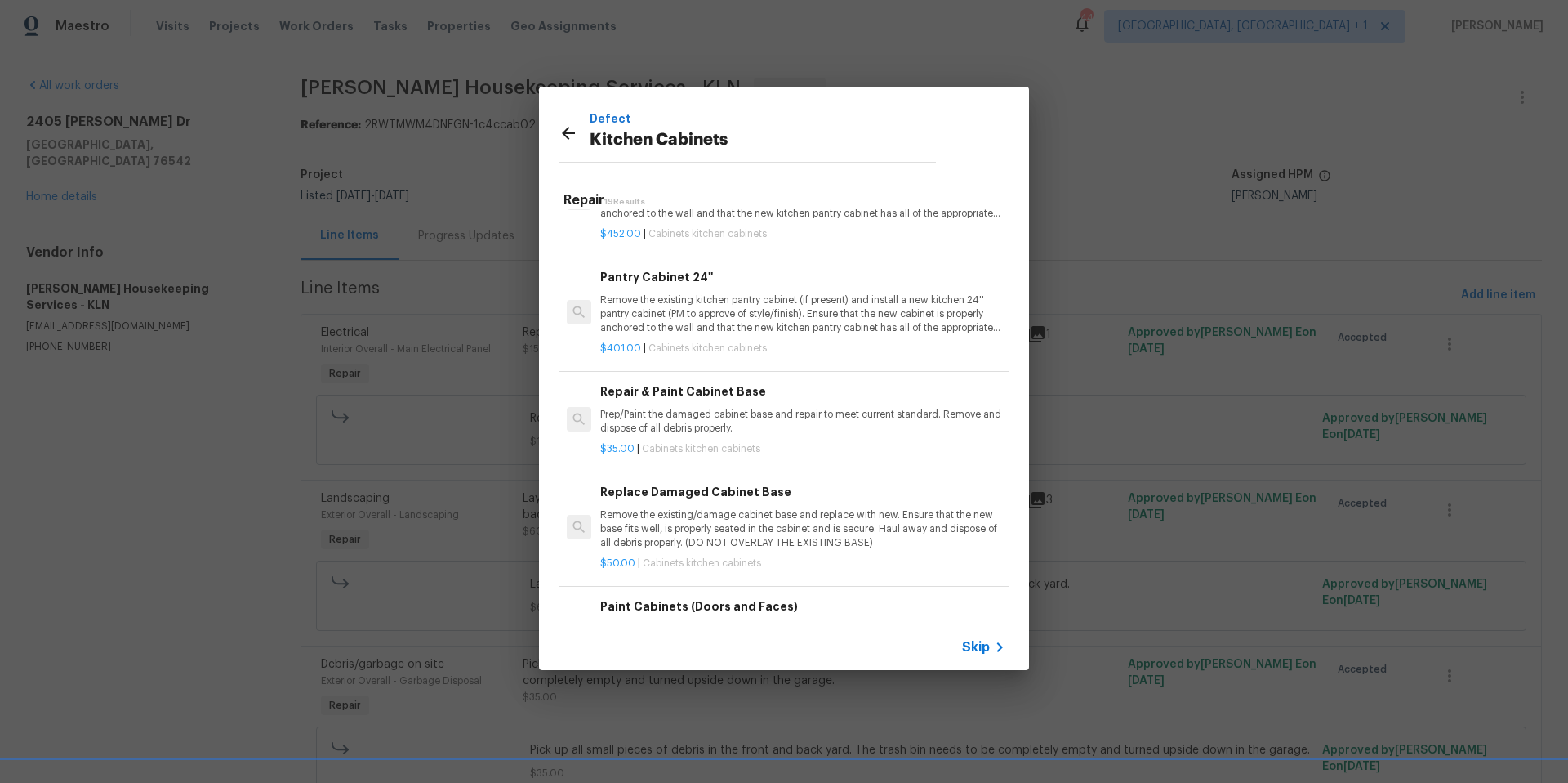
click at [631, 412] on p "Prep/Paint the damaged cabinet base and repair to meet current standard. Remove…" at bounding box center [803, 421] width 406 height 27
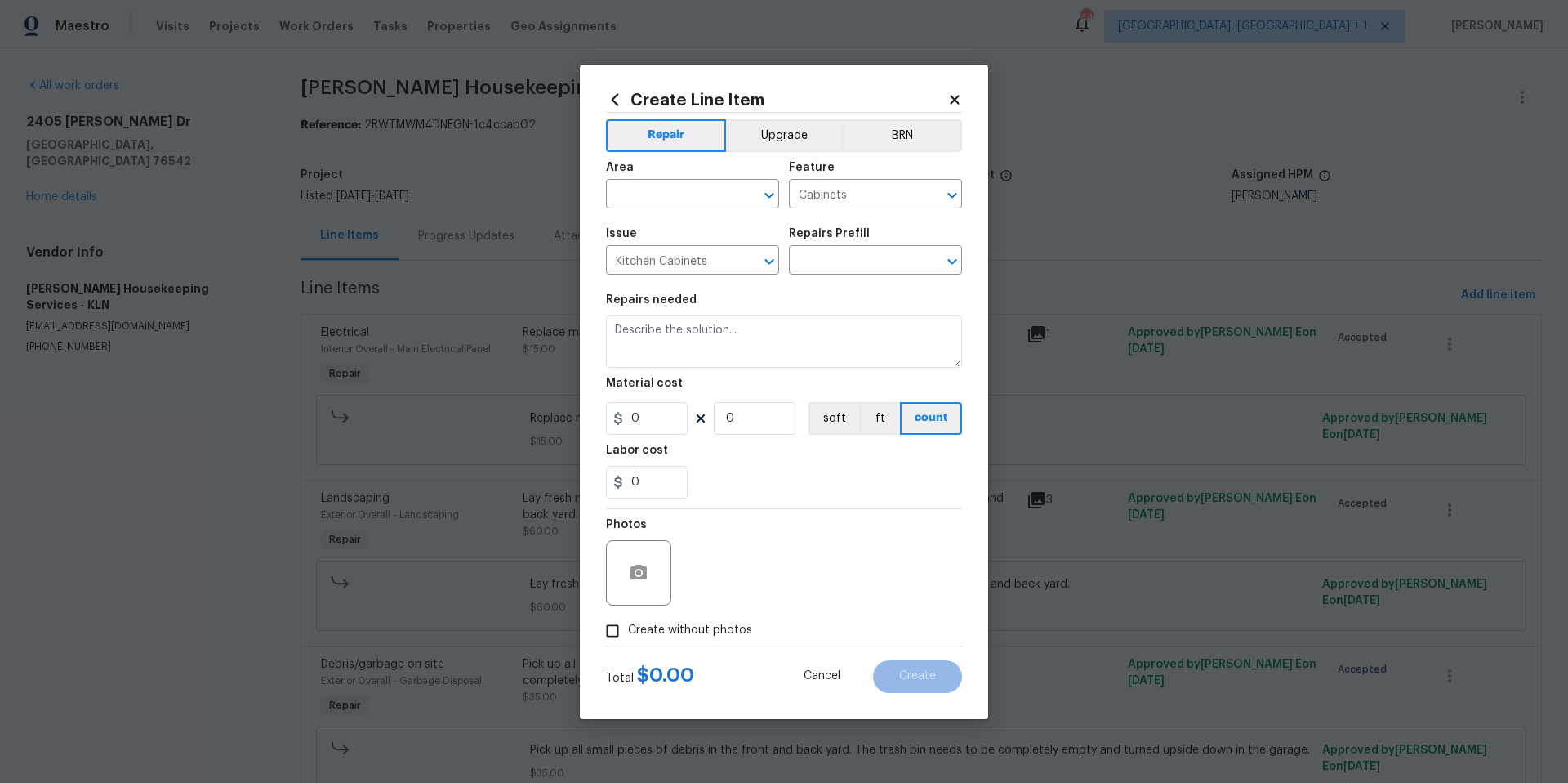
type input "Repair & Paint Cabinet Base $35.00"
type textarea "Prep/Paint the damaged cabinet base and repair to meet current standard. Remove…"
type input "35"
type input "1"
click at [689, 202] on input "text" at bounding box center [669, 196] width 127 height 26
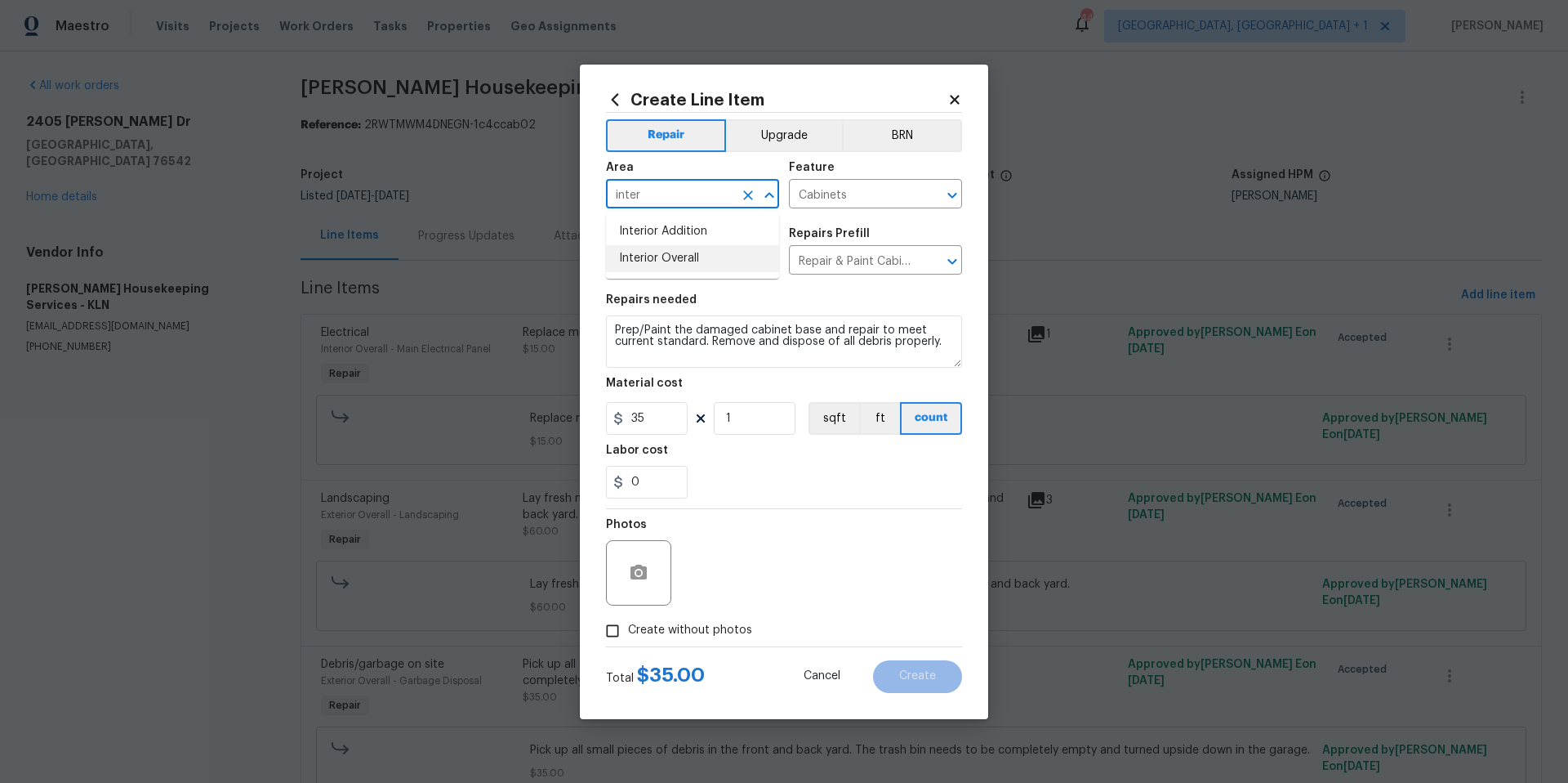
click at [685, 264] on li "Interior Overall" at bounding box center [692, 258] width 173 height 27
type input "Interior Overall"
click at [633, 596] on div at bounding box center [638, 572] width 65 height 65
click at [643, 578] on icon "button" at bounding box center [639, 572] width 16 height 15
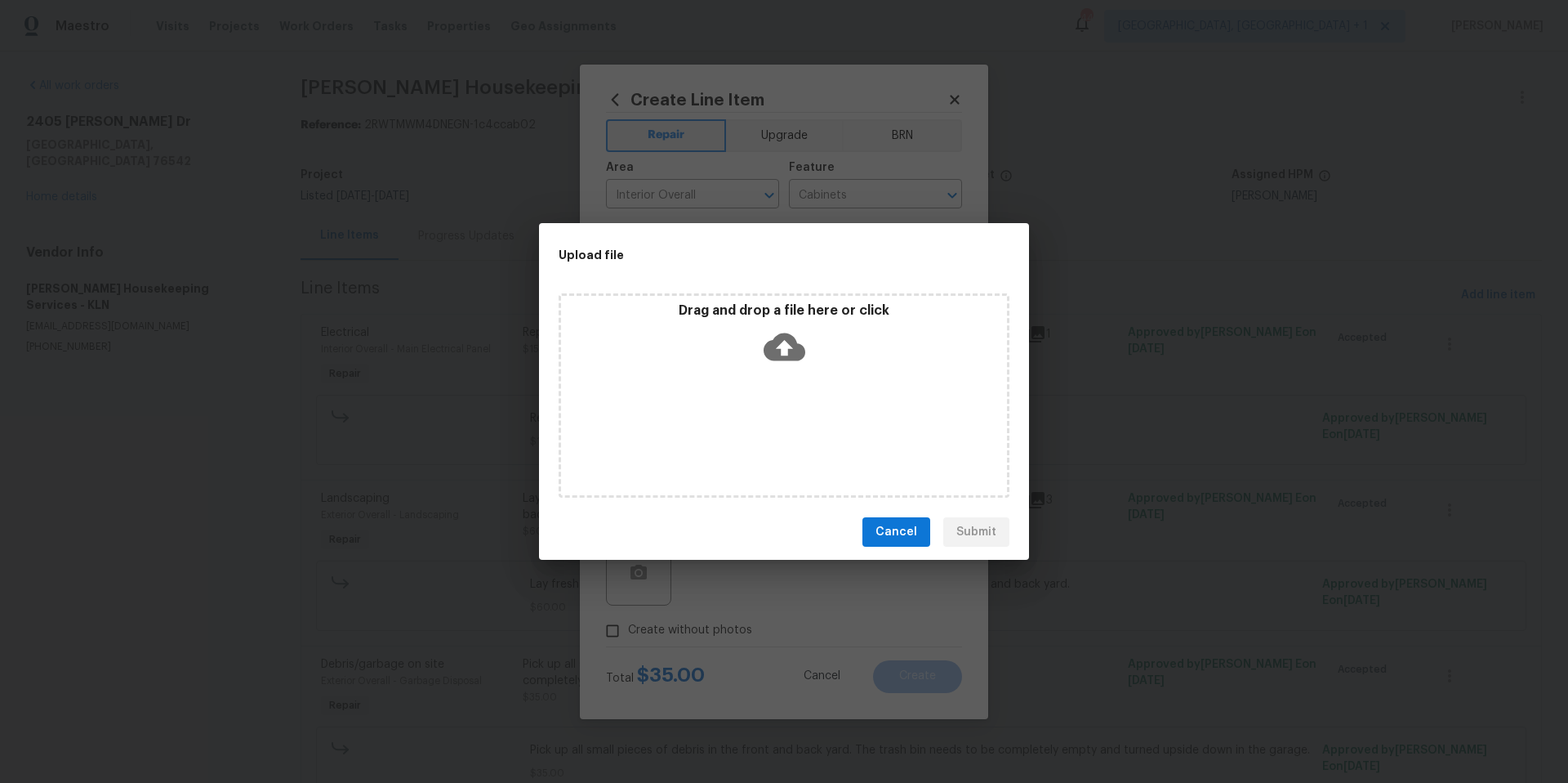
click at [775, 362] on icon at bounding box center [784, 347] width 42 height 42
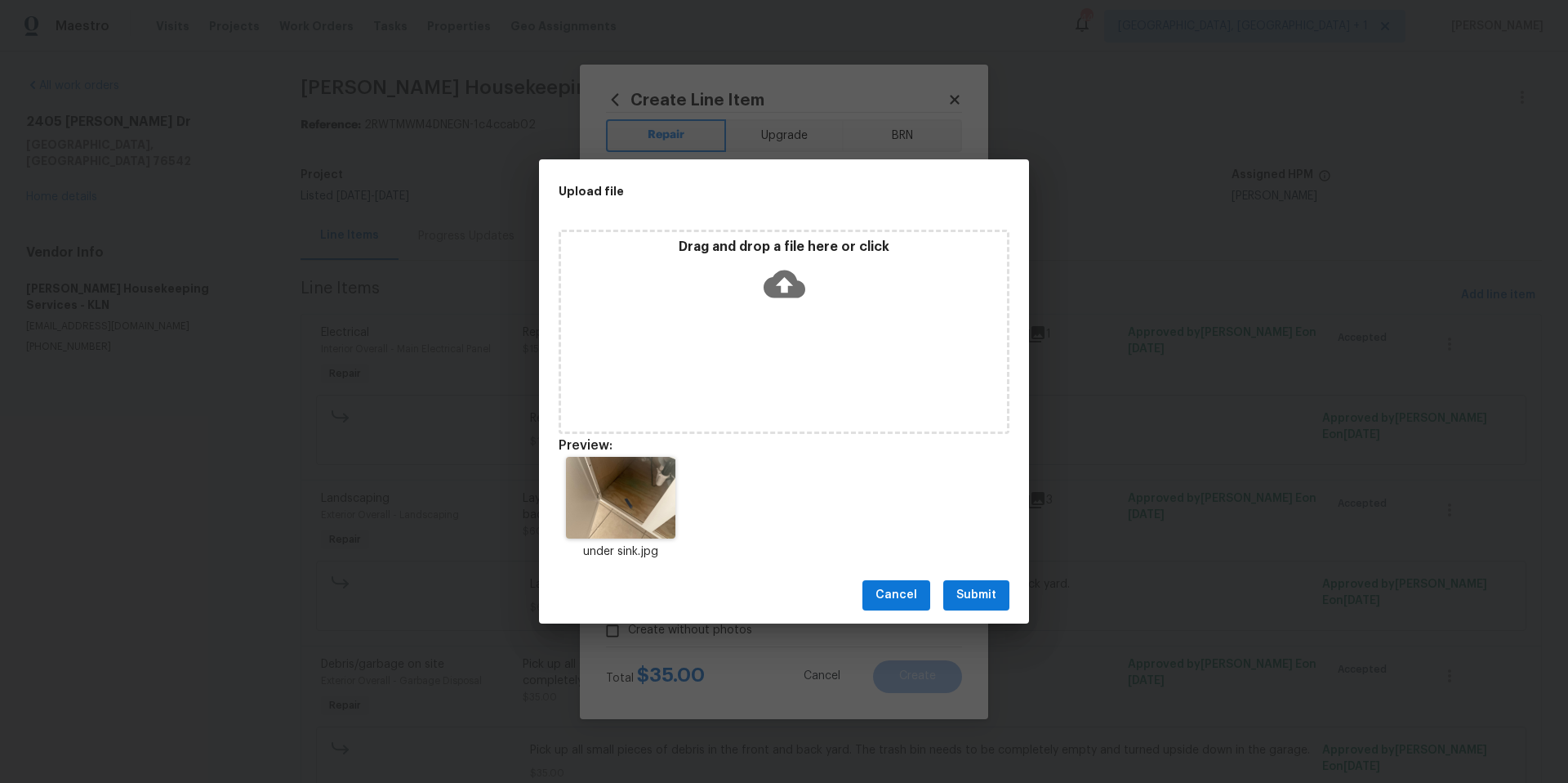
click at [989, 599] on span "Submit" at bounding box center [977, 595] width 40 height 20
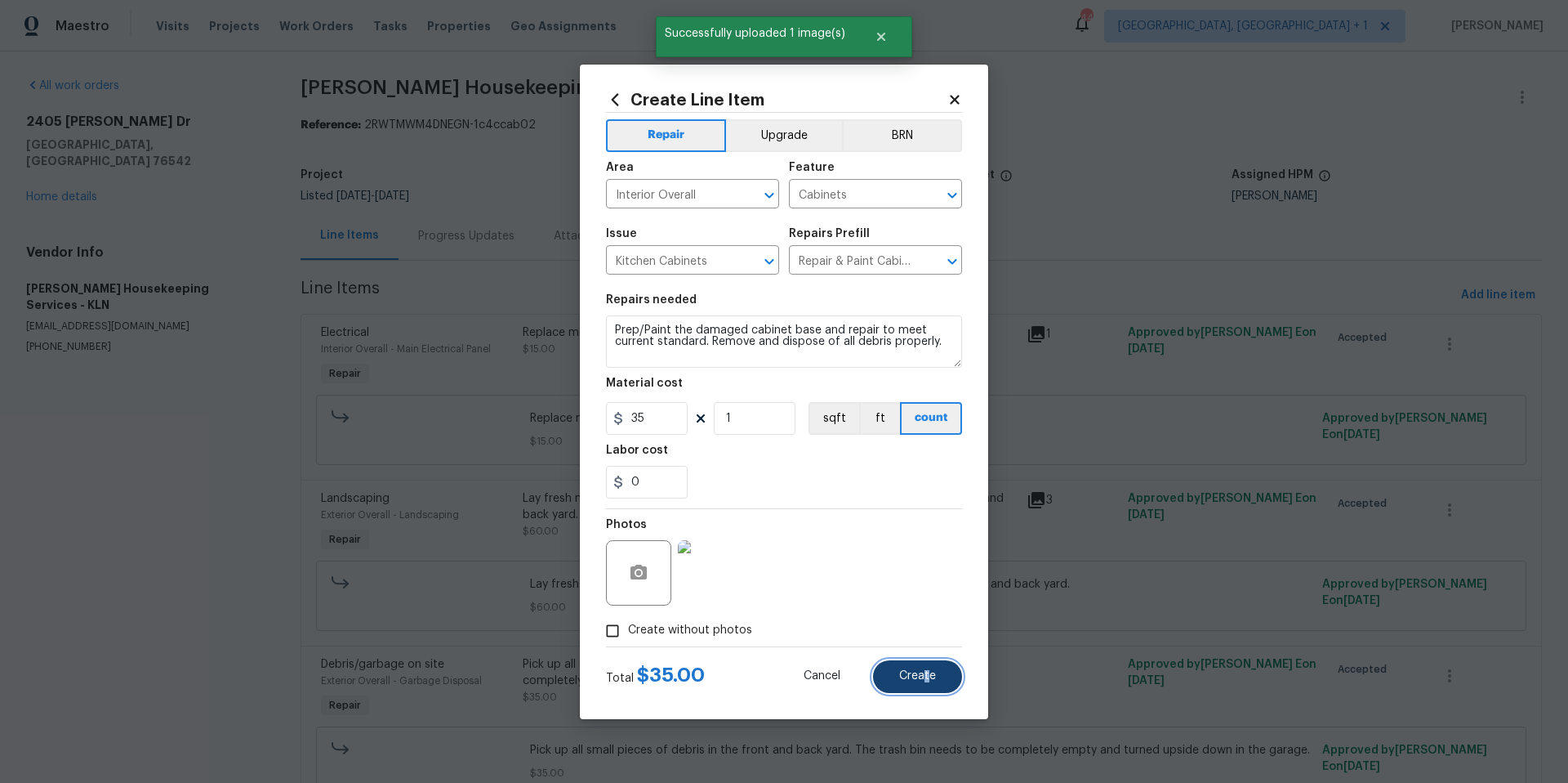
click at [927, 680] on span "Create" at bounding box center [917, 676] width 37 height 12
type input "0"
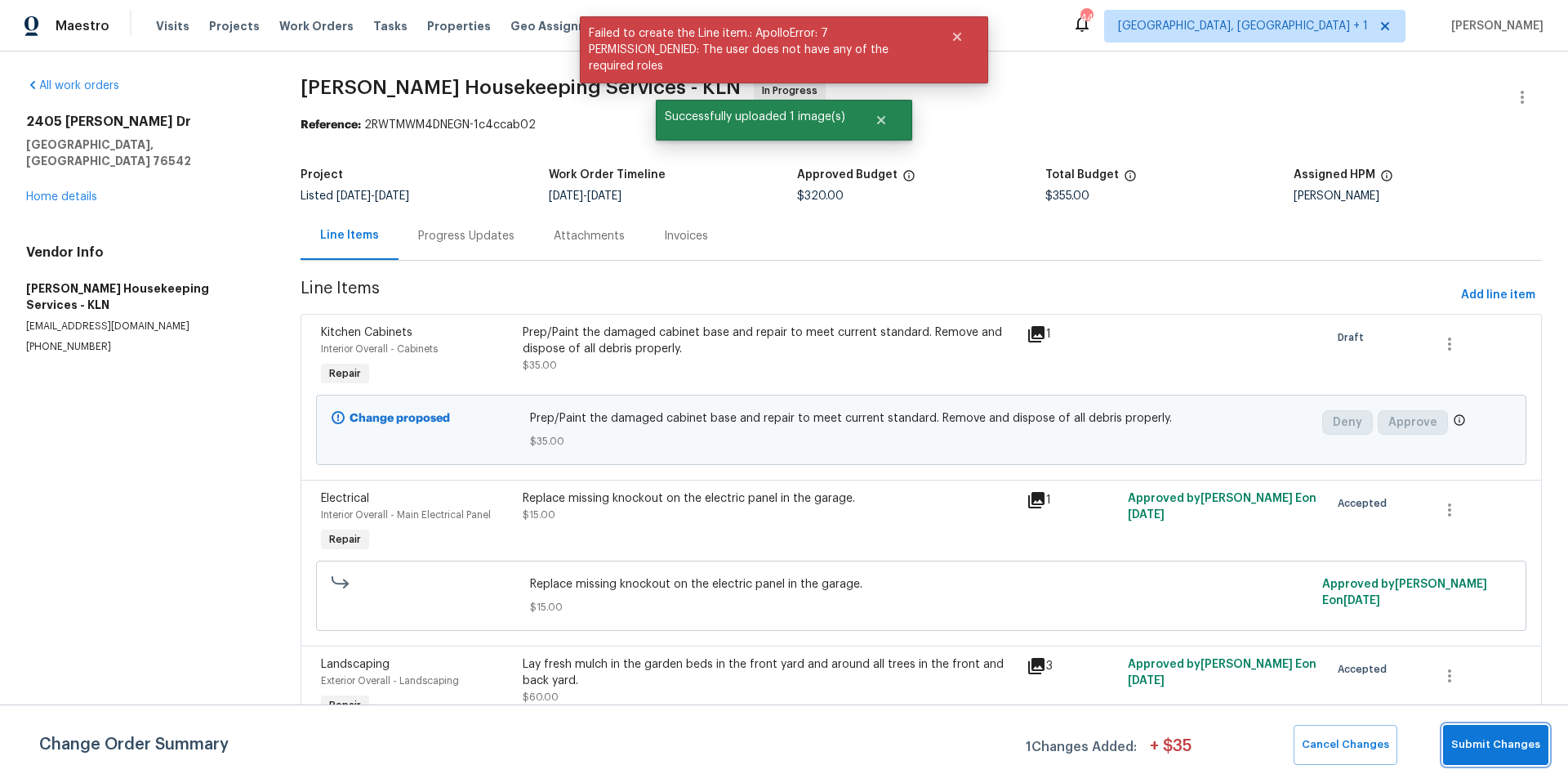
click at [1493, 747] on span "Submit Changes" at bounding box center [1496, 745] width 89 height 19
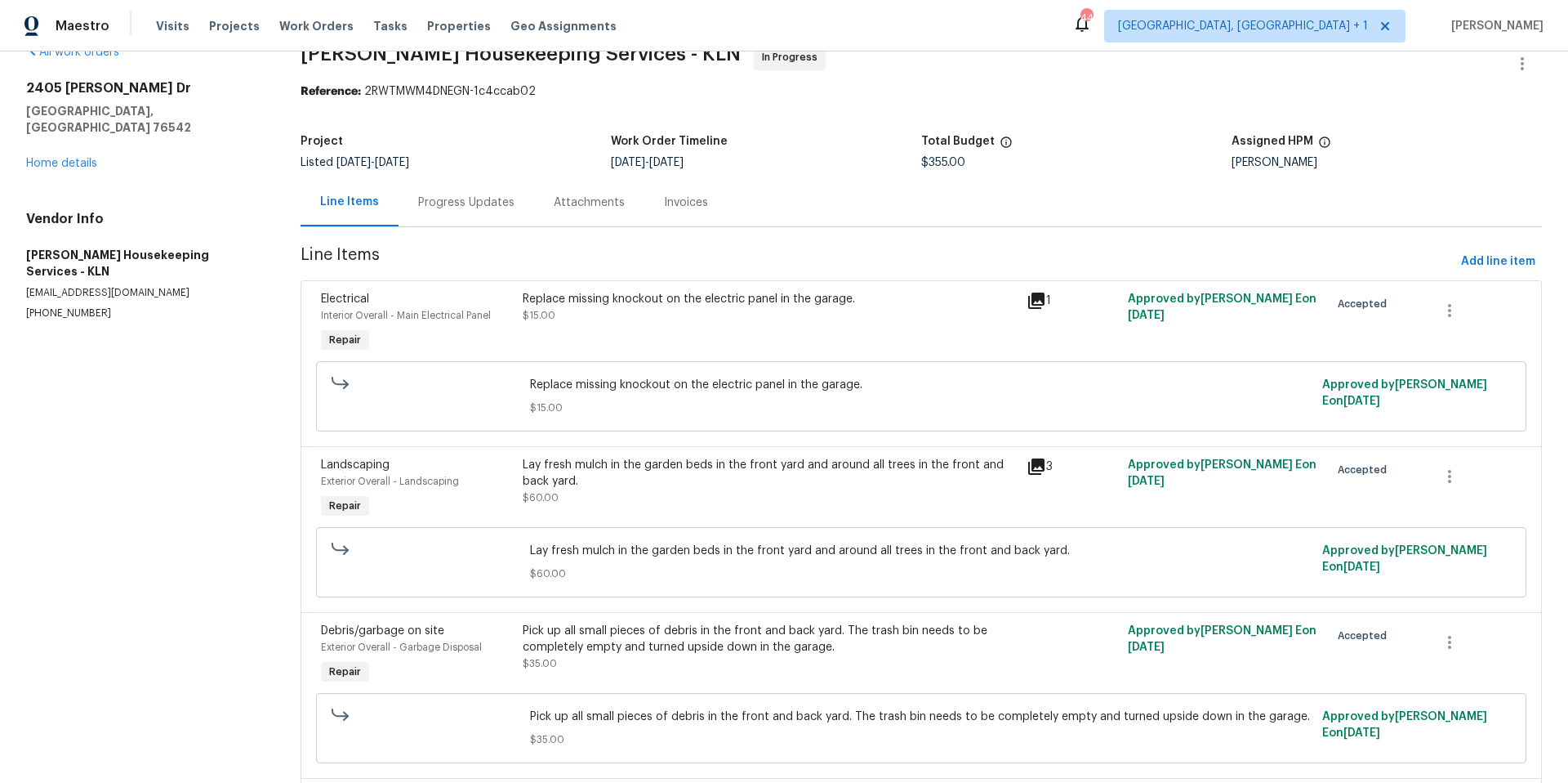
scroll to position [0, 0]
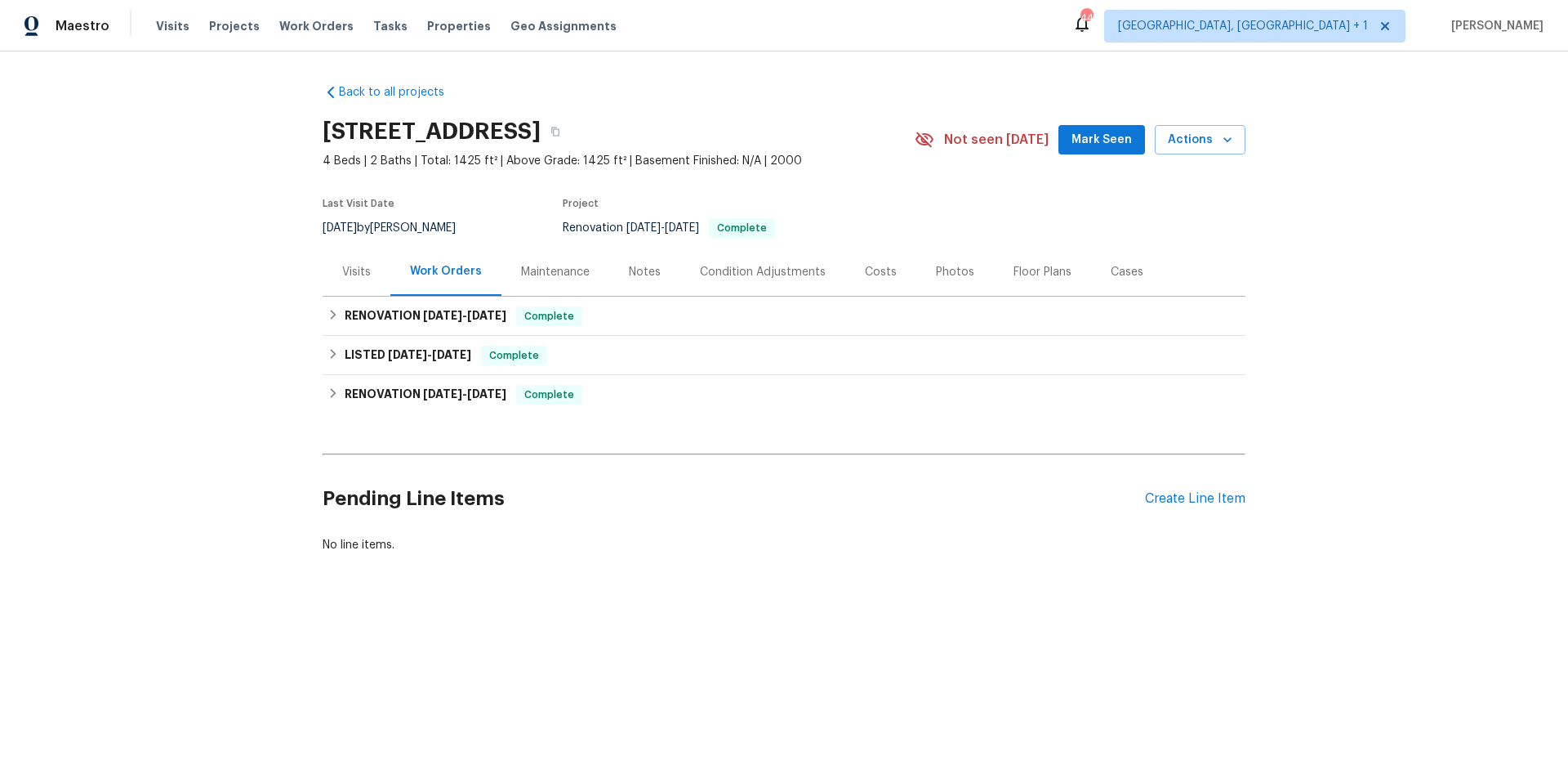
click at [361, 272] on div "Visits" at bounding box center [356, 272] width 28 height 16
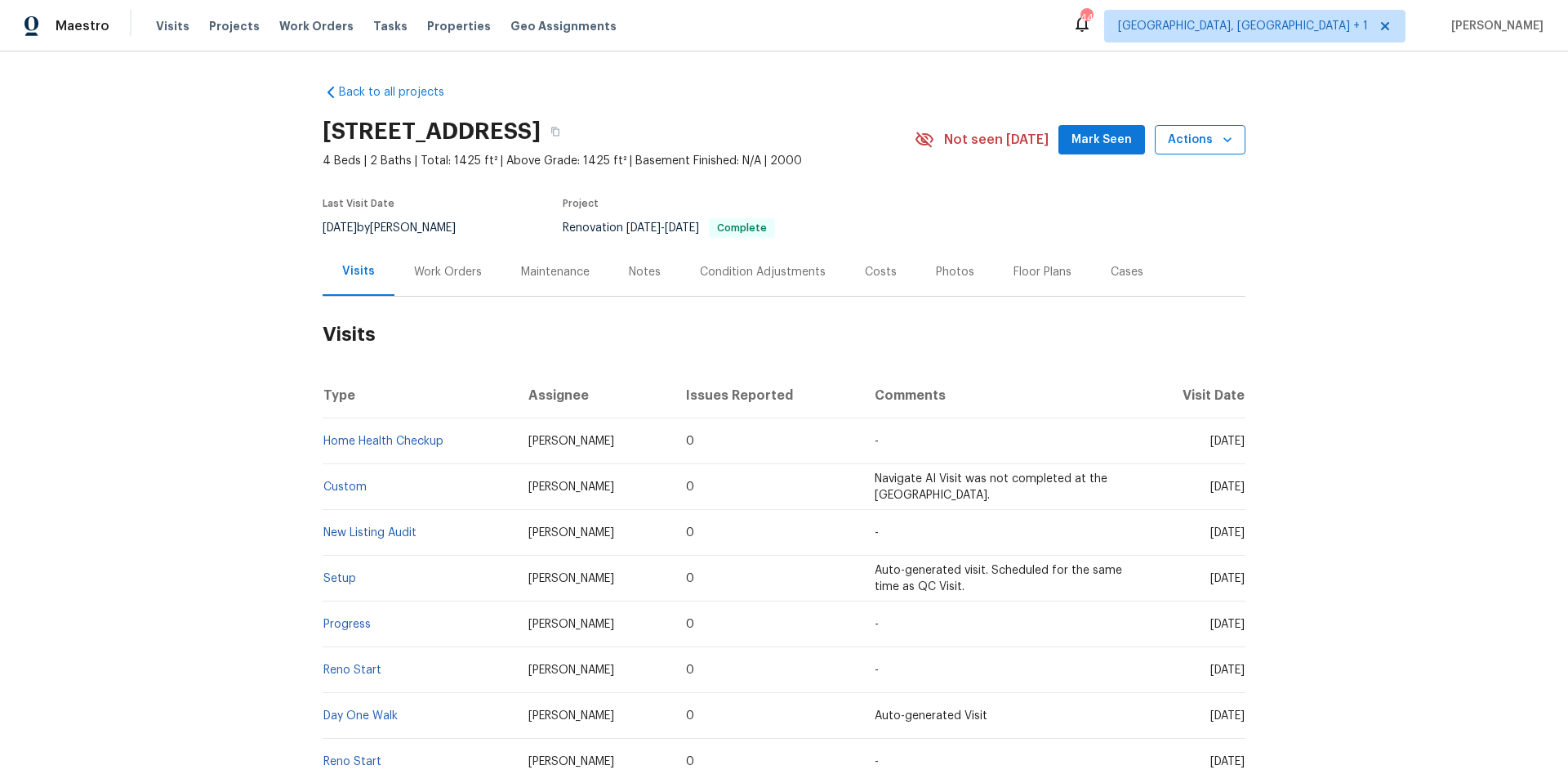
click at [1201, 145] on span "Actions" at bounding box center [1200, 140] width 64 height 20
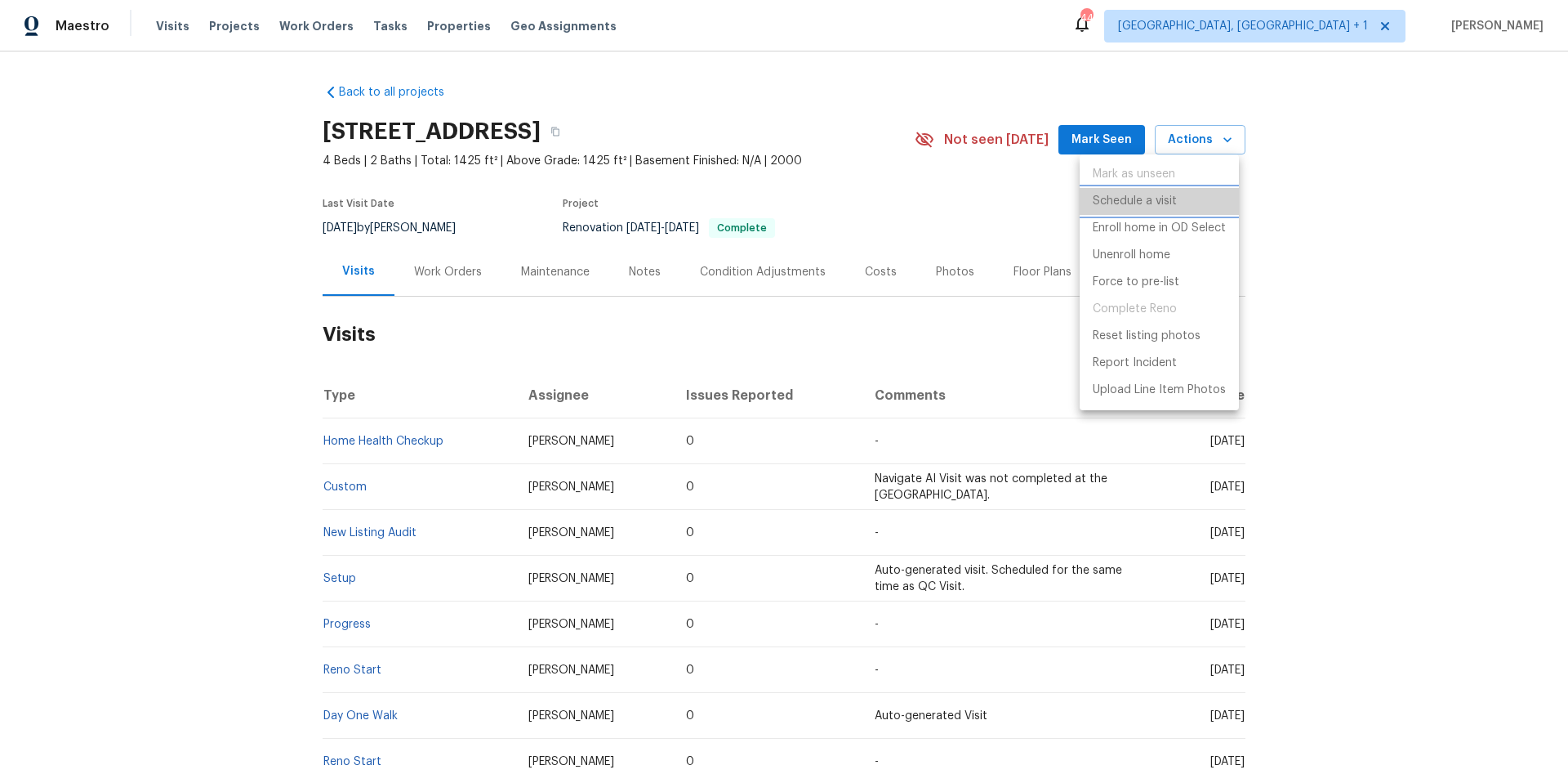
click at [1111, 193] on p "Schedule a visit" at bounding box center [1135, 201] width 84 height 17
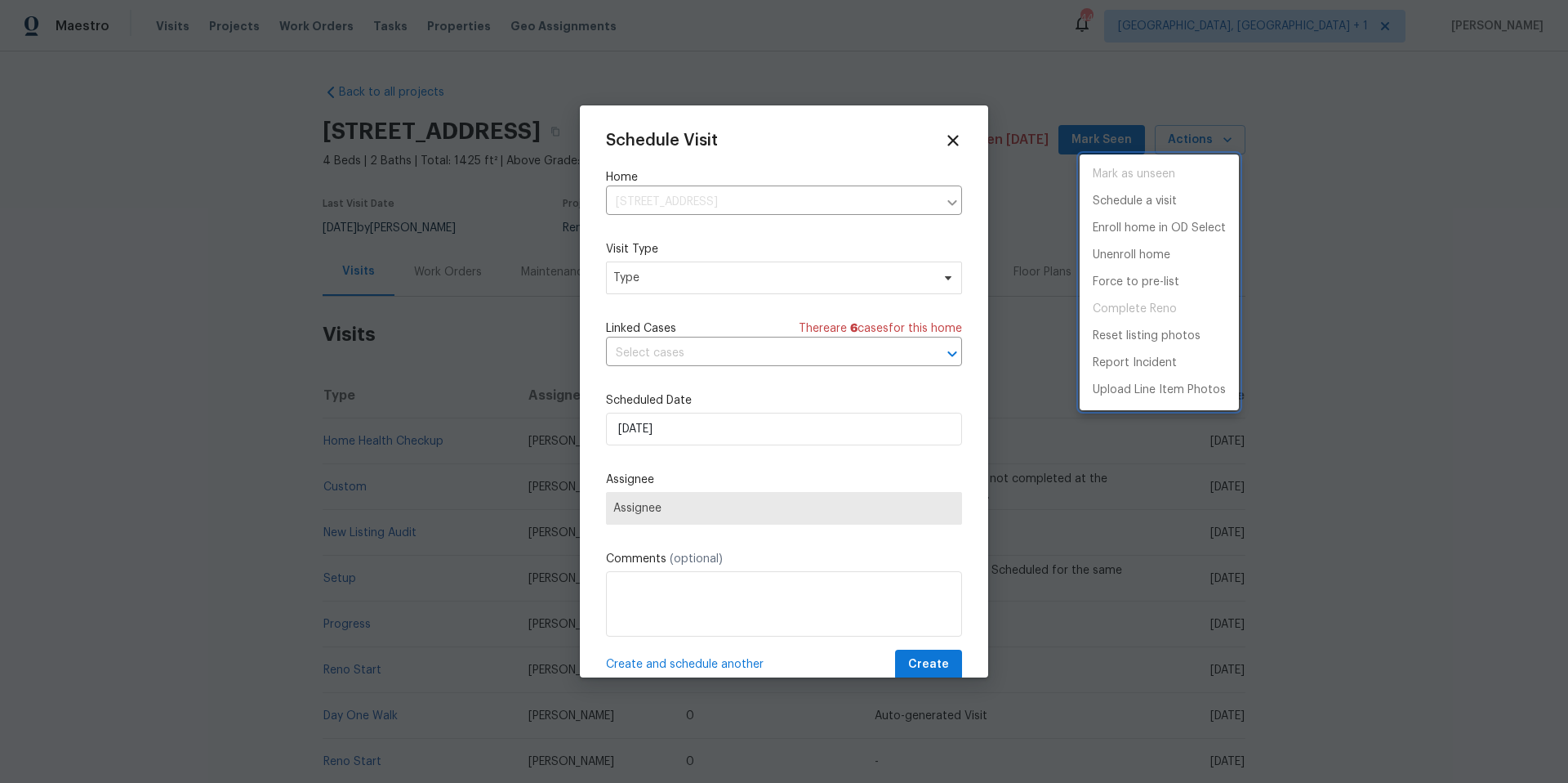
click at [735, 273] on div at bounding box center [784, 391] width 1568 height 783
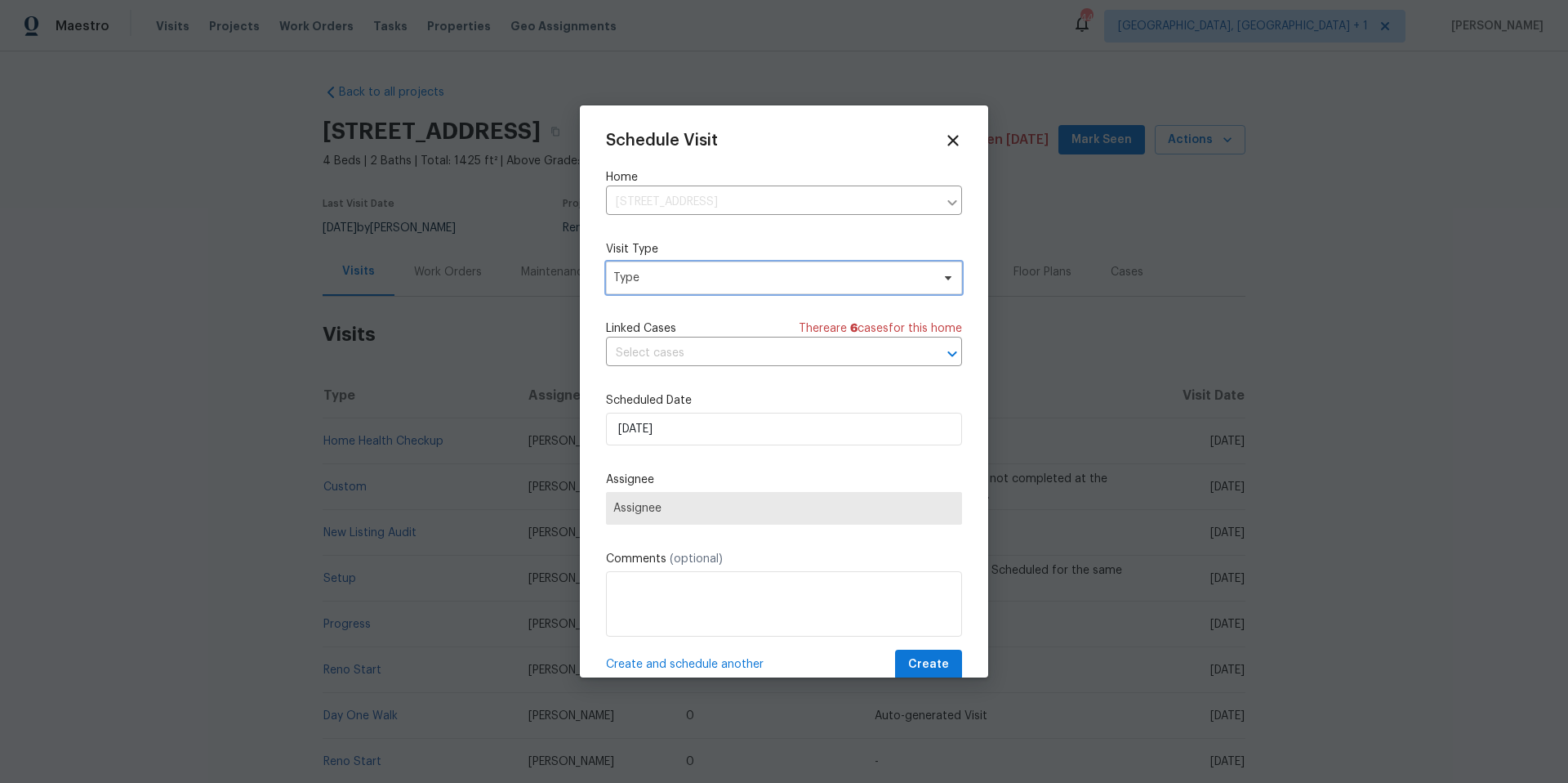
click at [732, 277] on span "Type" at bounding box center [772, 277] width 318 height 16
type input "home health"
click at [697, 353] on div "Home Health Checkup" at bounding box center [676, 354] width 120 height 16
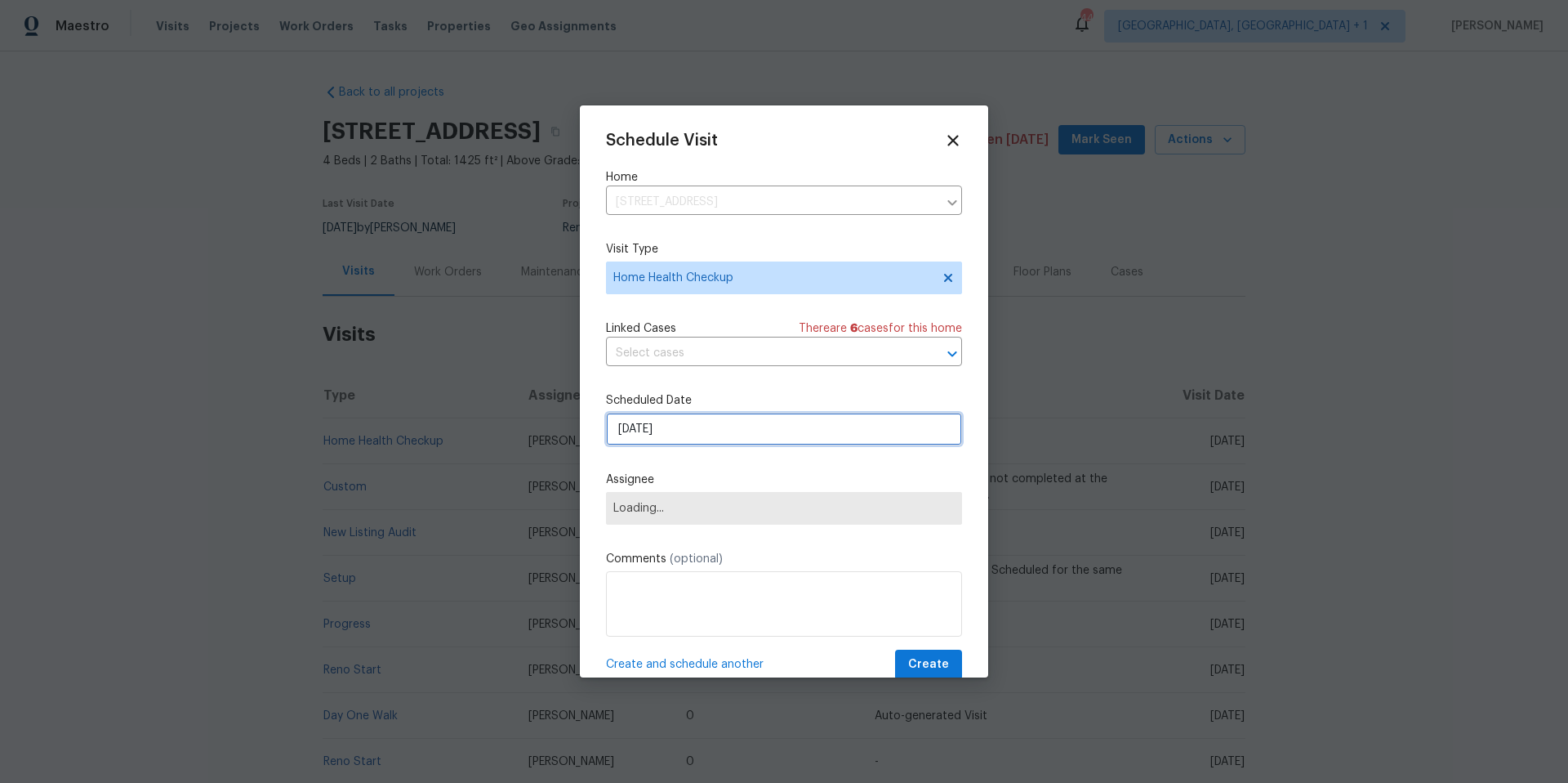
click at [685, 426] on input "9/23/2025" at bounding box center [784, 430] width 356 height 33
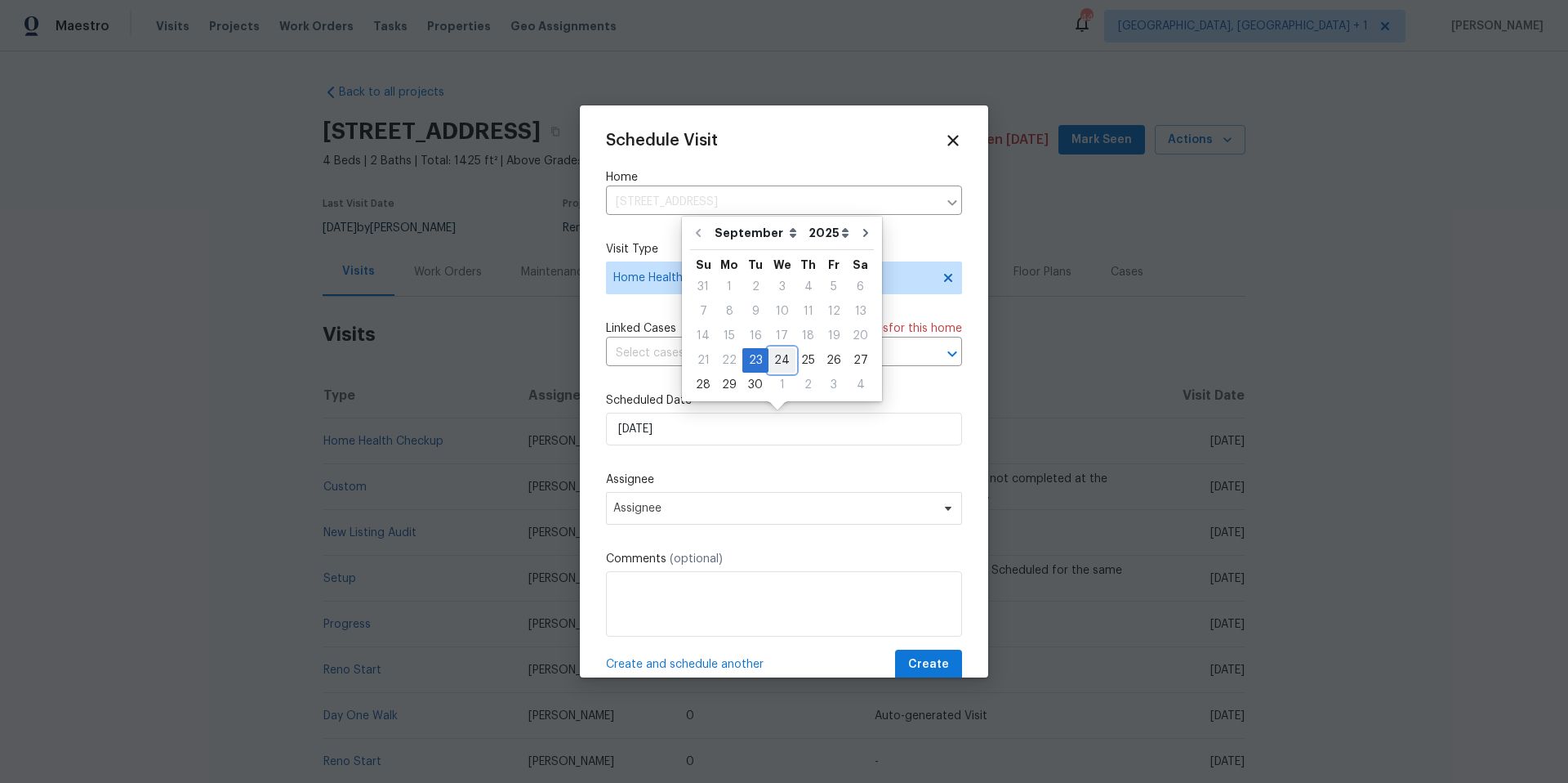
click at [776, 356] on div "24" at bounding box center [782, 360] width 27 height 23
type input "9/24/2025"
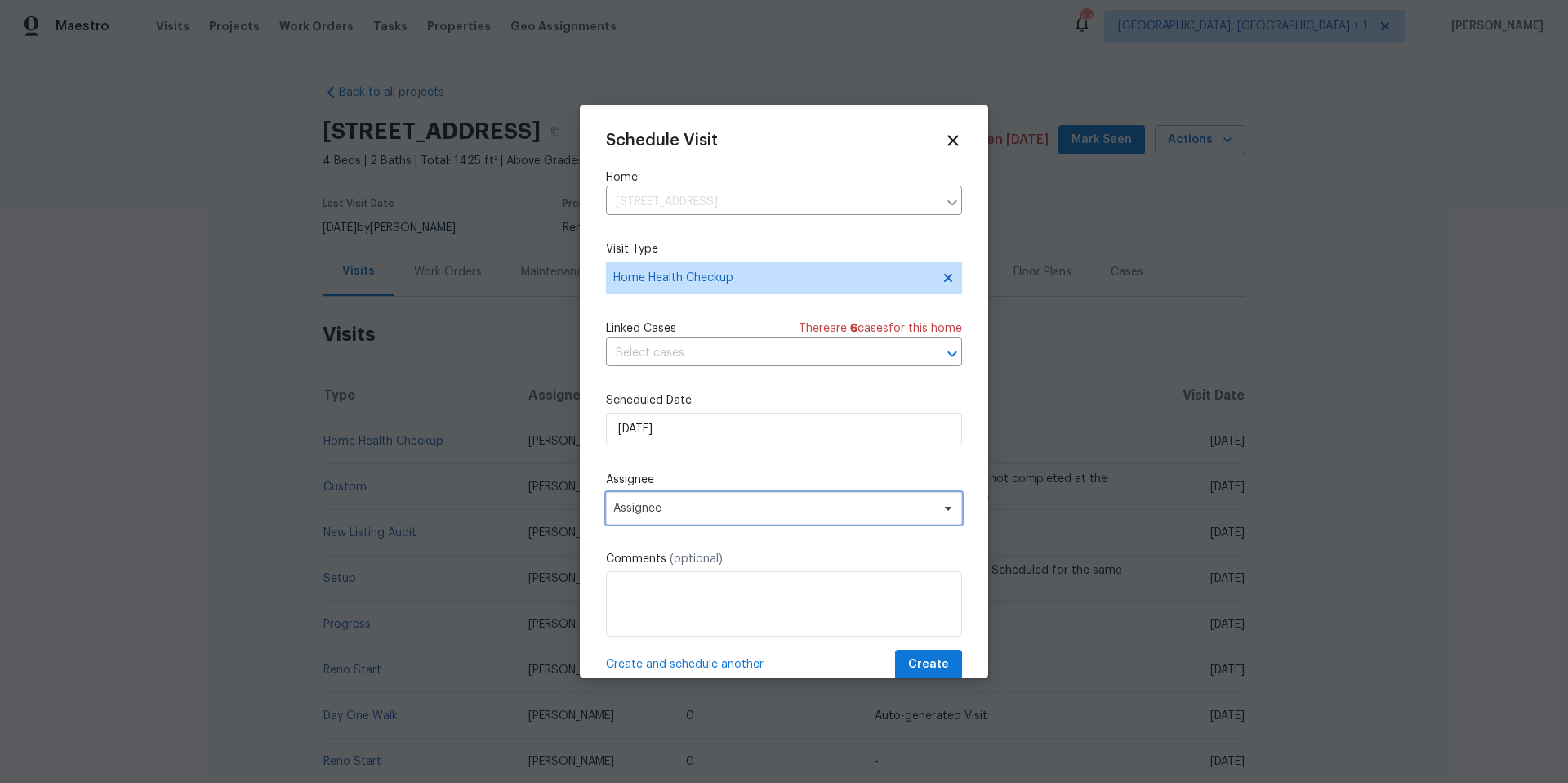
click at [714, 495] on span "Assignee" at bounding box center [784, 508] width 356 height 33
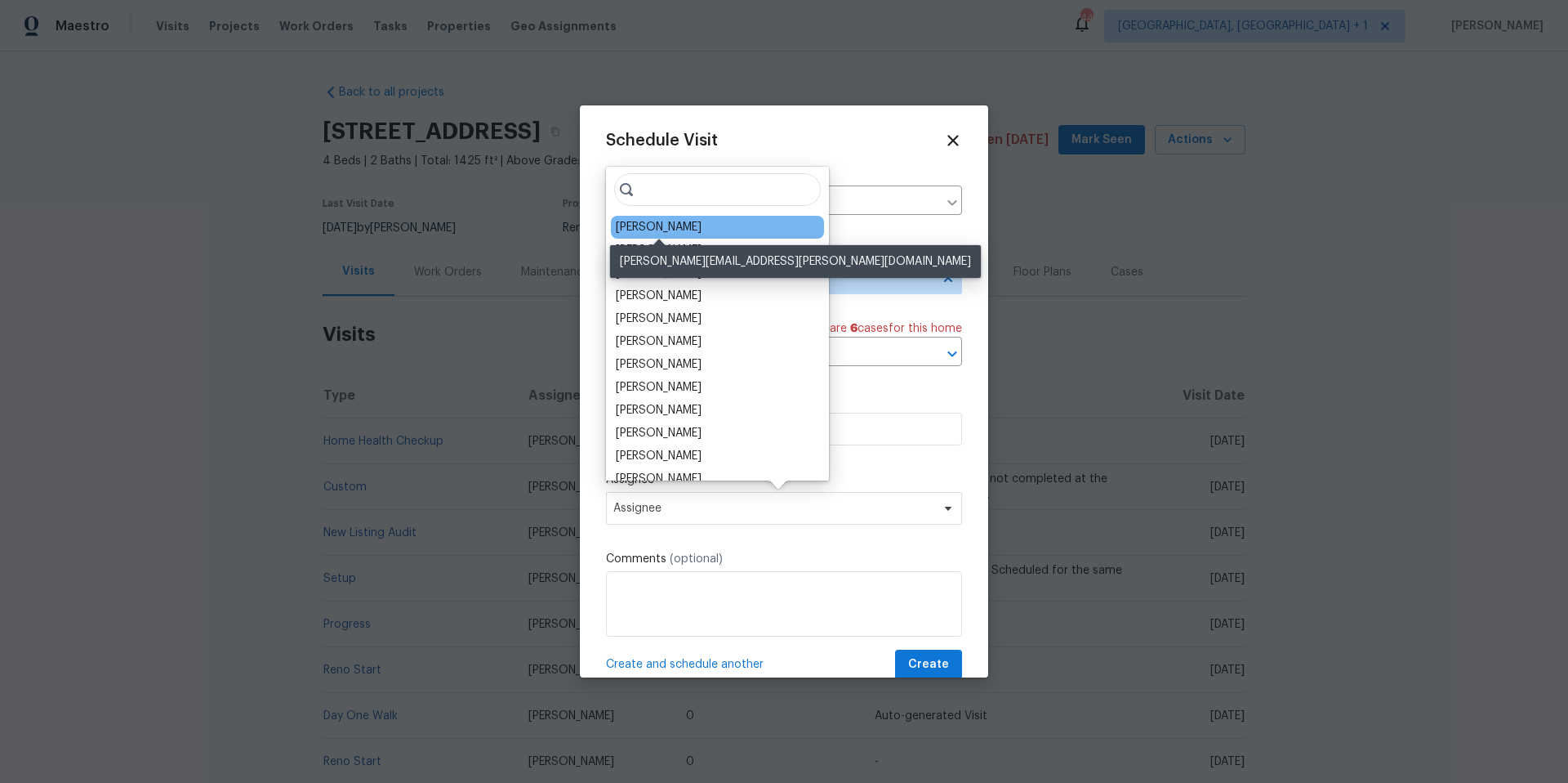
click at [659, 225] on div "[PERSON_NAME]" at bounding box center [659, 227] width 86 height 16
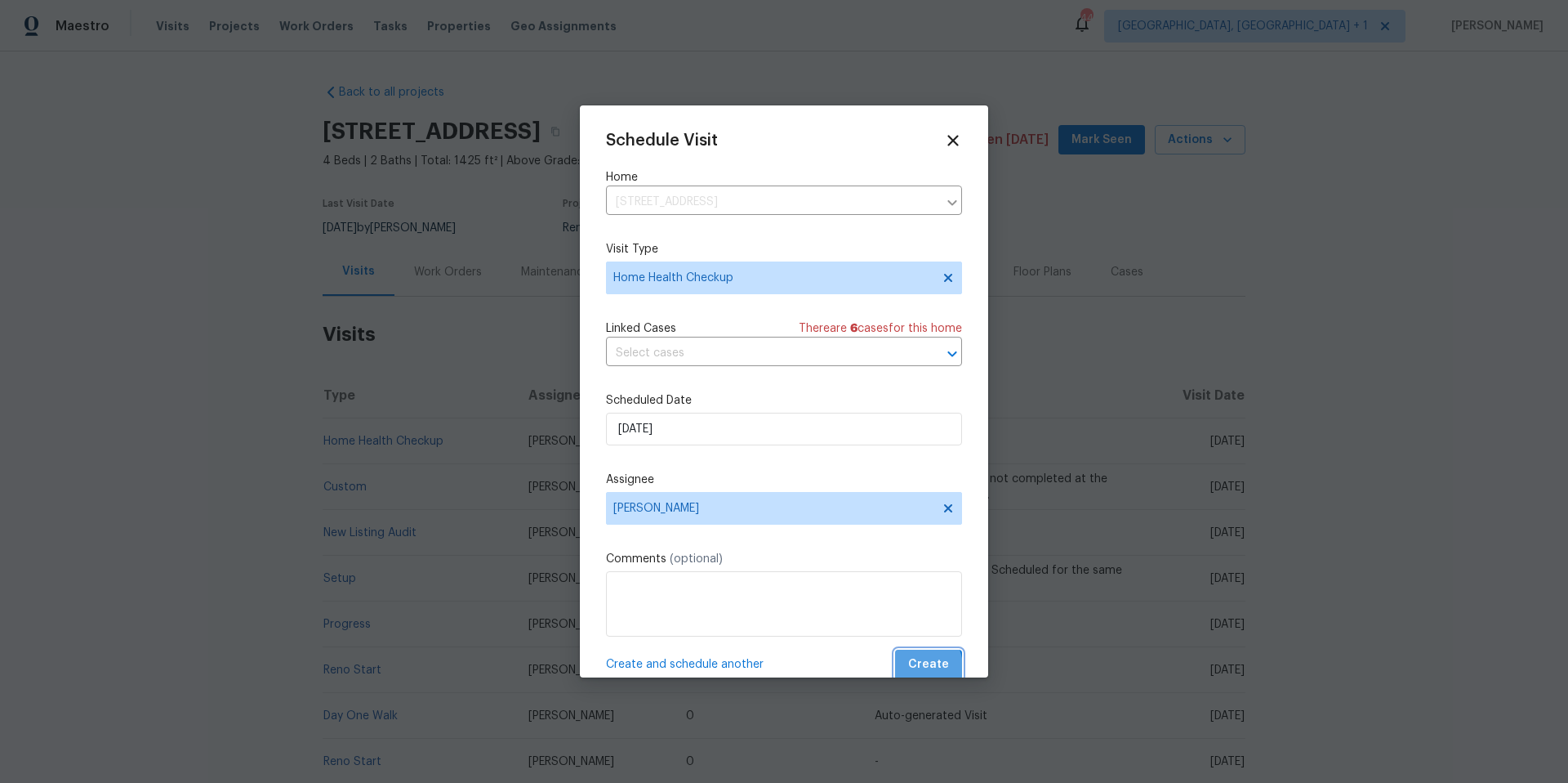
click at [908, 625] on span "Create" at bounding box center [928, 665] width 41 height 20
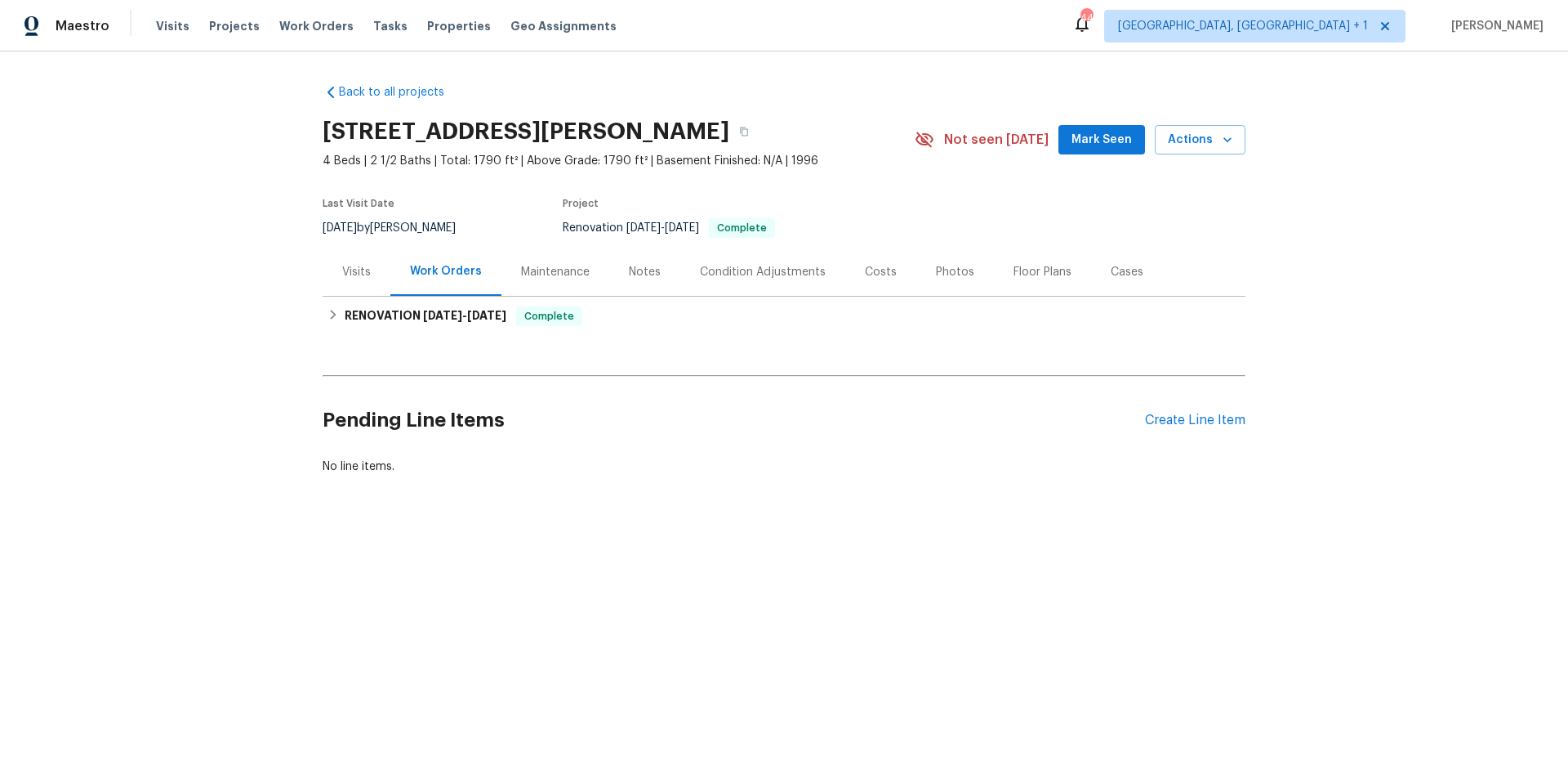
click at [351, 273] on div "Visits" at bounding box center [356, 272] width 28 height 16
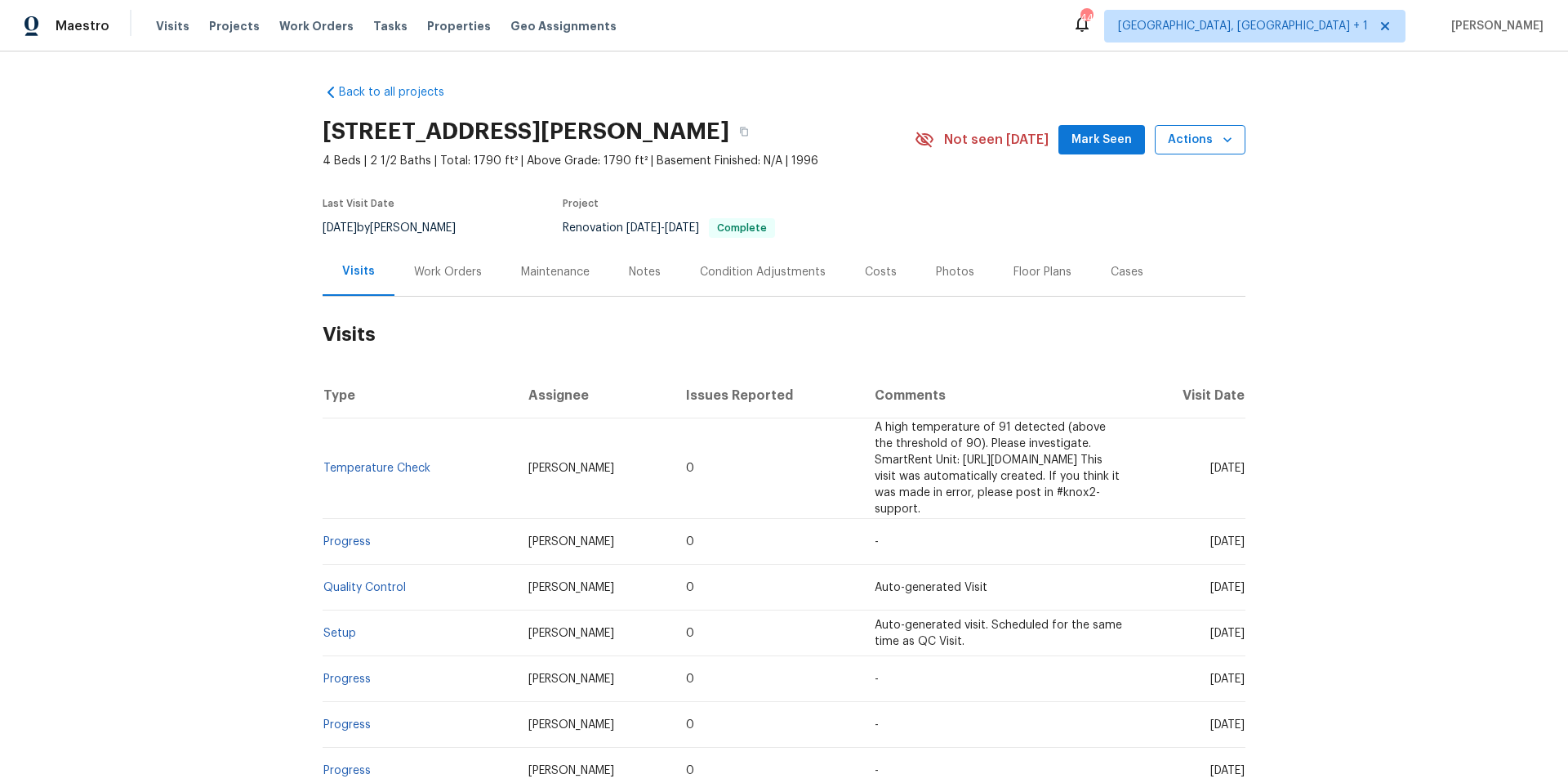
click at [1194, 150] on button "Actions" at bounding box center [1200, 140] width 91 height 30
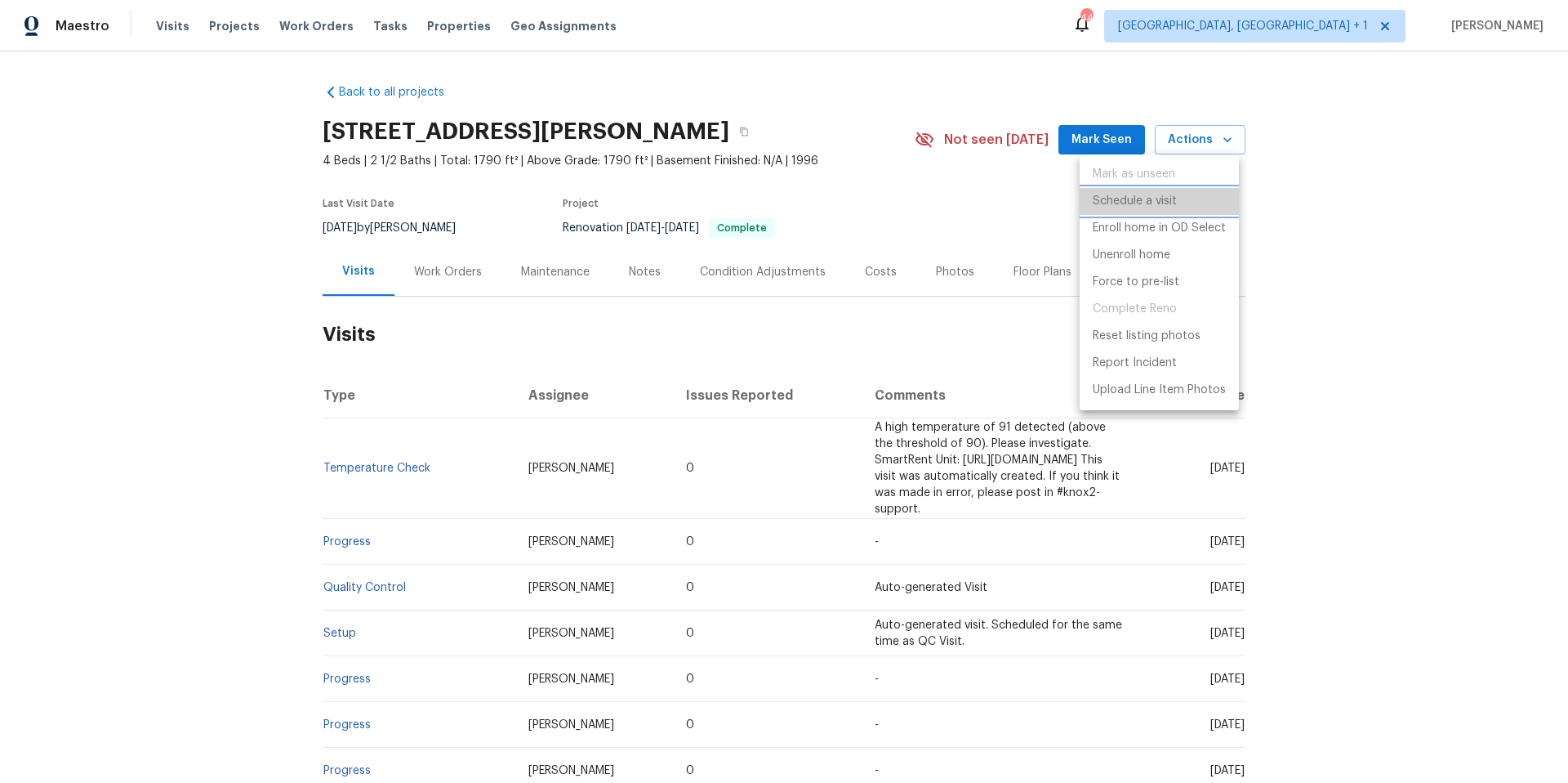
click at [1146, 198] on p "Schedule a visit" at bounding box center [1135, 201] width 84 height 17
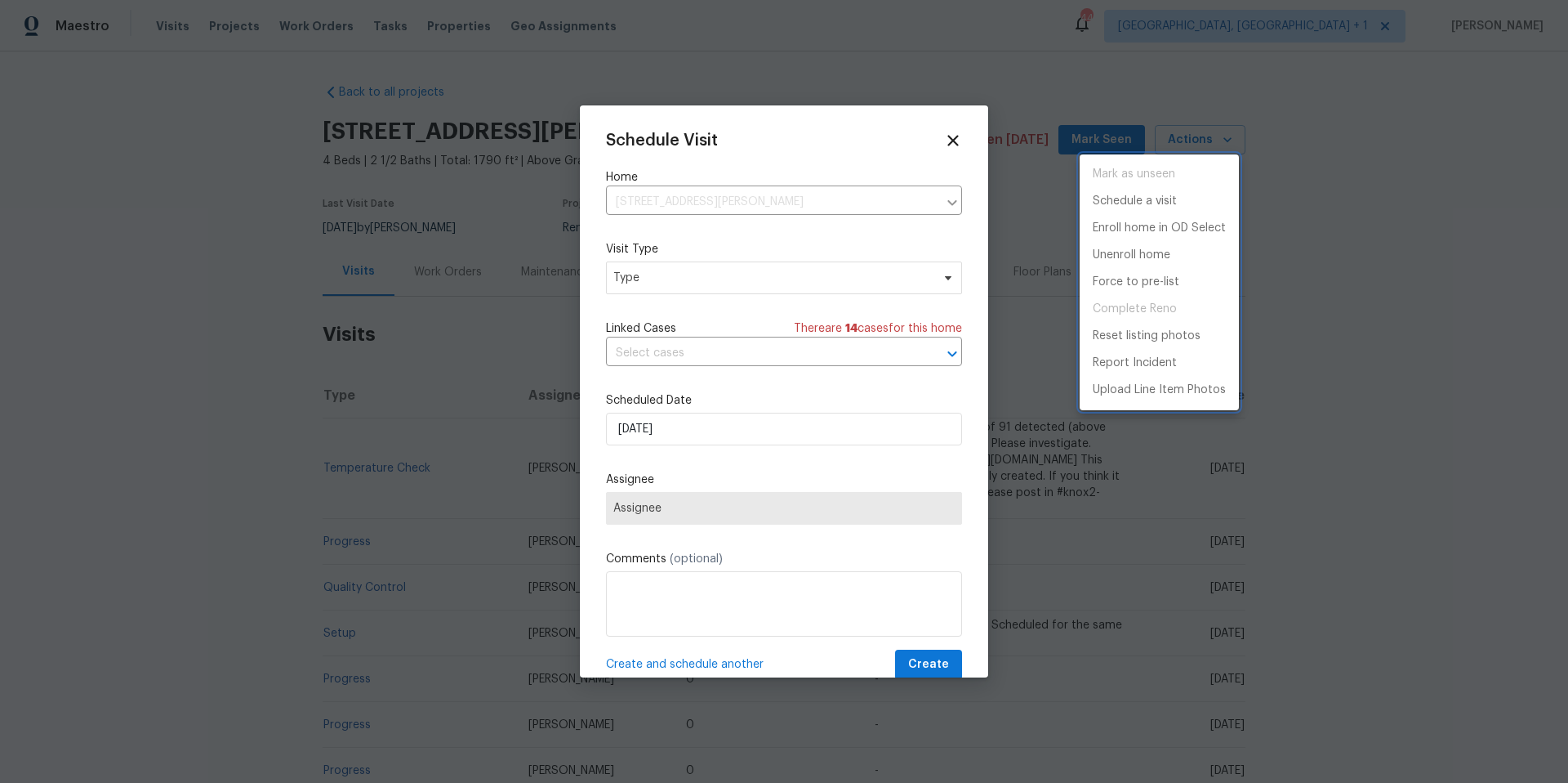
click at [756, 292] on div at bounding box center [784, 391] width 1568 height 783
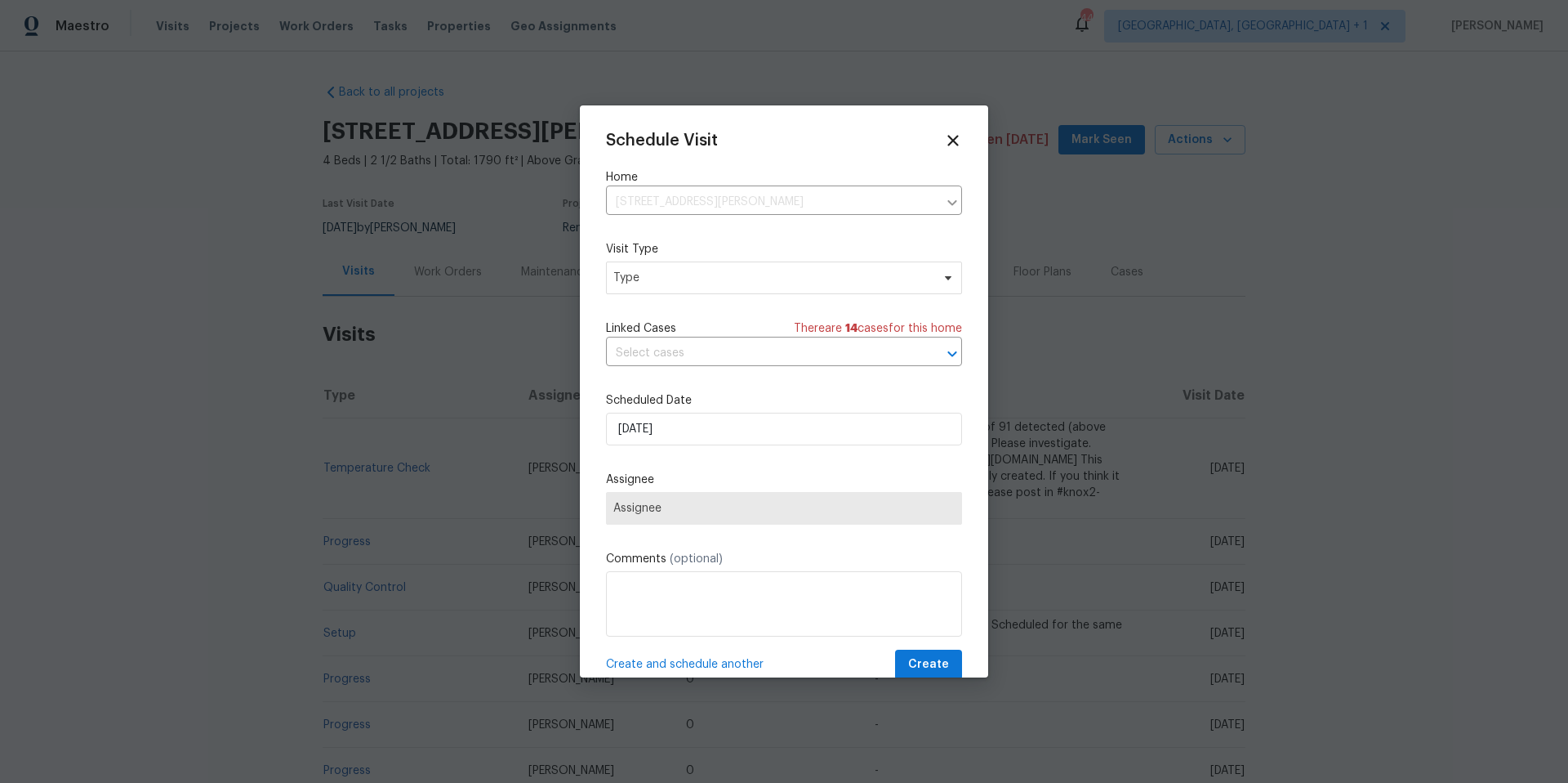
click at [757, 282] on div "Mark as unseen Schedule a visit Enroll home in OD Select Unenroll home Force to…" at bounding box center [784, 391] width 1568 height 783
click at [760, 268] on span "Type" at bounding box center [784, 278] width 356 height 33
type input "home health"
click at [655, 355] on div "Home Health Checkup" at bounding box center [676, 354] width 120 height 16
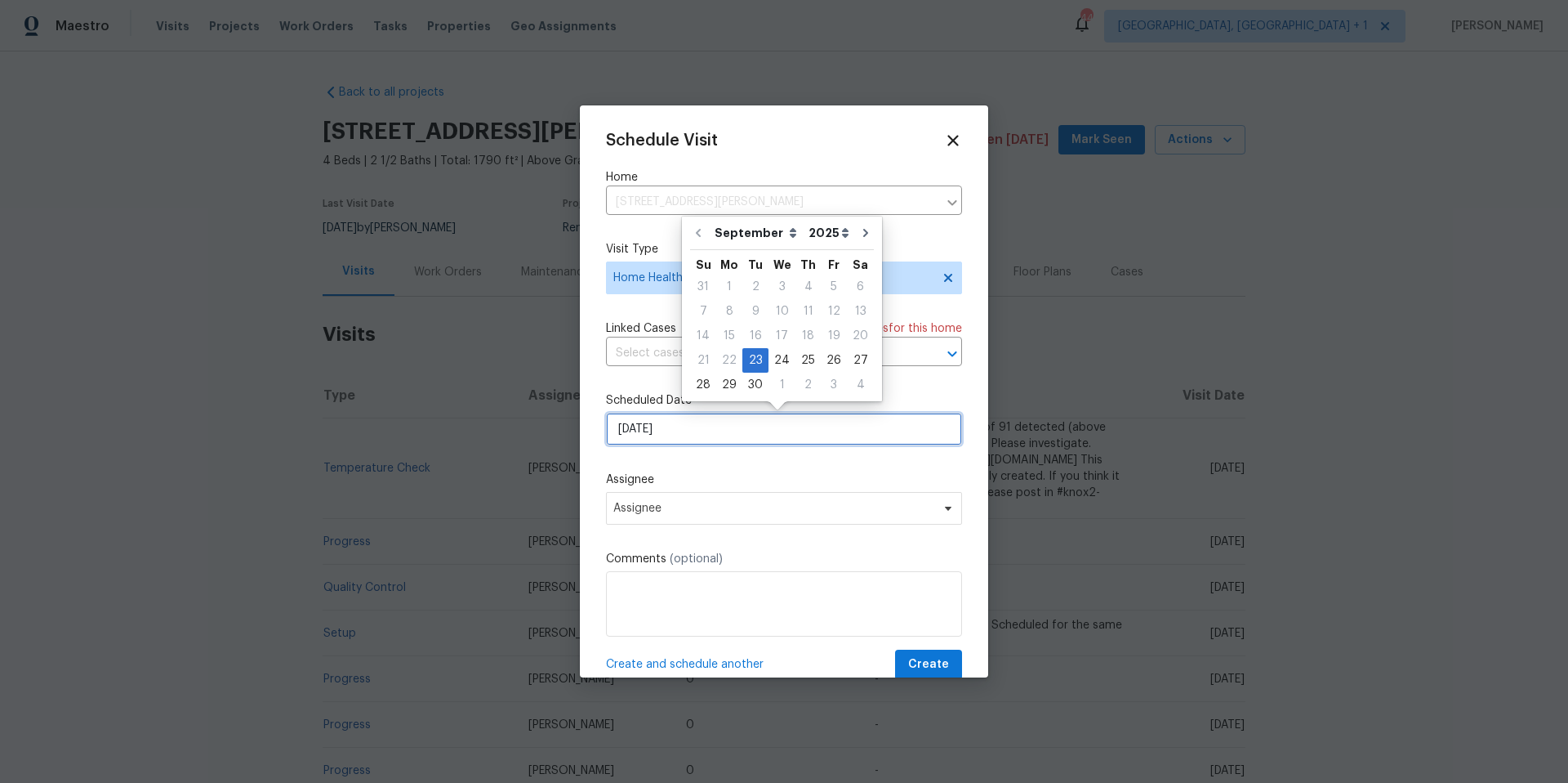
click at [690, 431] on input "9/23/2025" at bounding box center [784, 430] width 356 height 33
click at [778, 360] on div "24" at bounding box center [782, 360] width 27 height 23
type input "9/24/2025"
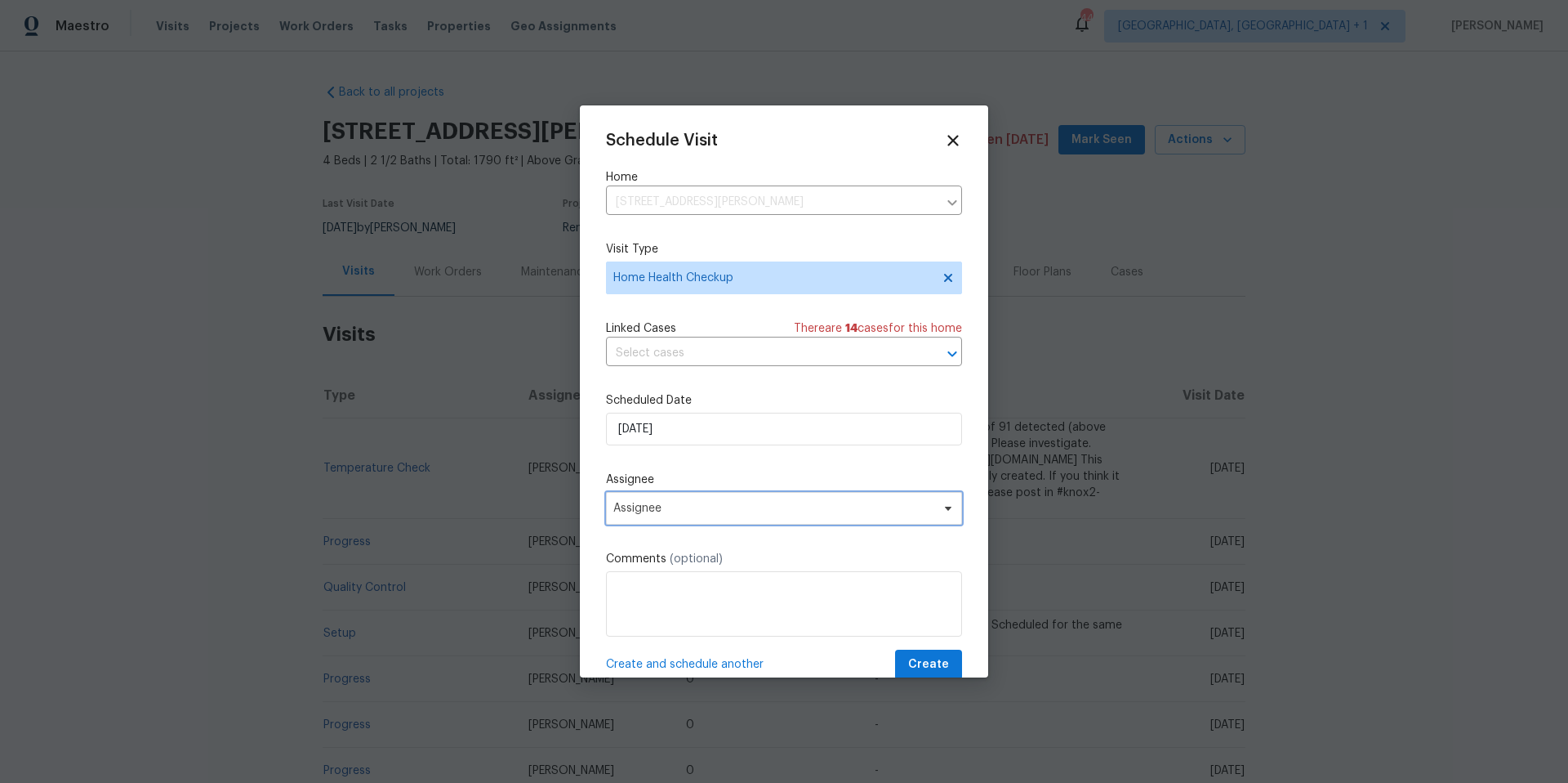
click at [758, 519] on span "Assignee" at bounding box center [784, 508] width 356 height 33
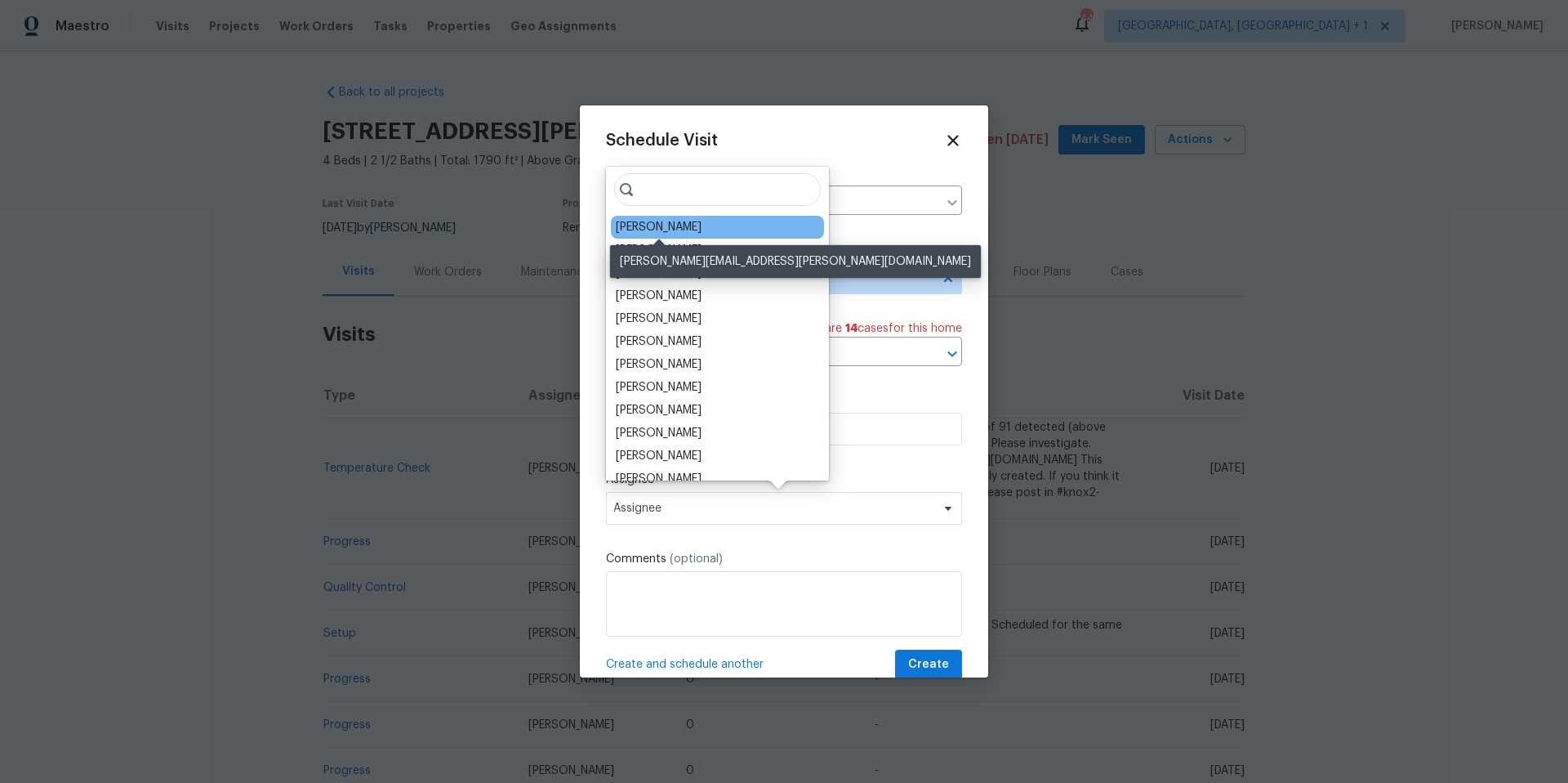
click at [664, 234] on div "[PERSON_NAME]" at bounding box center [659, 227] width 86 height 16
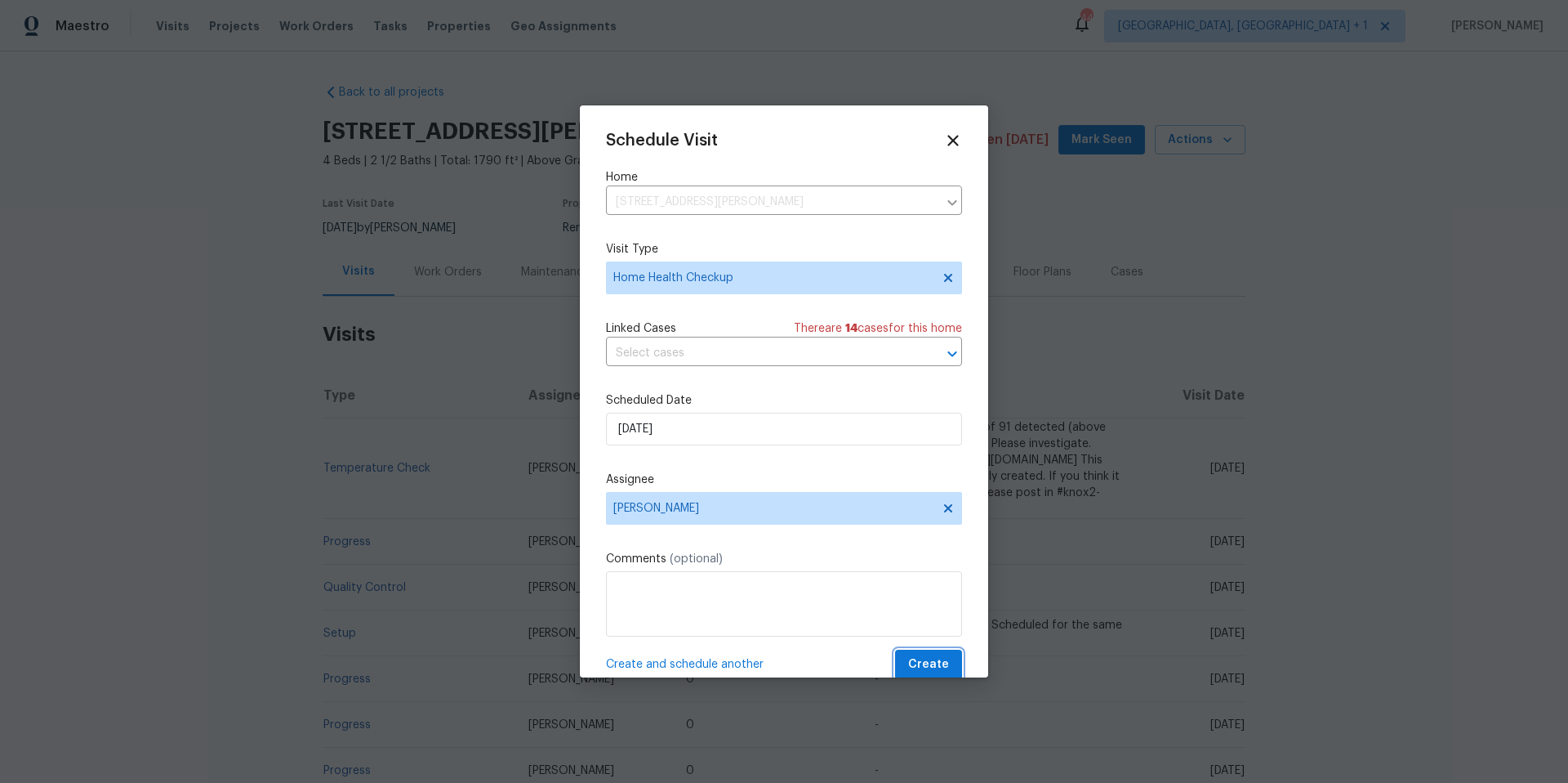
click at [914, 666] on span "Create" at bounding box center [928, 665] width 41 height 20
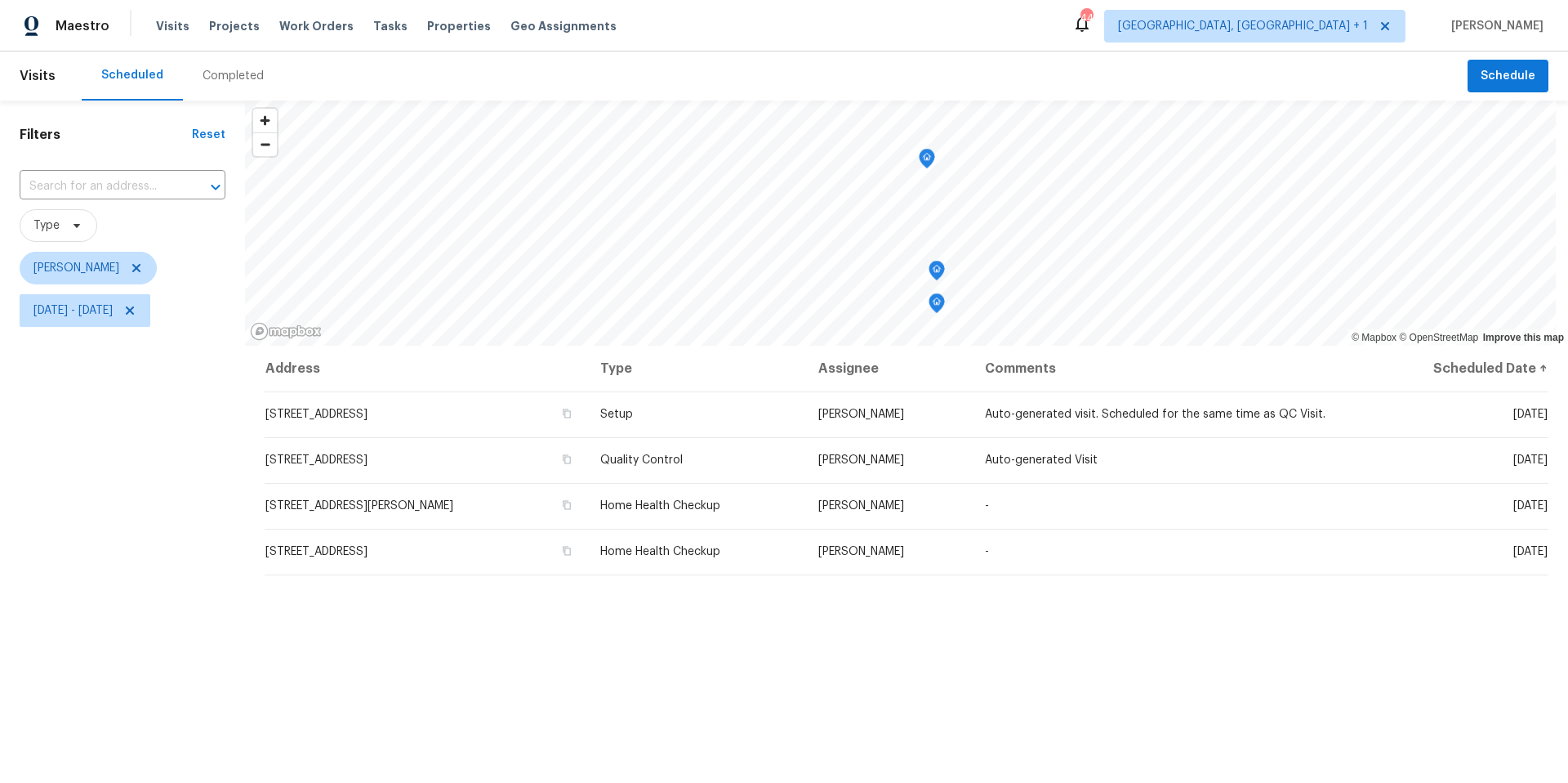
click at [939, 301] on icon "Map marker" at bounding box center [936, 302] width 5 height 4
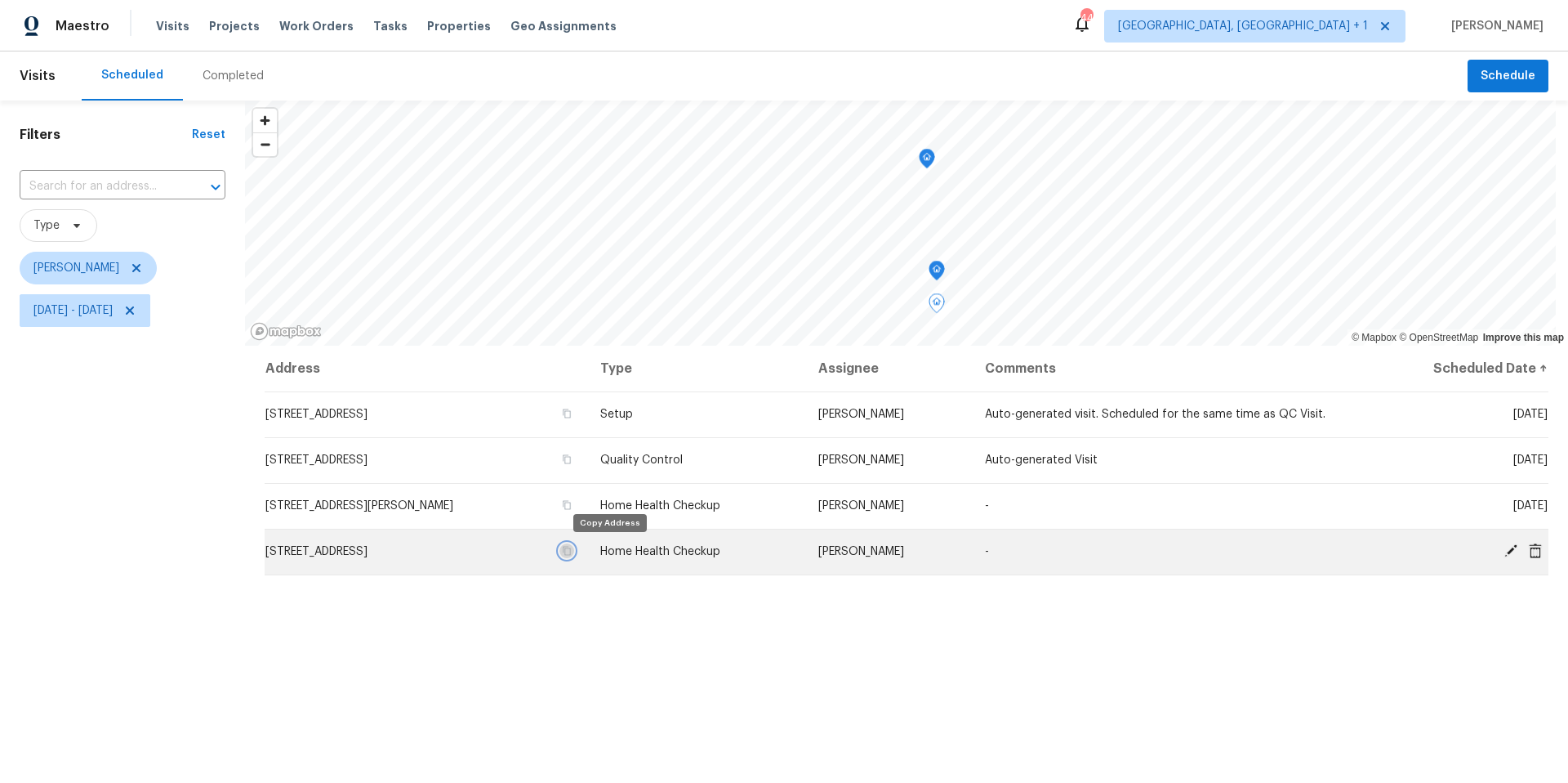
click at [572, 551] on icon "button" at bounding box center [567, 550] width 10 height 10
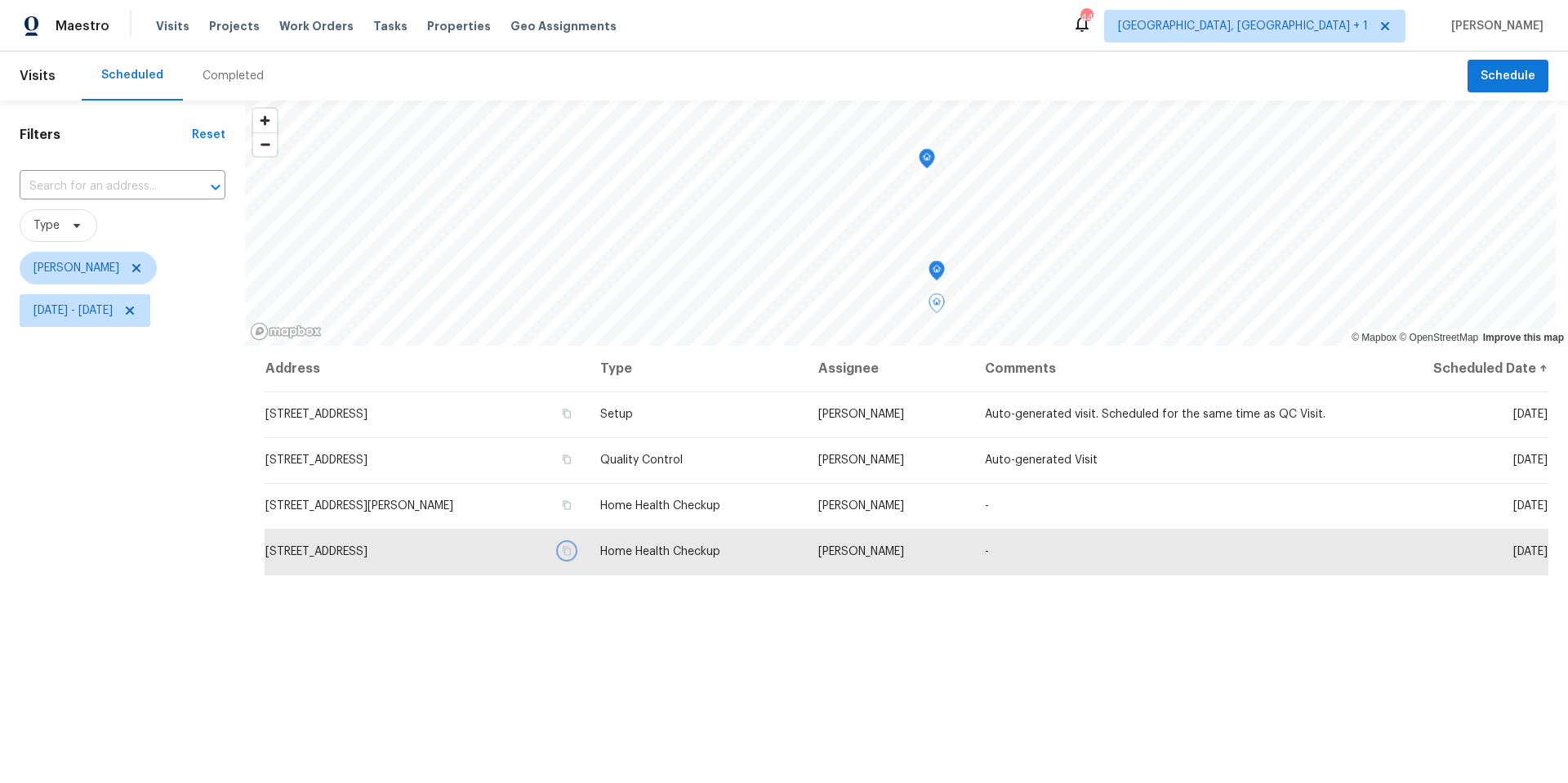
click at [938, 269] on icon "Map marker" at bounding box center [936, 271] width 15 height 19
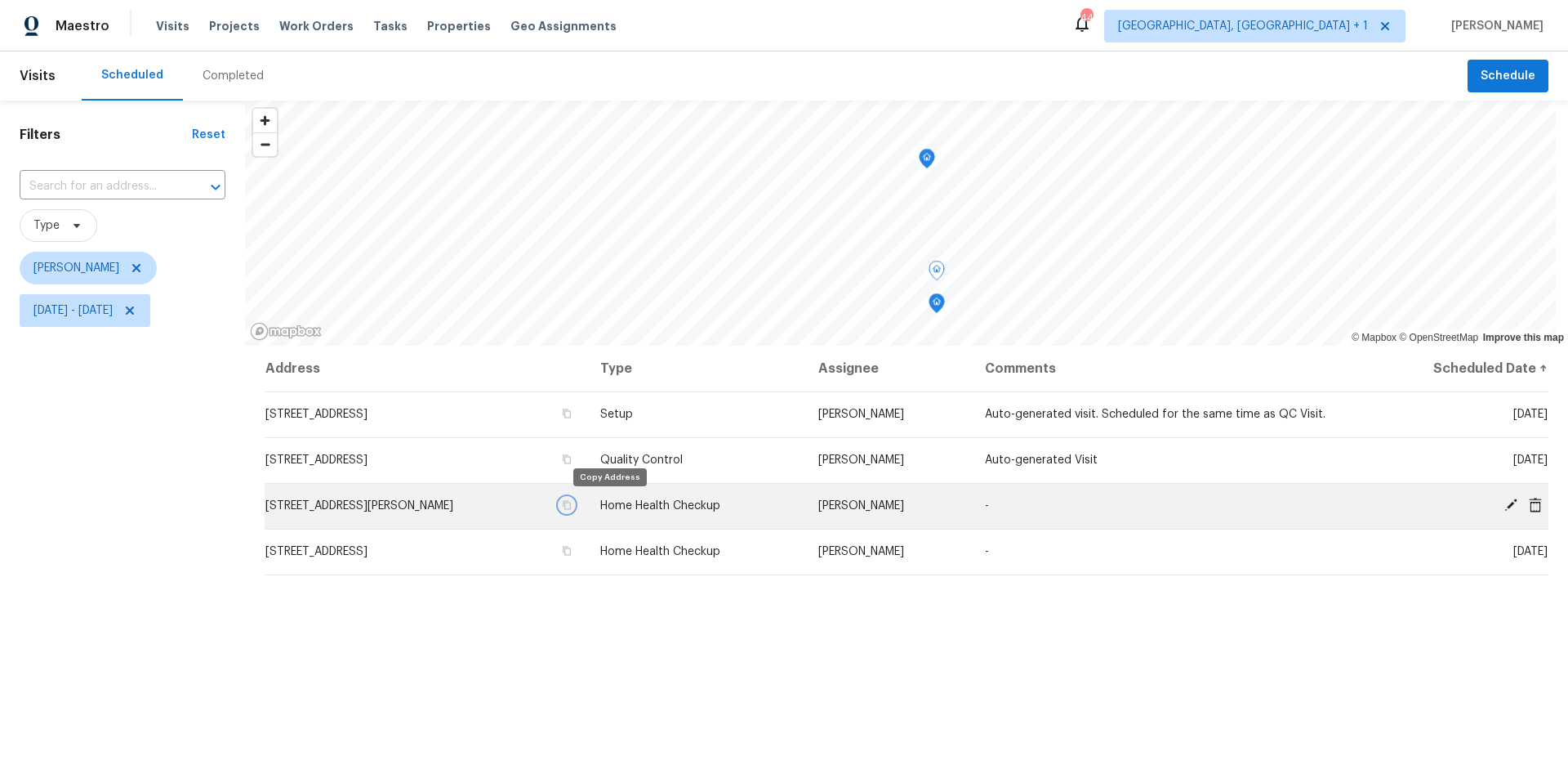
click at [572, 506] on icon "button" at bounding box center [567, 505] width 10 height 10
